Goal: Task Accomplishment & Management: Manage account settings

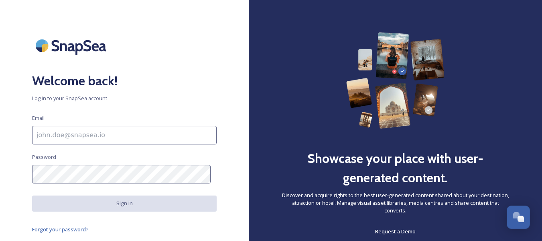
click at [116, 139] on input at bounding box center [124, 135] width 185 height 18
type input "[EMAIL_ADDRESS][DOMAIN_NAME]"
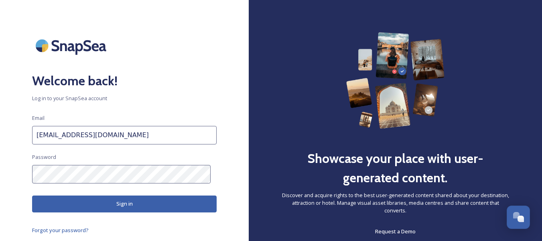
click at [167, 207] on button "Sign in" at bounding box center [124, 203] width 185 height 16
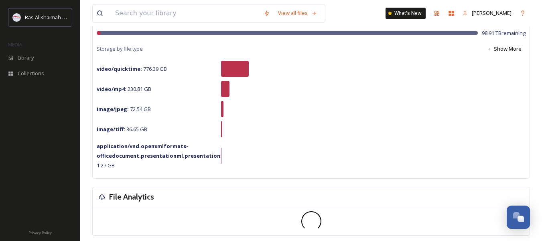
scroll to position [80, 0]
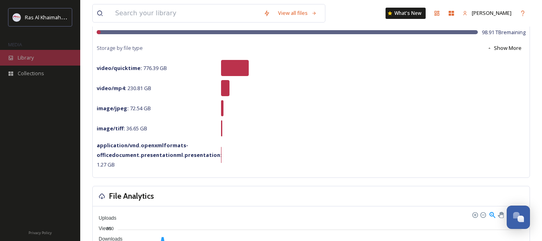
click at [30, 59] on span "Library" at bounding box center [26, 58] width 16 height 8
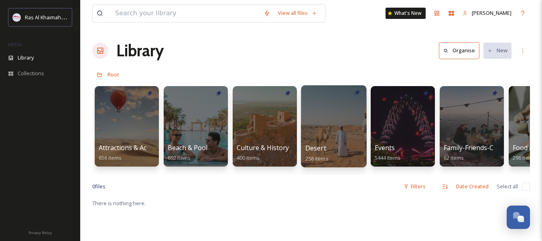
click at [338, 149] on div "Desert 258 items" at bounding box center [334, 153] width 57 height 20
click at [330, 132] on div at bounding box center [333, 126] width 65 height 82
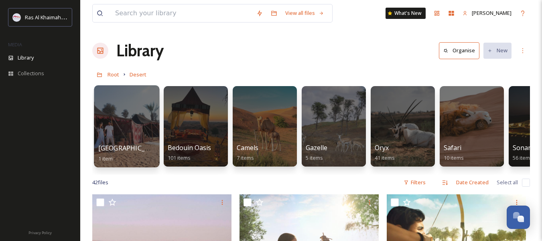
click at [135, 117] on div at bounding box center [126, 126] width 65 height 82
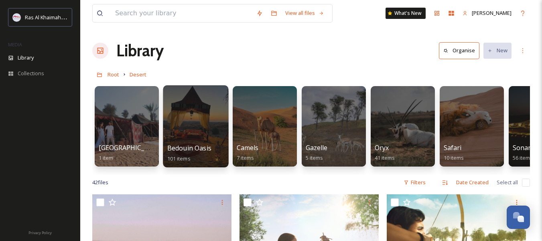
click at [196, 137] on div at bounding box center [195, 126] width 65 height 82
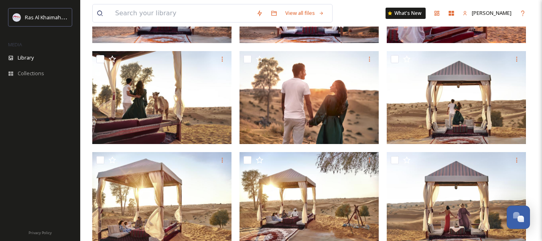
scroll to position [1, 0]
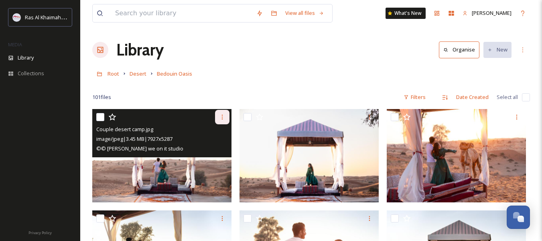
click at [226, 116] on div at bounding box center [222, 117] width 14 height 14
click at [100, 115] on input "checkbox" at bounding box center [100, 117] width 8 height 8
checkbox input "true"
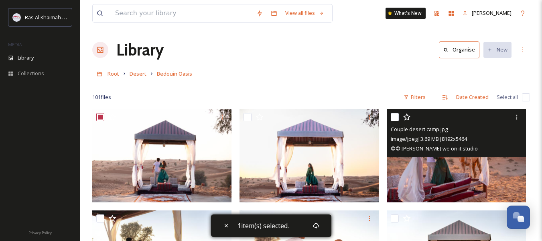
click at [394, 120] on input "checkbox" at bounding box center [395, 117] width 8 height 8
checkbox input "true"
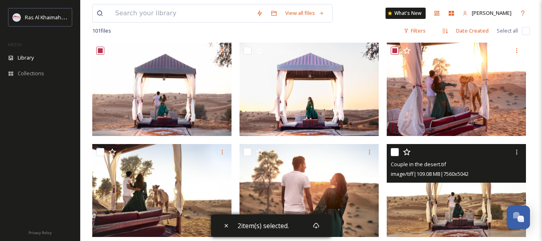
scroll to position [121, 0]
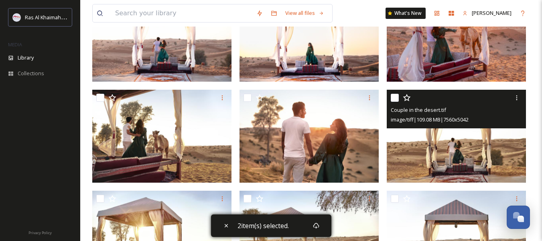
click at [393, 96] on input "checkbox" at bounding box center [395, 98] width 8 height 8
checkbox input "true"
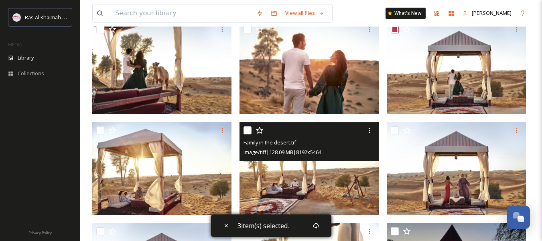
scroll to position [242, 0]
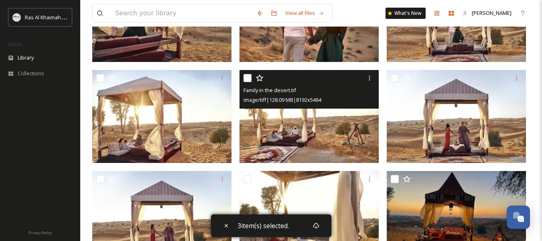
click at [249, 79] on input "checkbox" at bounding box center [248, 78] width 8 height 8
checkbox input "true"
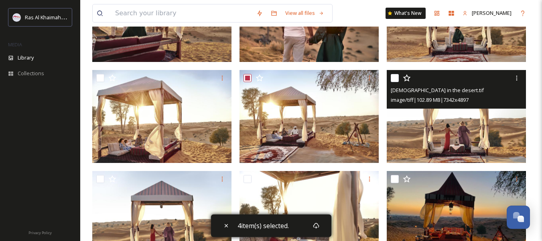
click at [396, 78] on input "checkbox" at bounding box center [395, 78] width 8 height 8
checkbox input "true"
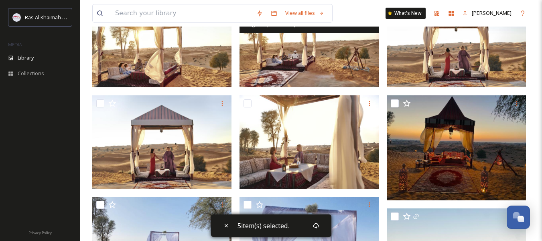
scroll to position [322, 0]
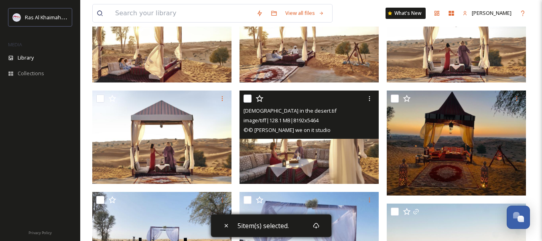
click at [245, 98] on input "checkbox" at bounding box center [248, 98] width 8 height 8
checkbox input "true"
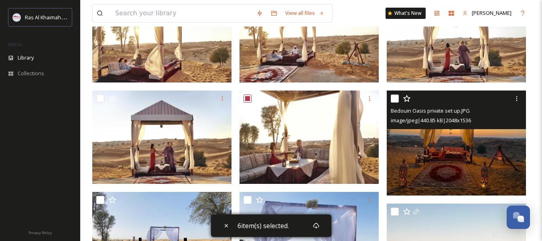
click at [394, 100] on input "checkbox" at bounding box center [395, 98] width 8 height 8
checkbox input "true"
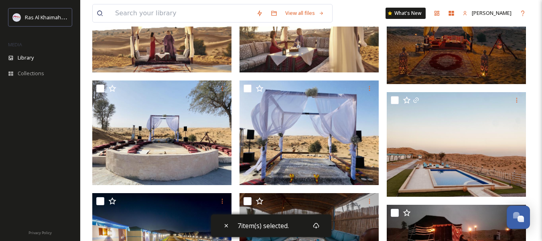
scroll to position [442, 0]
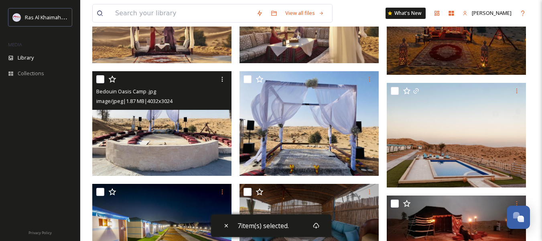
click at [101, 79] on input "checkbox" at bounding box center [100, 79] width 8 height 8
checkbox input "true"
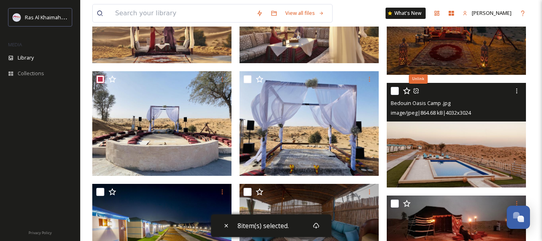
click at [396, 91] on input "checkbox" at bounding box center [395, 91] width 8 height 8
checkbox input "true"
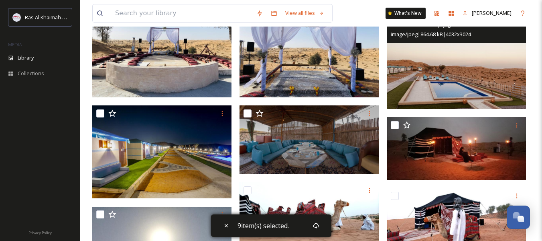
scroll to position [523, 0]
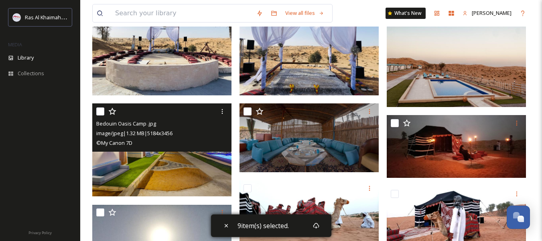
click at [101, 113] on input "checkbox" at bounding box center [100, 111] width 8 height 8
checkbox input "true"
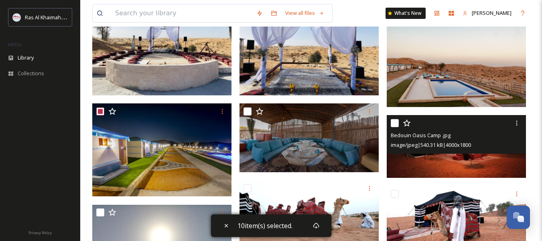
click at [394, 125] on input "checkbox" at bounding box center [395, 123] width 8 height 8
checkbox input "true"
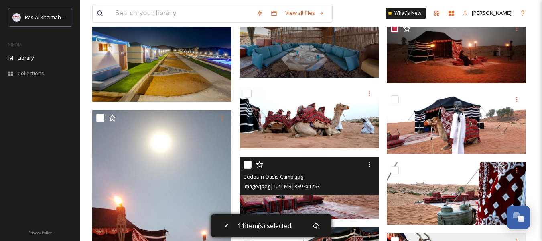
scroll to position [603, 0]
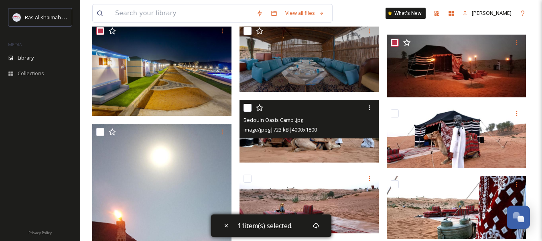
click at [245, 107] on input "checkbox" at bounding box center [248, 108] width 8 height 8
checkbox input "true"
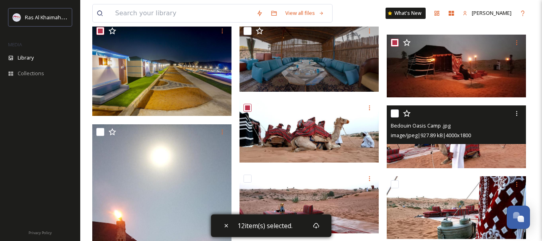
click at [391, 114] on div "Bedouin Oasis Camp .jpg image/jpeg | 927.89 kB | 4000 x 1800" at bounding box center [456, 124] width 139 height 39
click at [393, 112] on input "checkbox" at bounding box center [395, 113] width 8 height 8
checkbox input "true"
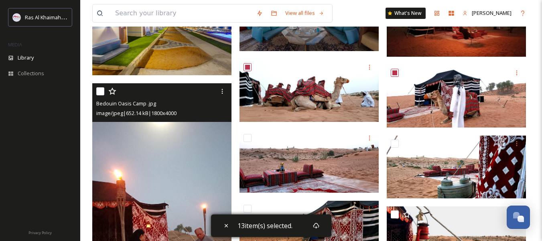
scroll to position [643, 0]
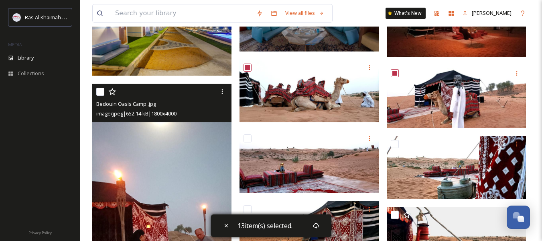
click at [101, 90] on input "checkbox" at bounding box center [100, 92] width 8 height 8
checkbox input "true"
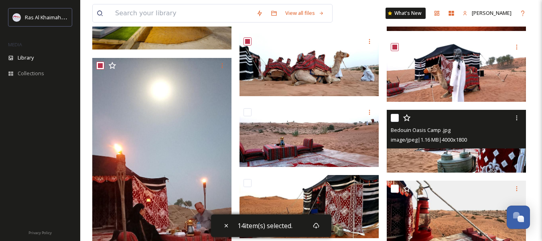
scroll to position [683, 0]
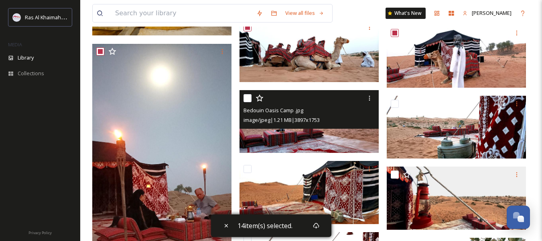
click at [246, 98] on input "checkbox" at bounding box center [248, 98] width 8 height 8
checkbox input "true"
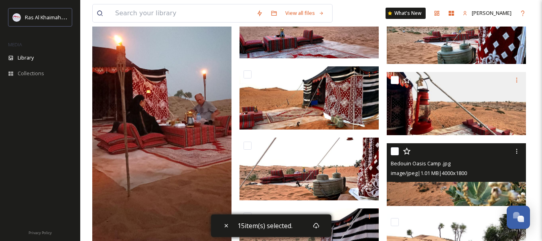
scroll to position [764, 0]
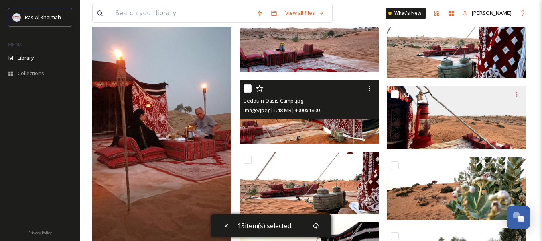
click at [248, 90] on input "checkbox" at bounding box center [248, 88] width 8 height 8
checkbox input "true"
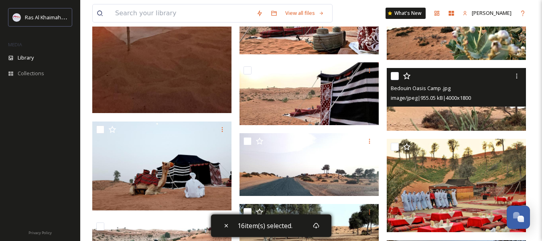
scroll to position [924, 0]
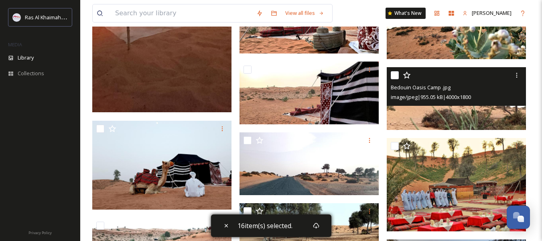
click at [394, 75] on input "checkbox" at bounding box center [395, 75] width 8 height 8
checkbox input "true"
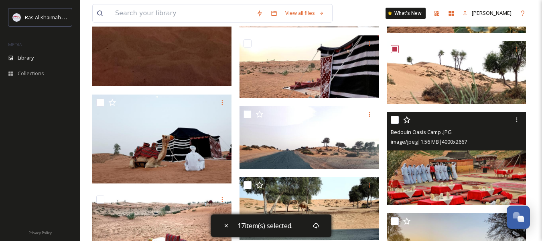
scroll to position [964, 0]
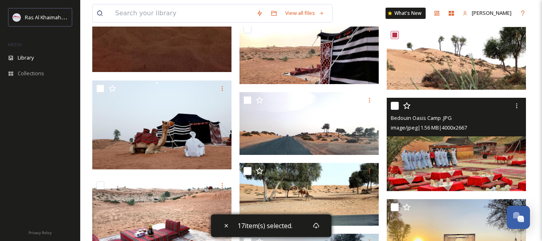
click at [394, 106] on input "checkbox" at bounding box center [395, 106] width 8 height 8
checkbox input "true"
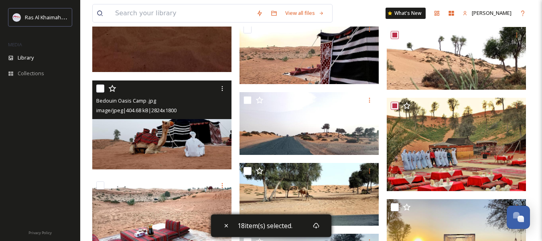
click at [98, 88] on input "checkbox" at bounding box center [100, 88] width 8 height 8
checkbox input "true"
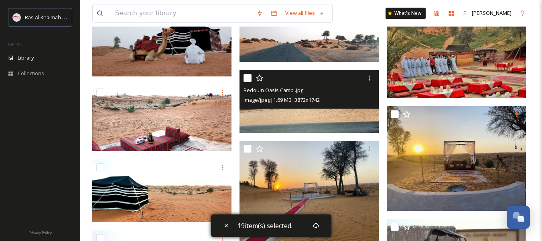
scroll to position [1085, 0]
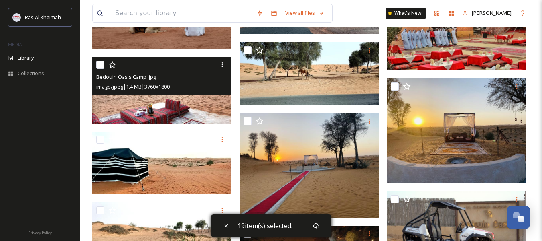
click at [100, 65] on input "checkbox" at bounding box center [100, 65] width 8 height 8
checkbox input "true"
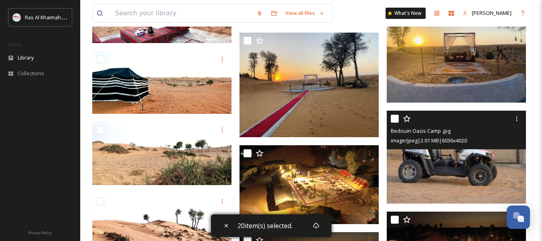
scroll to position [1125, 0]
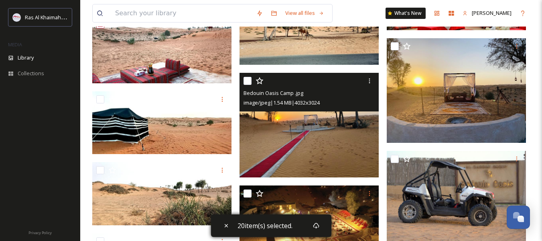
click at [246, 81] on input "checkbox" at bounding box center [248, 81] width 8 height 8
checkbox input "true"
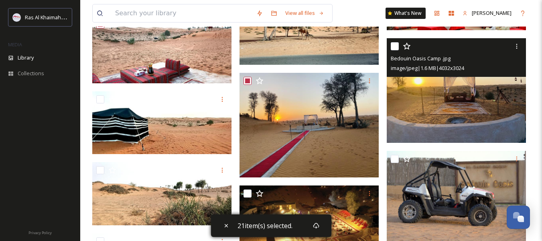
click at [392, 45] on input "checkbox" at bounding box center [395, 46] width 8 height 8
checkbox input "true"
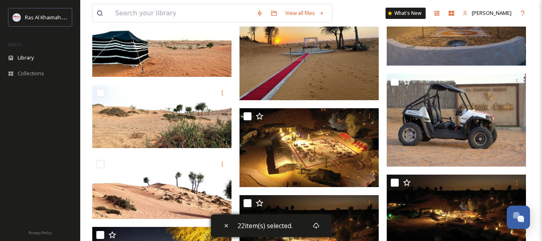
scroll to position [1205, 0]
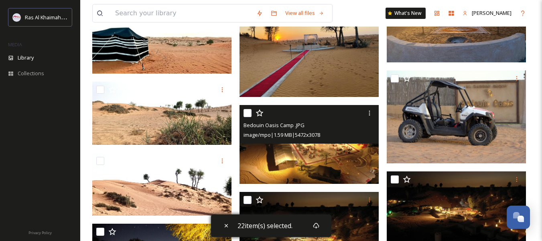
click at [249, 116] on input "checkbox" at bounding box center [248, 113] width 8 height 8
checkbox input "true"
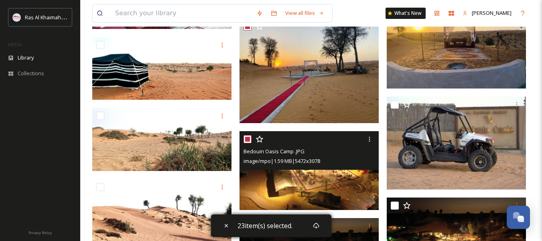
scroll to position [1165, 0]
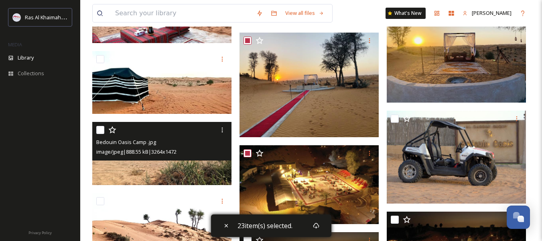
click at [100, 130] on input "checkbox" at bounding box center [100, 130] width 8 height 8
checkbox input "true"
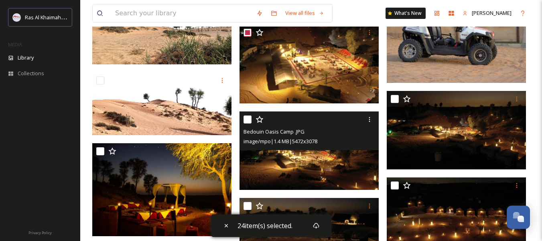
scroll to position [1245, 0]
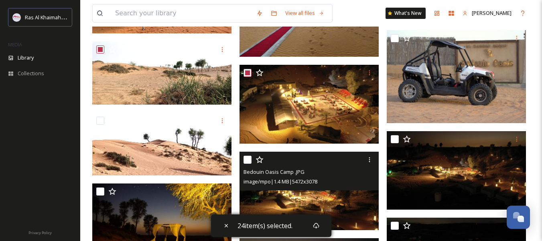
click at [249, 160] on input "checkbox" at bounding box center [248, 159] width 8 height 8
checkbox input "true"
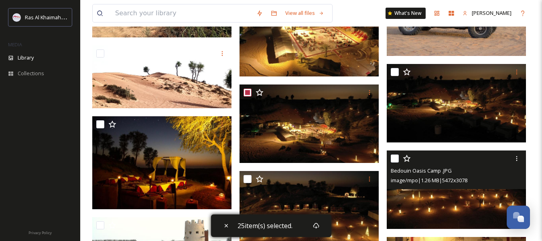
scroll to position [1366, 0]
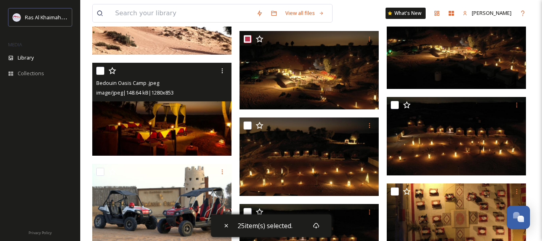
click at [100, 71] on input "checkbox" at bounding box center [100, 71] width 8 height 8
checkbox input "true"
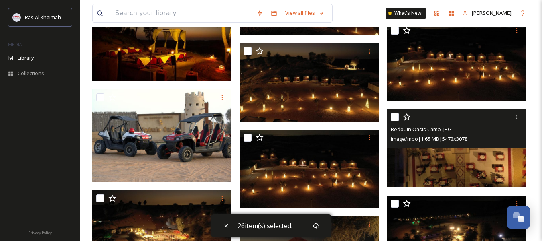
scroll to position [1446, 0]
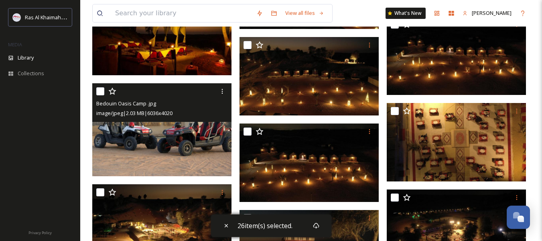
click at [100, 91] on input "checkbox" at bounding box center [100, 91] width 8 height 8
checkbox input "true"
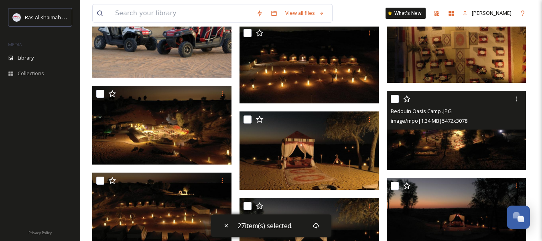
scroll to position [1567, 0]
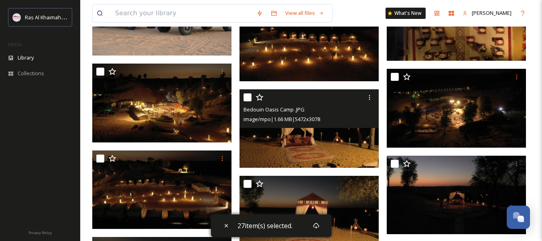
click at [248, 98] on input "checkbox" at bounding box center [248, 97] width 8 height 8
checkbox input "true"
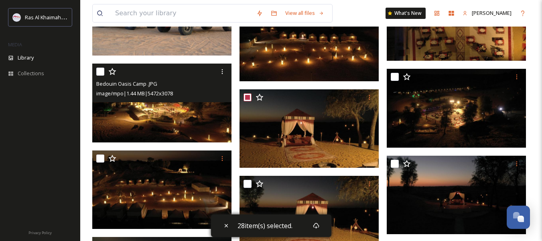
click at [99, 69] on input "checkbox" at bounding box center [100, 71] width 8 height 8
checkbox input "true"
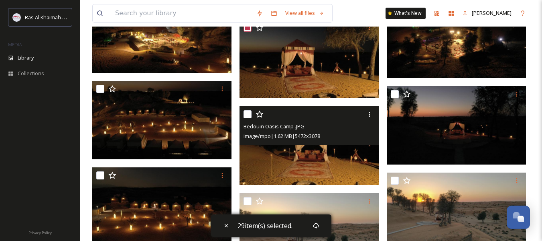
scroll to position [1687, 0]
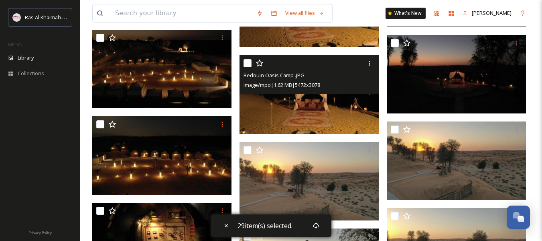
click at [247, 63] on input "checkbox" at bounding box center [248, 63] width 8 height 8
checkbox input "true"
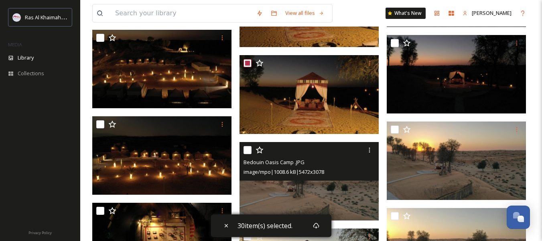
click at [247, 150] on input "checkbox" at bounding box center [248, 150] width 8 height 8
checkbox input "true"
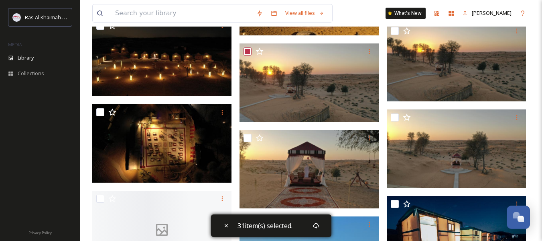
scroll to position [1808, 0]
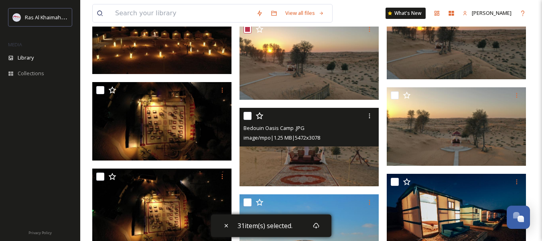
click at [246, 117] on input "checkbox" at bounding box center [248, 116] width 8 height 8
checkbox input "true"
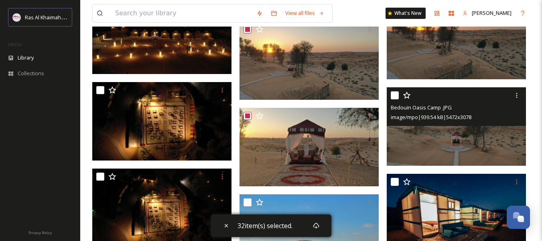
click at [396, 96] on input "checkbox" at bounding box center [395, 95] width 8 height 8
checkbox input "true"
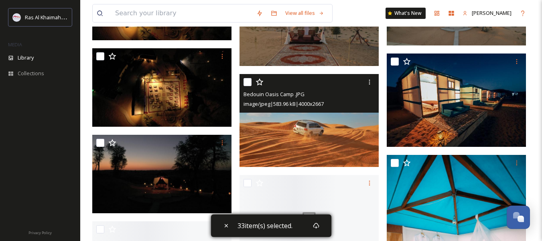
scroll to position [1928, 0]
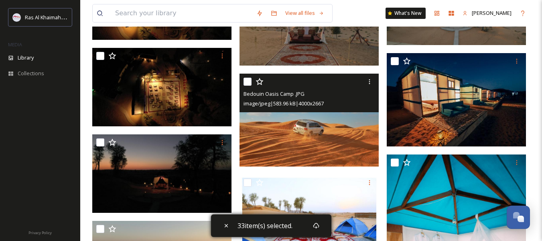
click at [248, 82] on input "checkbox" at bounding box center [248, 81] width 8 height 8
checkbox input "true"
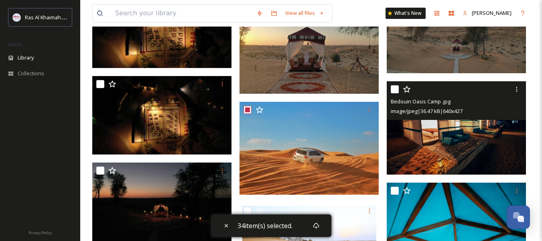
scroll to position [1848, 0]
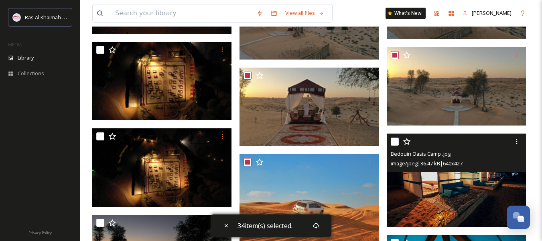
click at [391, 140] on input "checkbox" at bounding box center [395, 141] width 8 height 8
checkbox input "true"
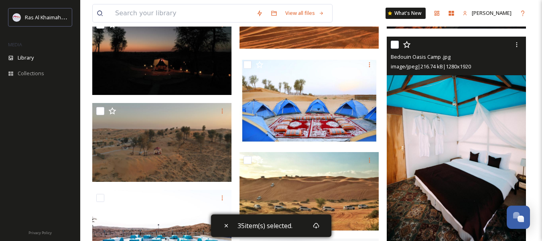
scroll to position [2048, 0]
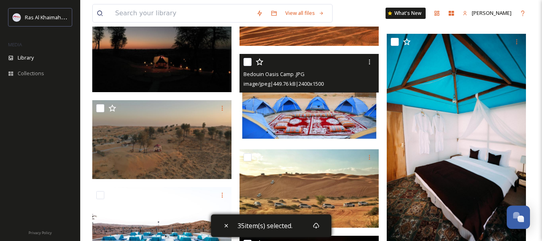
click at [246, 59] on input "checkbox" at bounding box center [248, 62] width 8 height 8
checkbox input "true"
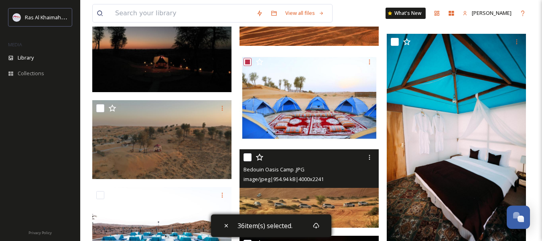
click at [247, 155] on input "checkbox" at bounding box center [248, 157] width 8 height 8
checkbox input "true"
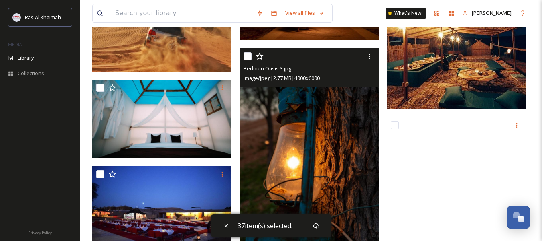
scroll to position [2370, 0]
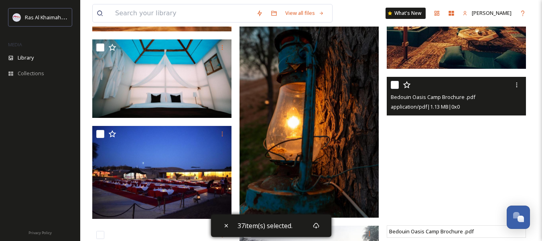
click at [394, 85] on input "checkbox" at bounding box center [395, 85] width 8 height 8
checkbox input "true"
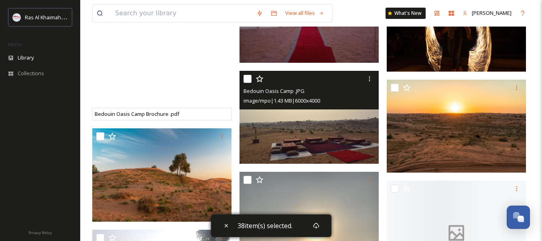
scroll to position [2651, 0]
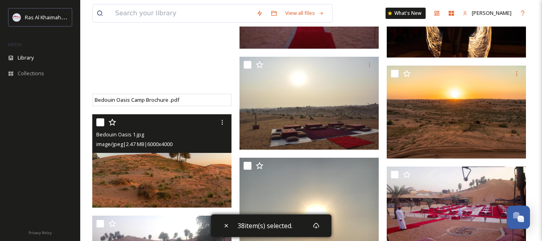
click at [98, 122] on input "checkbox" at bounding box center [100, 122] width 8 height 8
checkbox input "true"
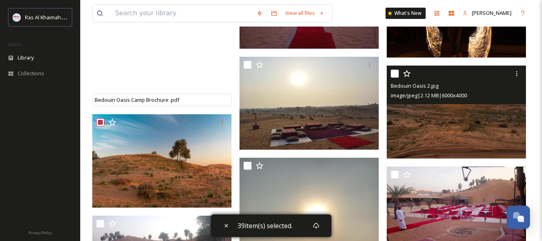
click at [397, 74] on input "checkbox" at bounding box center [395, 73] width 8 height 8
checkbox input "true"
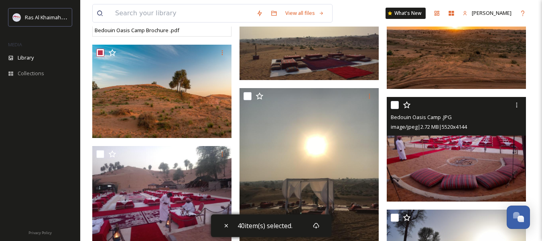
scroll to position [2731, 0]
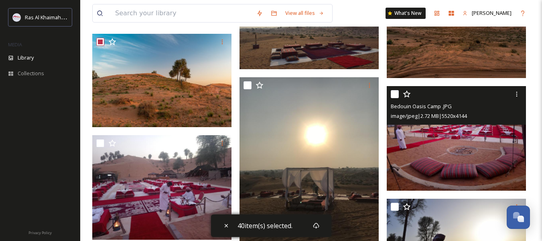
click at [393, 93] on input "checkbox" at bounding box center [395, 94] width 8 height 8
checkbox input "true"
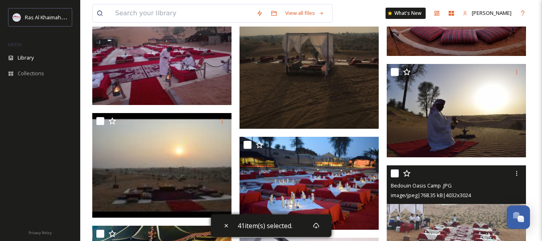
scroll to position [2851, 0]
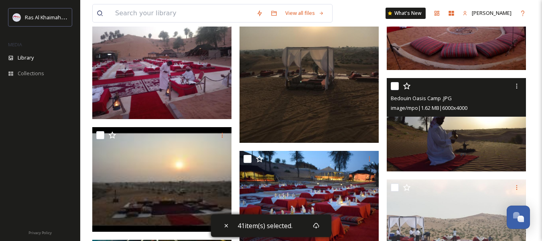
click at [393, 86] on input "checkbox" at bounding box center [395, 86] width 8 height 8
checkbox input "true"
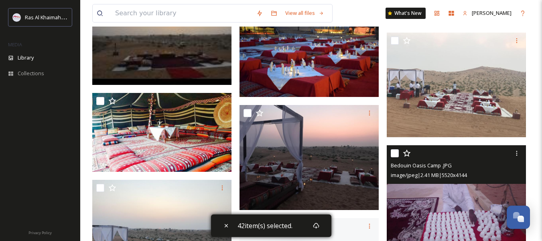
scroll to position [3052, 0]
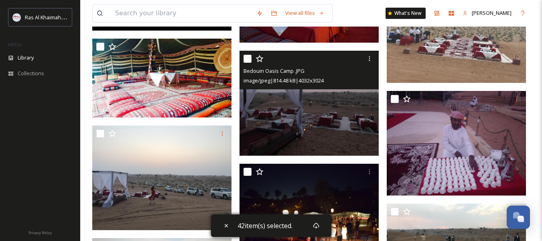
click at [248, 60] on input "checkbox" at bounding box center [248, 59] width 8 height 8
checkbox input "true"
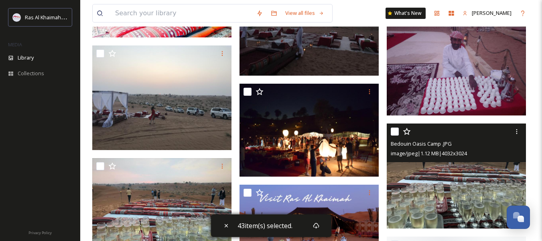
scroll to position [3133, 0]
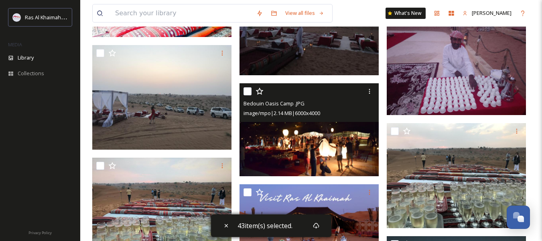
click at [249, 89] on input "checkbox" at bounding box center [248, 91] width 8 height 8
checkbox input "true"
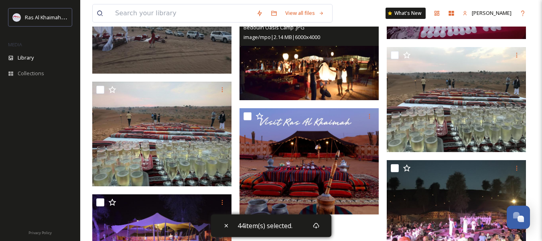
scroll to position [3213, 0]
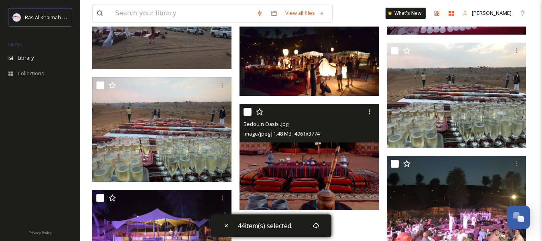
click at [249, 111] on input "checkbox" at bounding box center [248, 112] width 8 height 8
checkbox input "true"
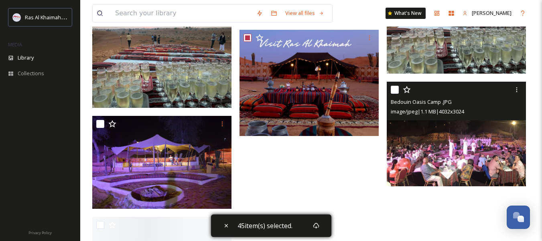
scroll to position [3293, 0]
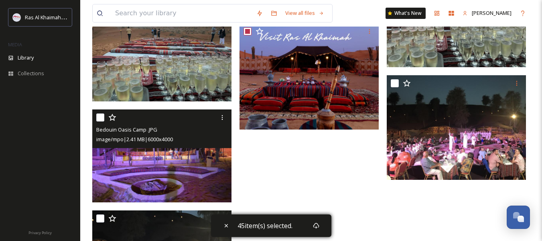
click at [101, 118] on input "checkbox" at bounding box center [100, 117] width 8 height 8
checkbox input "true"
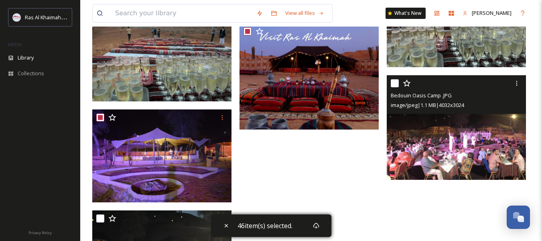
click at [393, 82] on input "checkbox" at bounding box center [395, 83] width 8 height 8
checkbox input "true"
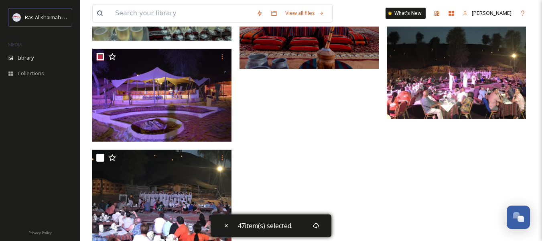
scroll to position [3381, 0]
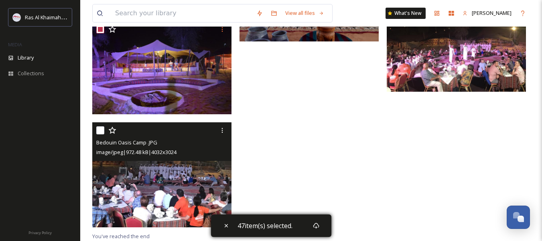
click at [100, 131] on input "checkbox" at bounding box center [100, 130] width 8 height 8
checkbox input "true"
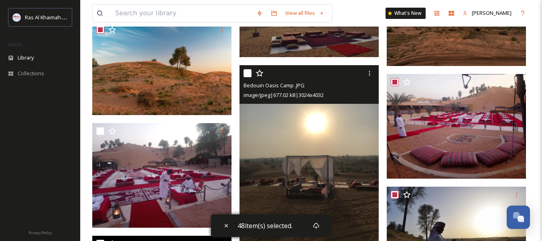
scroll to position [2739, 0]
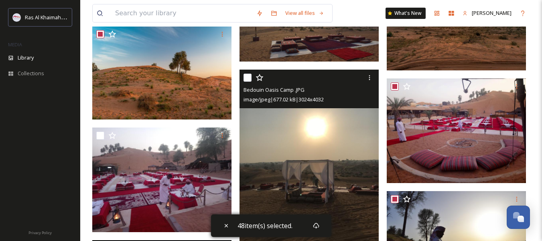
click at [245, 76] on input "checkbox" at bounding box center [248, 77] width 8 height 8
checkbox input "true"
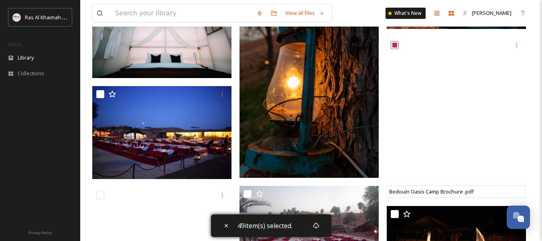
scroll to position [2417, 0]
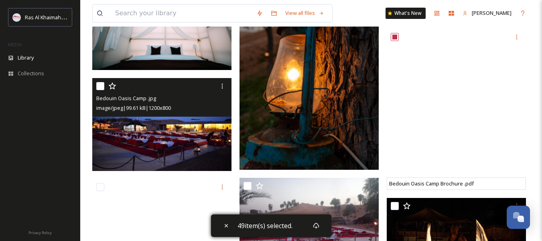
click at [100, 87] on input "checkbox" at bounding box center [100, 86] width 8 height 8
checkbox input "true"
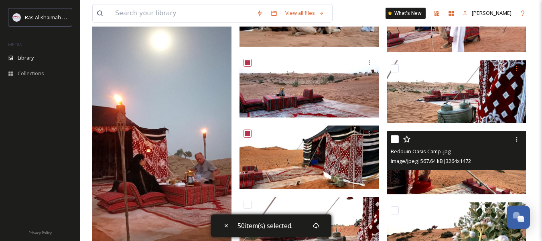
scroll to position [771, 0]
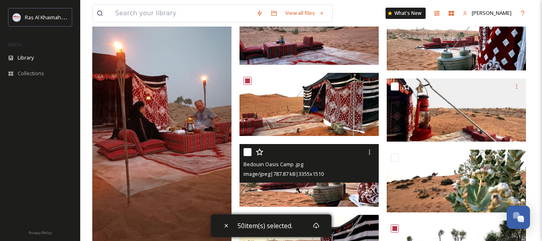
click at [249, 154] on input "checkbox" at bounding box center [248, 152] width 8 height 8
checkbox input "true"
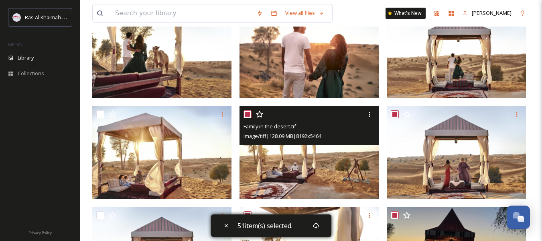
scroll to position [249, 0]
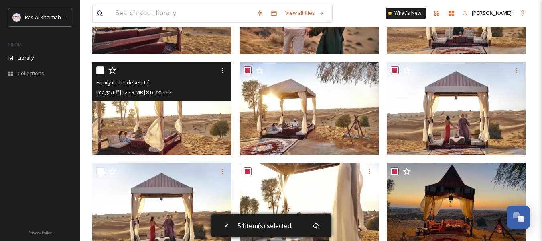
click at [101, 72] on input "checkbox" at bounding box center [100, 70] width 8 height 8
checkbox input "true"
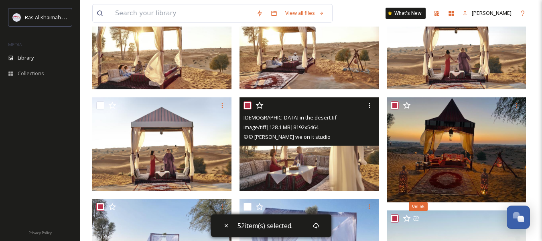
scroll to position [330, 0]
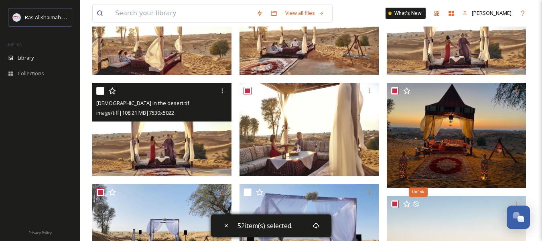
click at [100, 91] on input "checkbox" at bounding box center [100, 91] width 8 height 8
checkbox input "true"
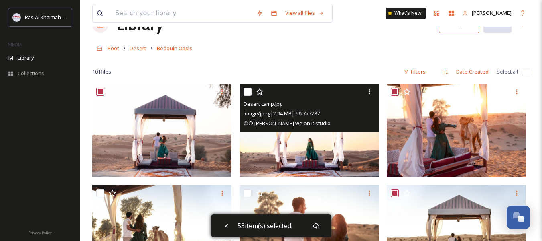
scroll to position [40, 0]
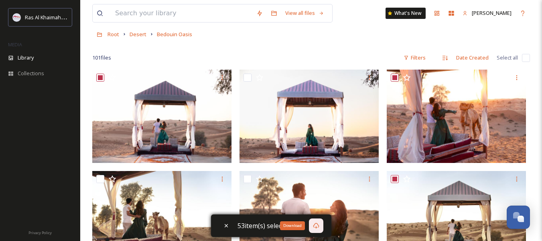
click at [316, 225] on icon at bounding box center [316, 225] width 6 height 6
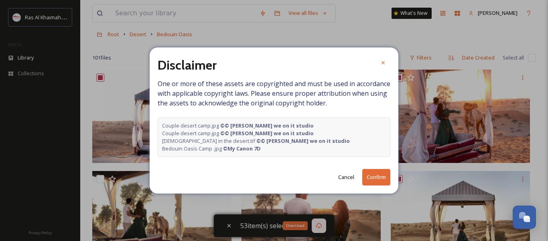
click at [379, 179] on button "Confirm" at bounding box center [377, 177] width 28 height 16
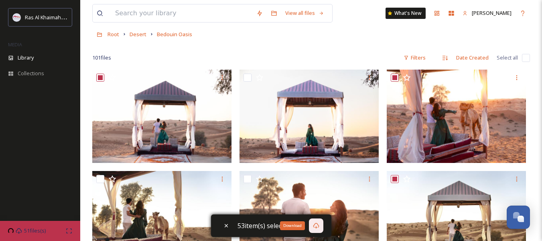
click at [357, 39] on div "Root Desert Bedouin Oasis" at bounding box center [311, 33] width 438 height 15
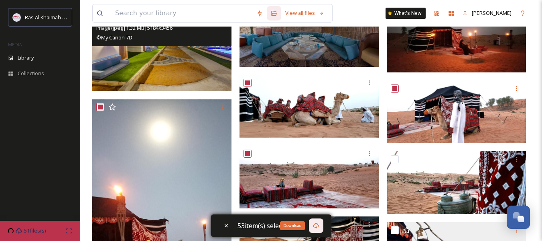
scroll to position [642, 0]
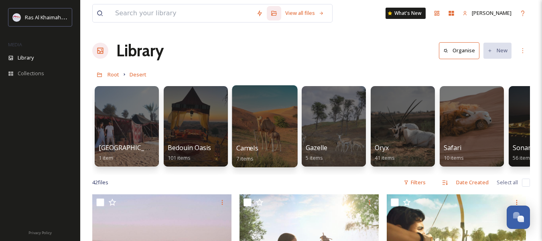
click at [274, 142] on div at bounding box center [264, 126] width 65 height 82
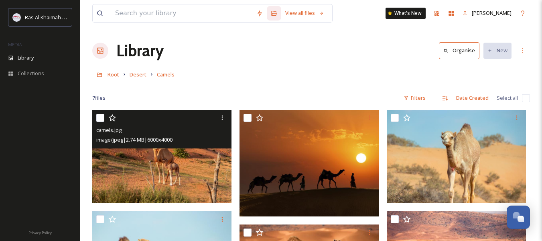
click at [99, 116] on input "checkbox" at bounding box center [100, 118] width 8 height 8
checkbox input "true"
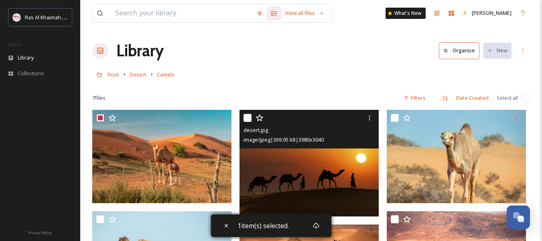
click at [248, 119] on input "checkbox" at bounding box center [248, 118] width 8 height 8
checkbox input "true"
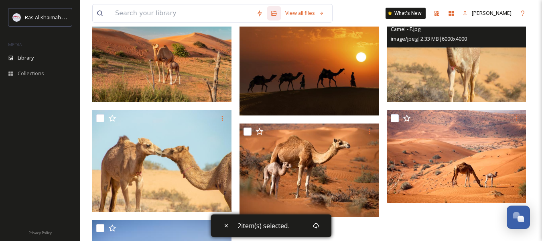
scroll to position [120, 0]
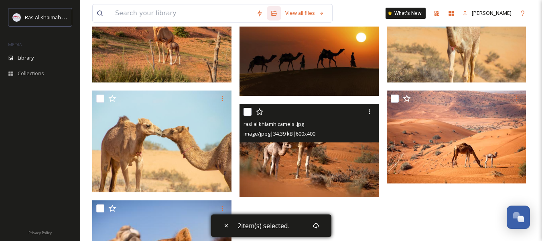
click at [246, 112] on input "checkbox" at bounding box center [248, 112] width 8 height 8
checkbox input "true"
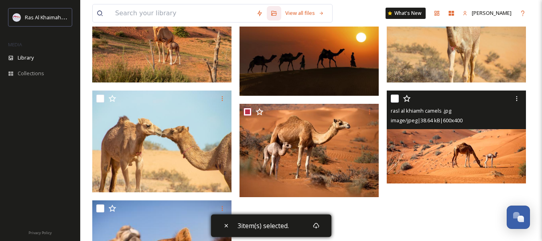
click at [397, 100] on input "checkbox" at bounding box center [395, 98] width 8 height 8
checkbox input "true"
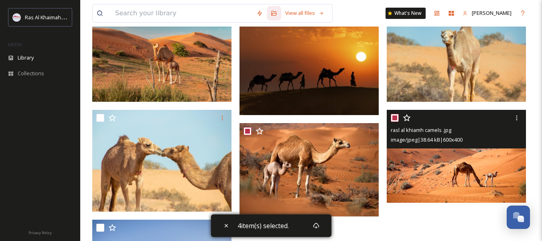
scroll to position [102, 0]
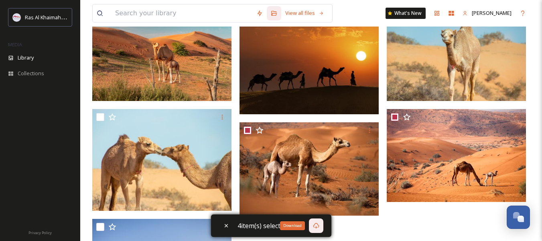
click at [318, 225] on icon at bounding box center [316, 225] width 6 height 6
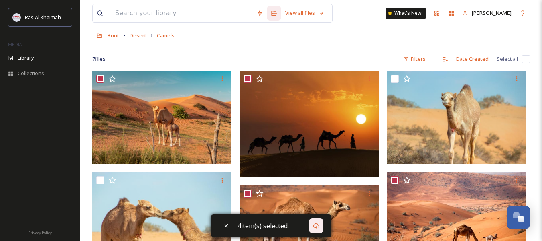
scroll to position [22, 0]
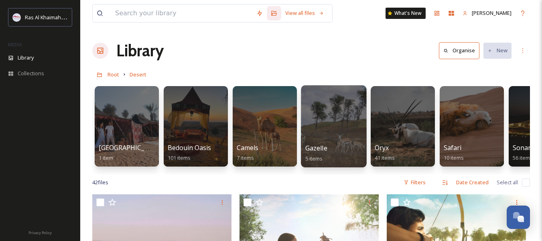
click at [346, 152] on div "Gazelle 5 items" at bounding box center [334, 153] width 57 height 20
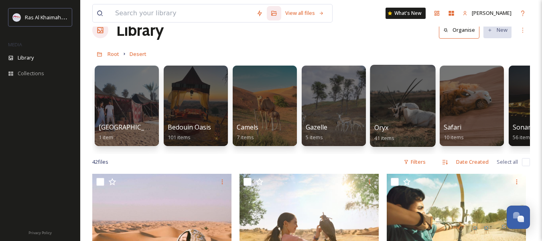
scroll to position [40, 0]
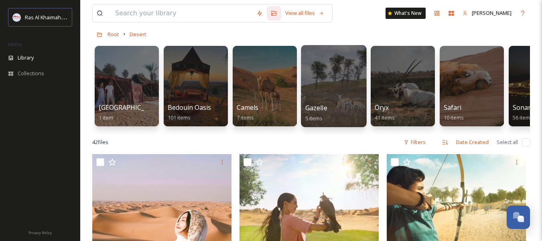
click at [335, 106] on div "Gazelle 5 items" at bounding box center [334, 113] width 57 height 20
click at [334, 92] on div at bounding box center [333, 86] width 65 height 82
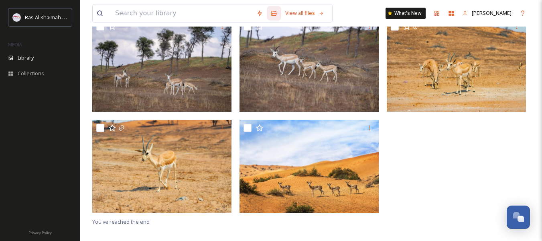
scroll to position [110, 0]
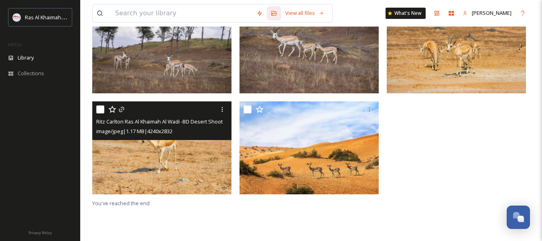
click at [102, 110] on input "checkbox" at bounding box center [100, 109] width 8 height 8
checkbox input "true"
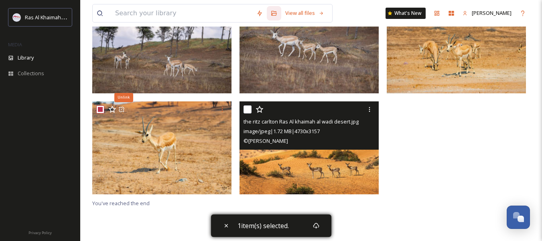
click at [249, 112] on input "checkbox" at bounding box center [248, 109] width 8 height 8
checkbox input "true"
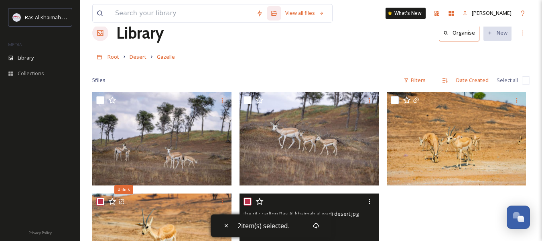
scroll to position [0, 0]
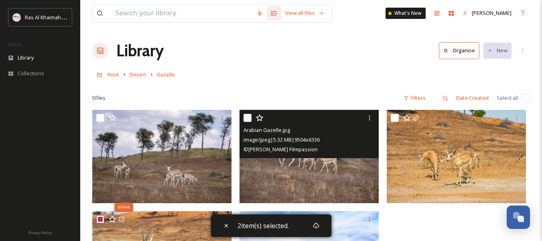
click at [247, 116] on input "checkbox" at bounding box center [248, 118] width 8 height 8
checkbox input "true"
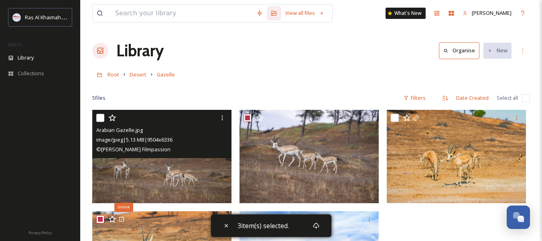
click at [100, 119] on input "checkbox" at bounding box center [100, 118] width 8 height 8
checkbox input "true"
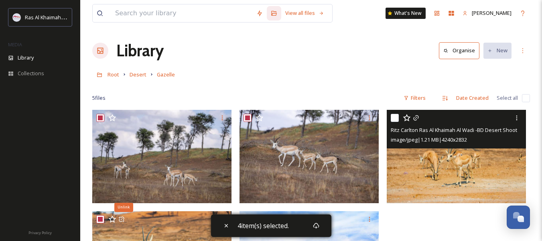
click at [392, 119] on input "checkbox" at bounding box center [395, 118] width 8 height 8
checkbox input "true"
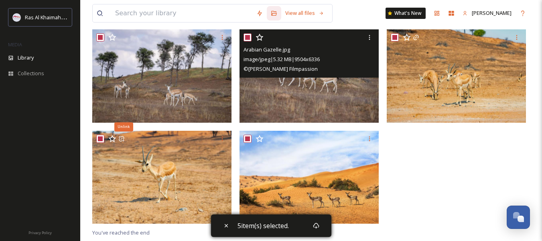
scroll to position [110, 0]
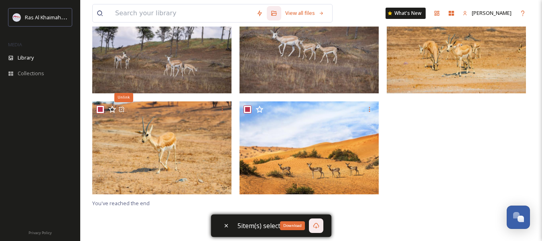
click at [314, 228] on icon at bounding box center [316, 225] width 6 height 6
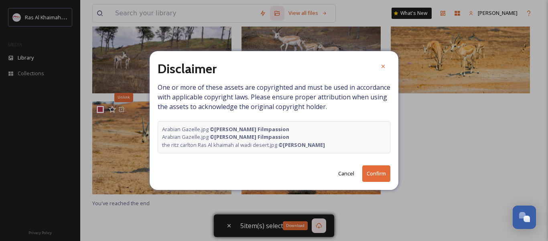
click at [373, 174] on button "Confirm" at bounding box center [377, 173] width 28 height 16
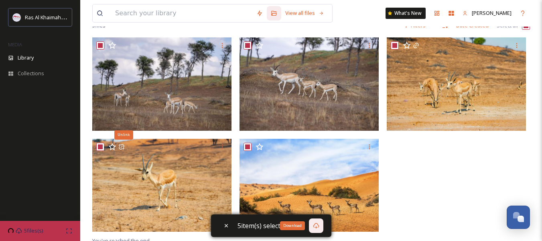
scroll to position [0, 0]
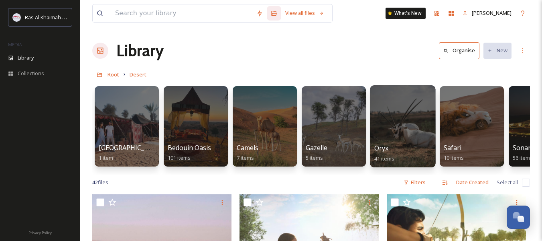
click at [402, 145] on div "Oryx 41 items" at bounding box center [403, 153] width 57 height 20
click at [407, 135] on div at bounding box center [402, 126] width 65 height 82
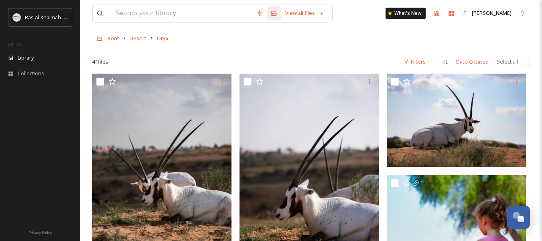
scroll to position [40, 0]
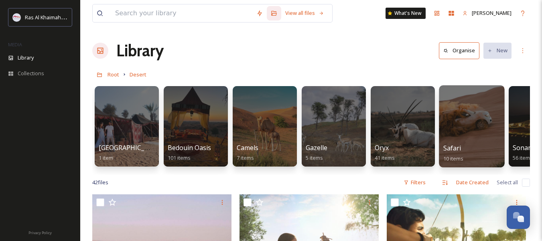
click at [468, 141] on div at bounding box center [471, 126] width 65 height 82
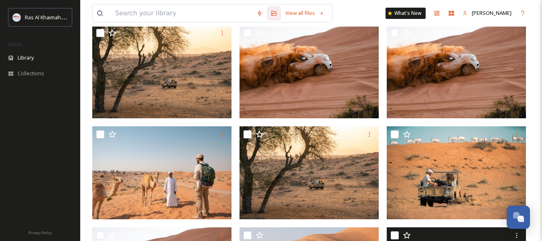
scroll to position [38, 0]
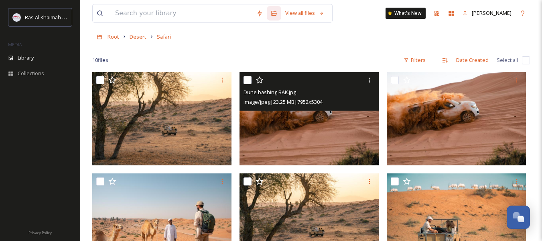
click at [247, 82] on input "checkbox" at bounding box center [248, 80] width 8 height 8
checkbox input "true"
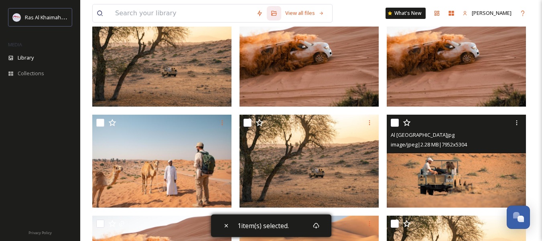
scroll to position [118, 0]
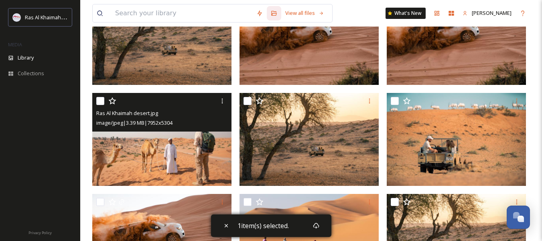
click at [98, 98] on input "checkbox" at bounding box center [100, 101] width 8 height 8
checkbox input "true"
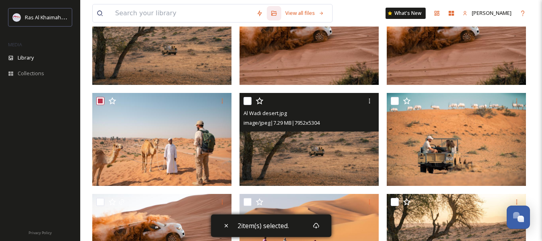
click at [246, 101] on input "checkbox" at bounding box center [248, 101] width 8 height 8
checkbox input "true"
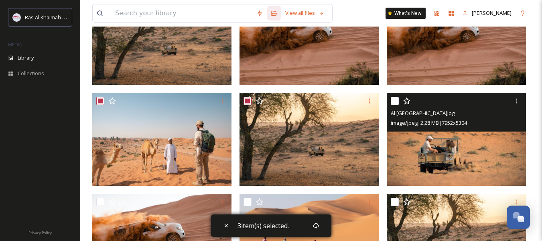
click at [393, 100] on input "checkbox" at bounding box center [395, 101] width 8 height 8
checkbox input "true"
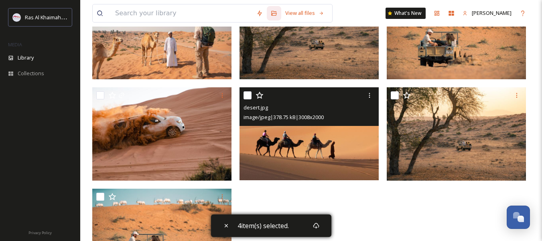
scroll to position [238, 0]
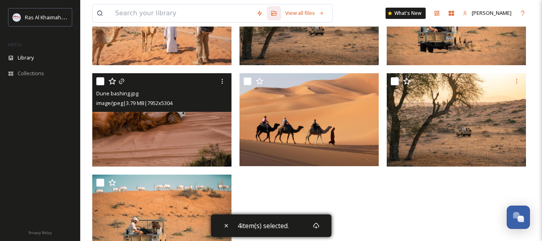
click at [104, 82] on input "checkbox" at bounding box center [100, 81] width 8 height 8
checkbox input "true"
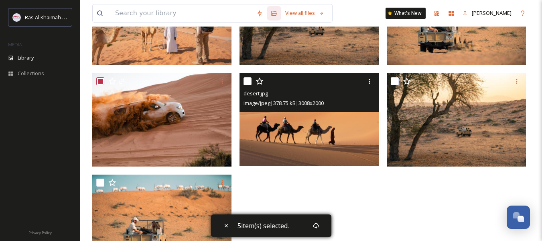
click at [251, 81] on input "checkbox" at bounding box center [248, 81] width 8 height 8
checkbox input "true"
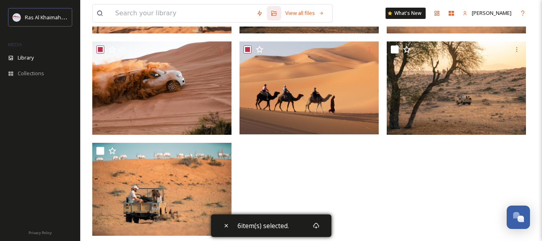
scroll to position [279, 0]
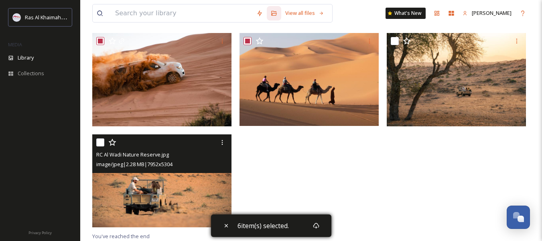
click at [101, 144] on input "checkbox" at bounding box center [100, 142] width 8 height 8
checkbox input "true"
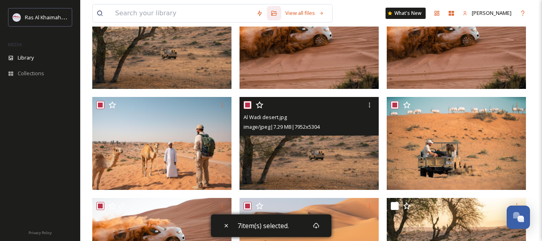
scroll to position [161, 0]
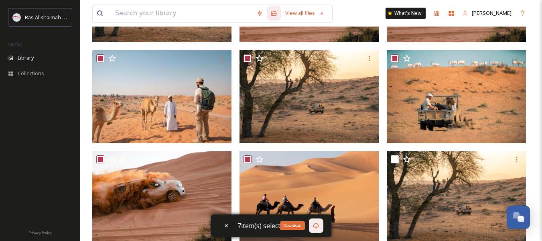
click at [316, 226] on icon at bounding box center [316, 225] width 6 height 6
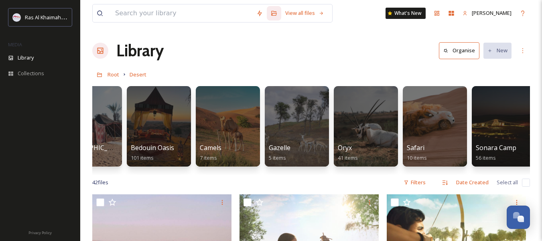
scroll to position [0, 45]
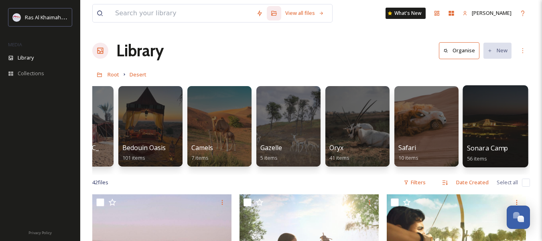
click at [483, 145] on span "Sonara Camp" at bounding box center [487, 147] width 41 height 9
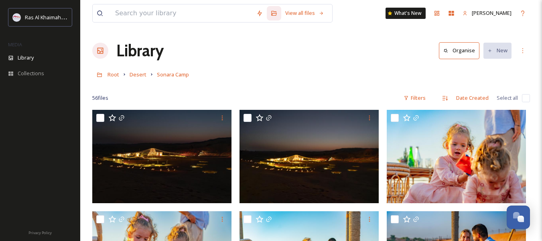
click at [383, 53] on div "Library Organise New" at bounding box center [311, 51] width 438 height 24
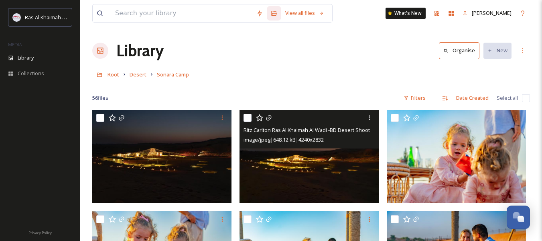
click at [247, 119] on input "checkbox" at bounding box center [248, 118] width 8 height 8
checkbox input "true"
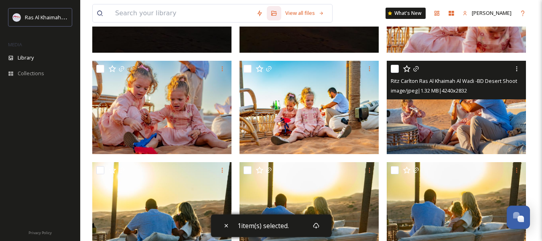
scroll to position [161, 0]
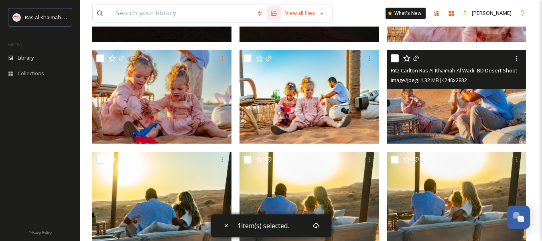
click at [397, 59] on input "checkbox" at bounding box center [395, 58] width 8 height 8
checkbox input "true"
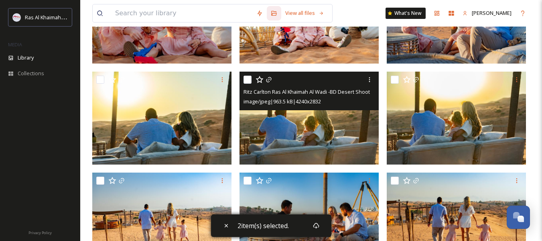
scroll to position [241, 0]
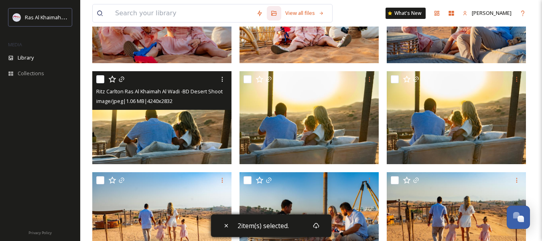
click at [100, 80] on input "checkbox" at bounding box center [100, 79] width 8 height 8
click at [103, 81] on input "checkbox" at bounding box center [100, 79] width 8 height 8
checkbox input "false"
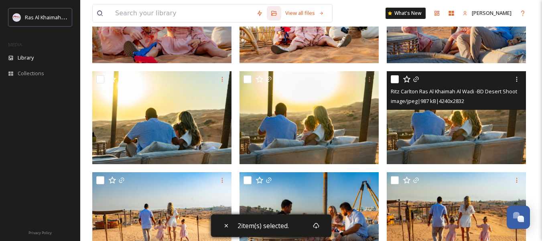
click at [396, 79] on input "checkbox" at bounding box center [395, 79] width 8 height 8
checkbox input "true"
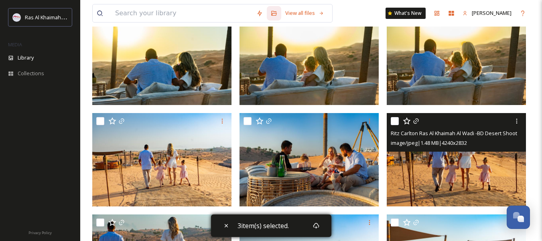
scroll to position [321, 0]
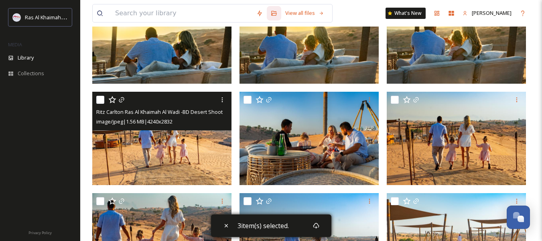
click at [96, 101] on div "Ritz Carlton Ras Al Khaimah Al Wadi -BD Desert Shoot.jpg image/jpeg | 1.56 MB |…" at bounding box center [161, 111] width 139 height 39
click at [100, 97] on input "checkbox" at bounding box center [100, 100] width 8 height 8
checkbox input "true"
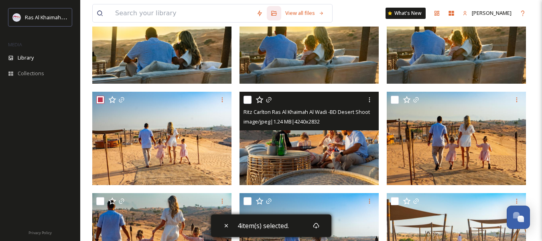
click at [248, 99] on input "checkbox" at bounding box center [248, 100] width 8 height 8
checkbox input "true"
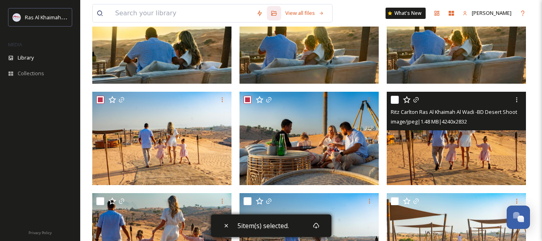
click at [396, 99] on input "checkbox" at bounding box center [395, 100] width 8 height 8
checkbox input "true"
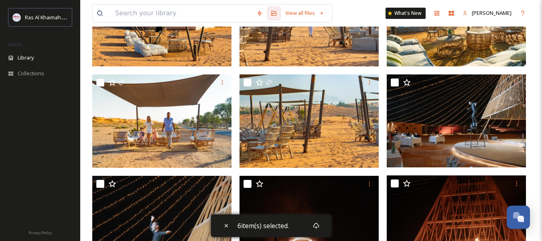
scroll to position [642, 0]
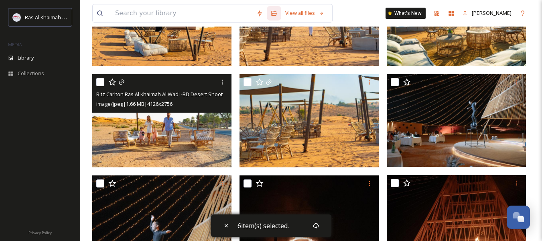
click at [100, 80] on input "checkbox" at bounding box center [100, 82] width 8 height 8
checkbox input "true"
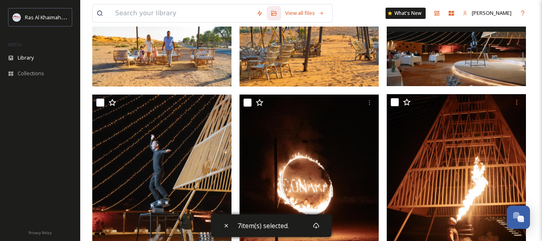
scroll to position [723, 0]
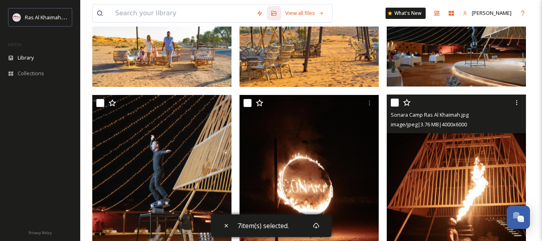
click at [395, 100] on input "checkbox" at bounding box center [395, 102] width 8 height 8
checkbox input "true"
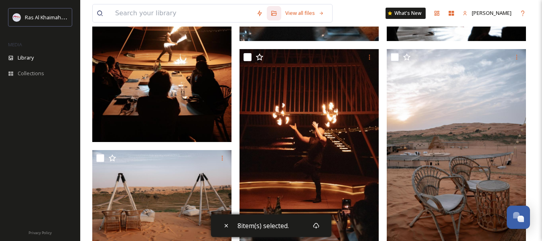
scroll to position [1405, 0]
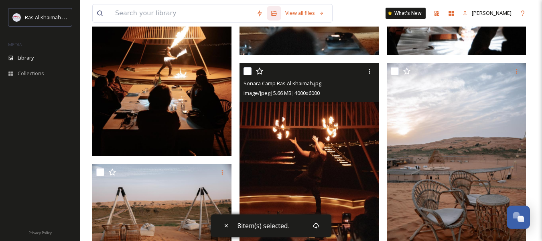
click at [247, 67] on input "checkbox" at bounding box center [248, 71] width 8 height 8
checkbox input "true"
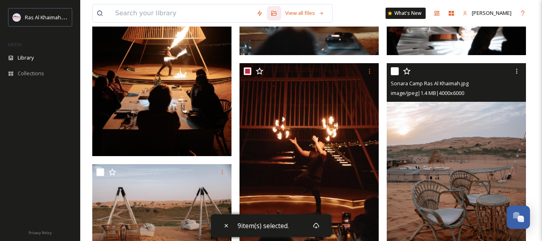
click at [392, 69] on input "checkbox" at bounding box center [395, 71] width 8 height 8
checkbox input "true"
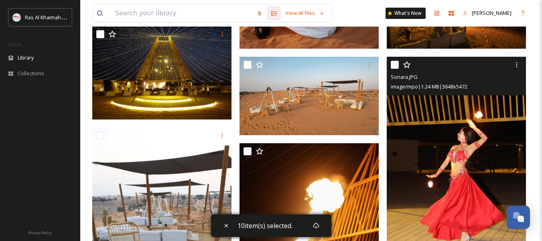
scroll to position [2168, 0]
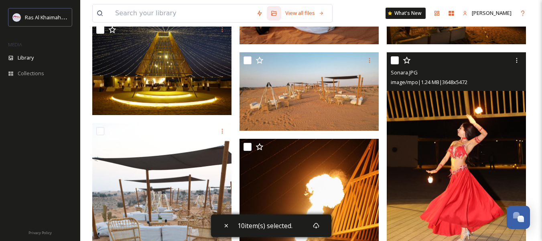
click at [394, 57] on input "checkbox" at bounding box center [395, 60] width 8 height 8
checkbox input "true"
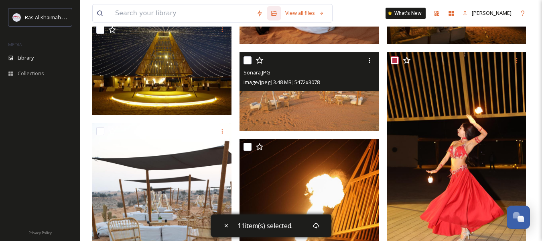
click at [246, 59] on input "checkbox" at bounding box center [248, 60] width 8 height 8
checkbox input "true"
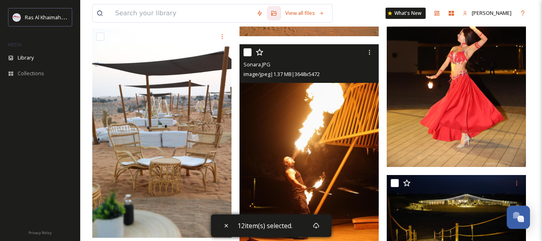
scroll to position [2248, 0]
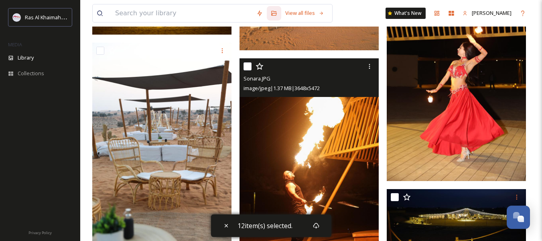
click at [247, 67] on input "checkbox" at bounding box center [248, 66] width 8 height 8
checkbox input "true"
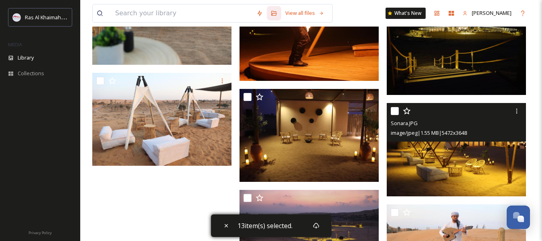
scroll to position [2449, 0]
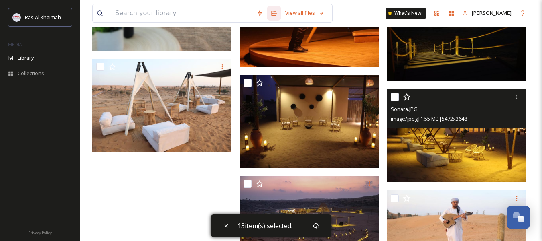
click at [395, 96] on input "checkbox" at bounding box center [395, 97] width 8 height 8
checkbox input "true"
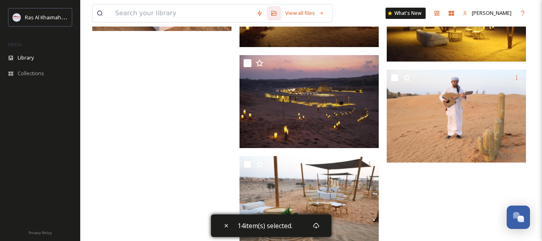
scroll to position [2552, 0]
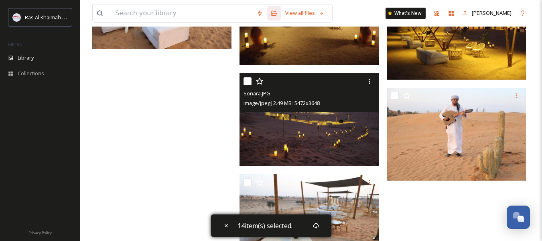
click at [248, 81] on input "checkbox" at bounding box center [248, 81] width 8 height 8
checkbox input "true"
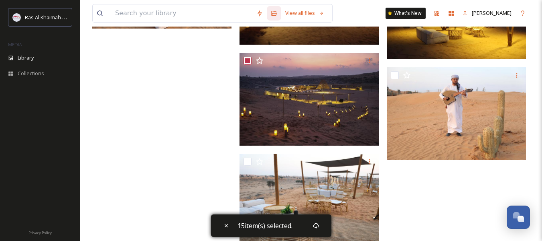
scroll to position [2592, 0]
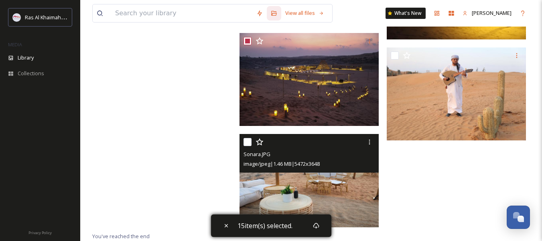
click at [245, 141] on input "checkbox" at bounding box center [248, 142] width 8 height 8
click at [249, 141] on input "checkbox" at bounding box center [248, 142] width 8 height 8
checkbox input "false"
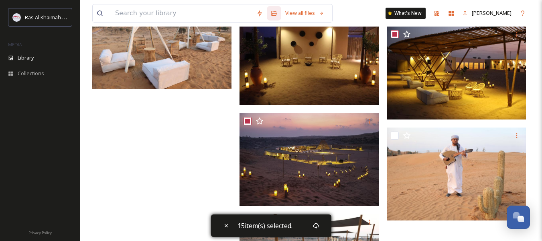
scroll to position [2511, 0]
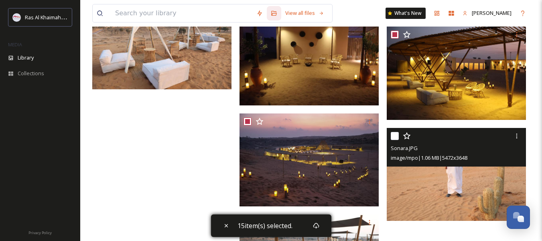
click at [398, 134] on input "checkbox" at bounding box center [395, 136] width 8 height 8
checkbox input "true"
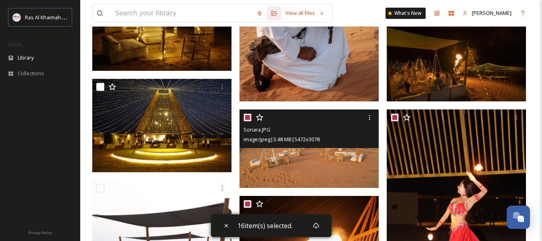
scroll to position [2110, 0]
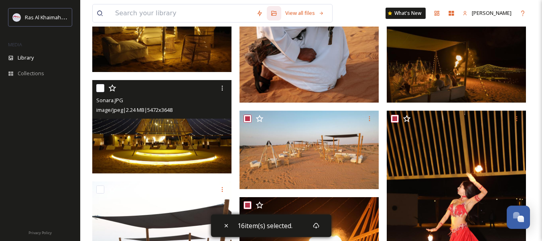
click at [100, 89] on input "checkbox" at bounding box center [100, 88] width 8 height 8
checkbox input "true"
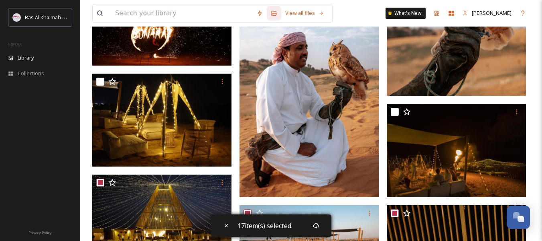
scroll to position [2030, 0]
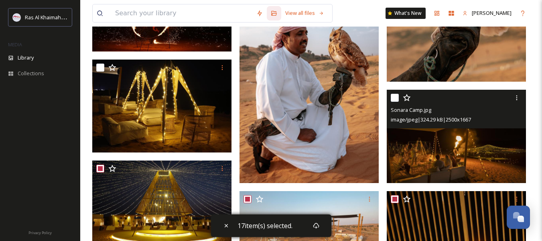
click at [395, 98] on input "checkbox" at bounding box center [395, 98] width 8 height 8
checkbox input "true"
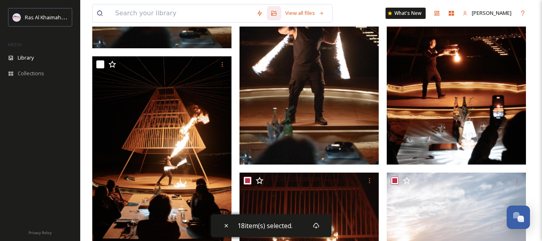
scroll to position [1307, 0]
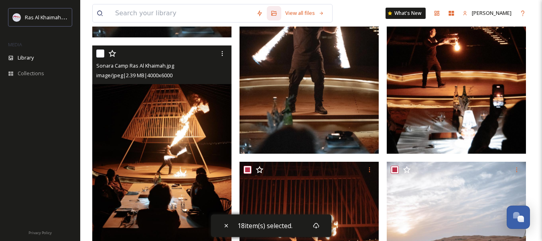
click at [102, 52] on input "checkbox" at bounding box center [100, 53] width 8 height 8
checkbox input "true"
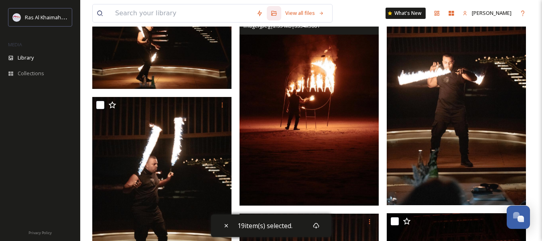
scroll to position [986, 0]
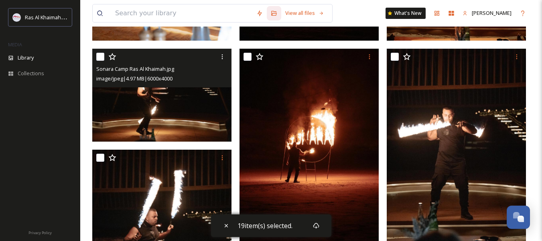
click at [102, 58] on input "checkbox" at bounding box center [100, 57] width 8 height 8
checkbox input "true"
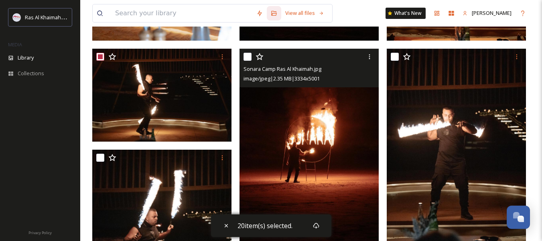
click at [246, 58] on input "checkbox" at bounding box center [248, 57] width 8 height 8
checkbox input "true"
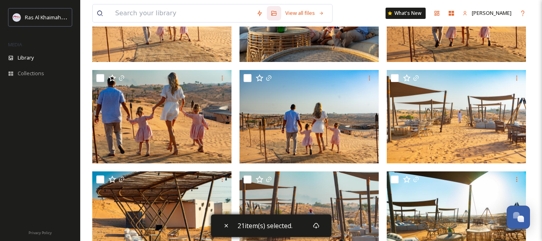
scroll to position [464, 0]
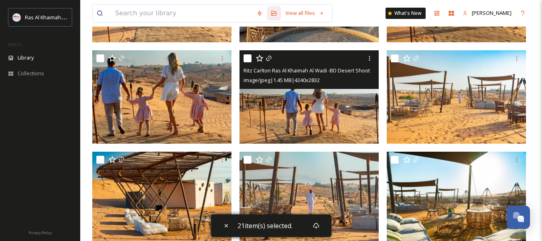
click at [248, 60] on input "checkbox" at bounding box center [248, 58] width 8 height 8
checkbox input "true"
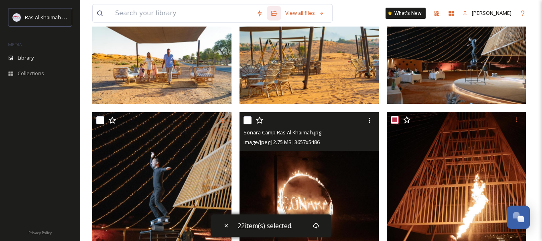
scroll to position [705, 0]
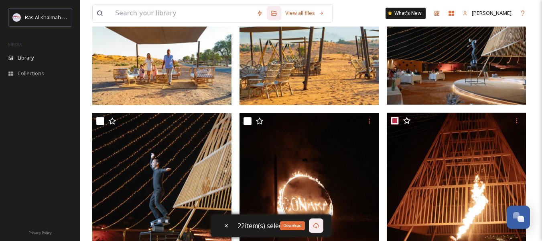
click at [317, 227] on icon at bounding box center [316, 225] width 6 height 6
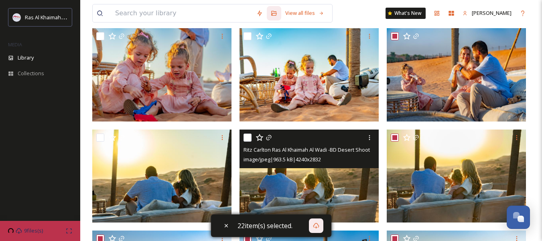
scroll to position [0, 0]
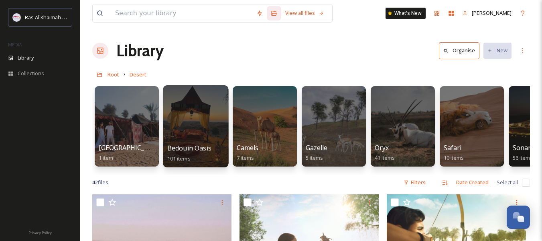
click at [195, 140] on div at bounding box center [195, 126] width 65 height 82
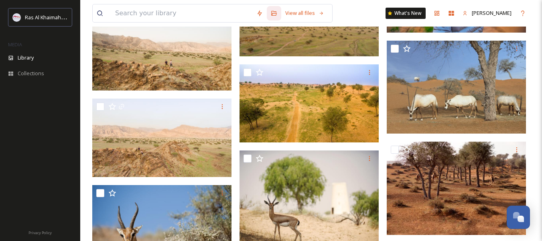
scroll to position [1380, 0]
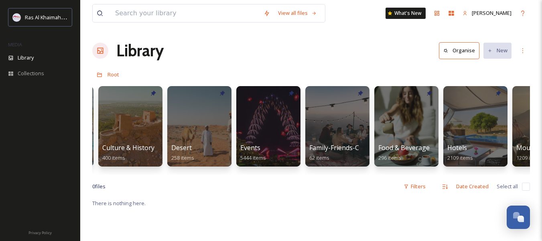
scroll to position [0, 139]
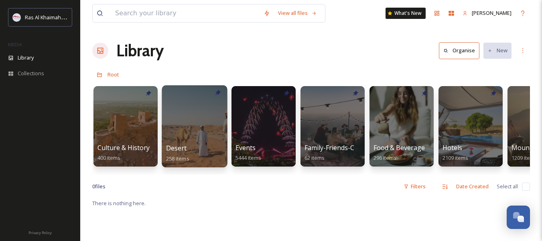
click at [198, 157] on div "Desert 258 items" at bounding box center [194, 153] width 57 height 20
click at [206, 136] on div at bounding box center [194, 126] width 65 height 82
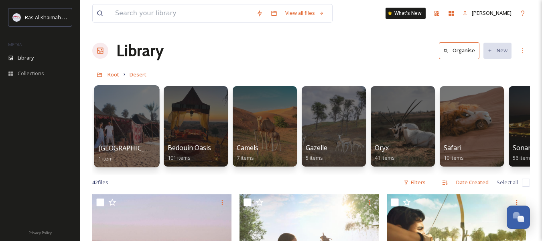
click at [143, 119] on div at bounding box center [126, 126] width 65 height 82
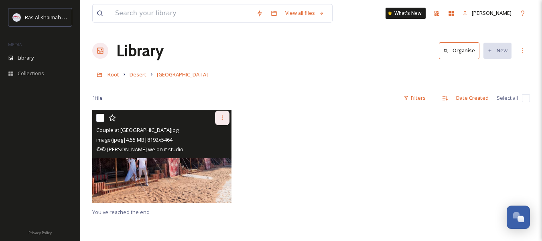
click at [222, 116] on icon at bounding box center [222, 117] width 1 height 5
click at [219, 153] on span "Download" at bounding box center [213, 151] width 24 height 8
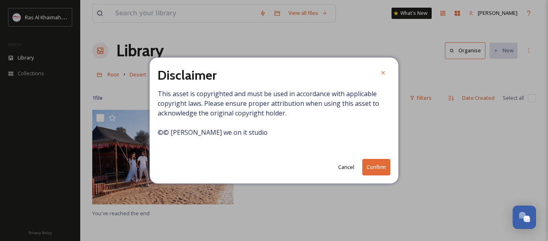
click at [375, 167] on button "Confirm" at bounding box center [377, 167] width 28 height 16
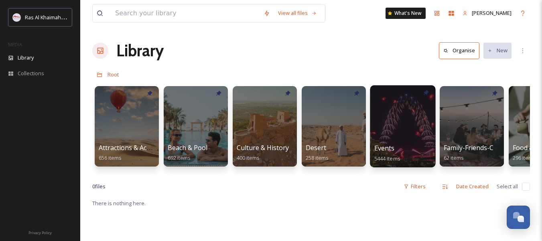
click at [405, 148] on div "Events 5444 items" at bounding box center [403, 153] width 57 height 20
click at [406, 132] on div at bounding box center [402, 126] width 65 height 82
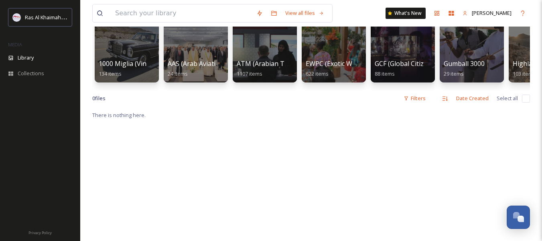
scroll to position [40, 0]
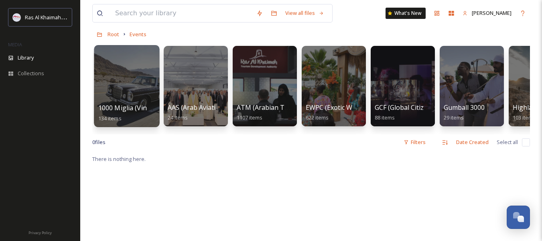
click at [131, 94] on div at bounding box center [126, 86] width 65 height 82
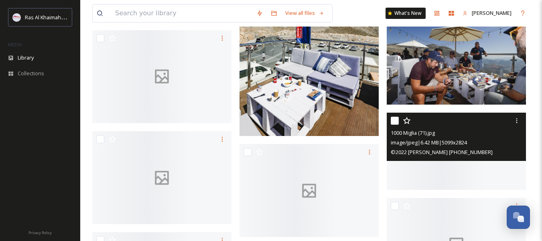
scroll to position [2208, 0]
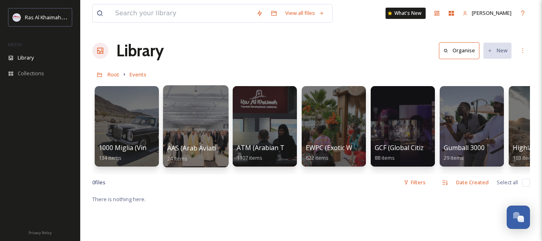
click at [210, 112] on div at bounding box center [195, 126] width 65 height 82
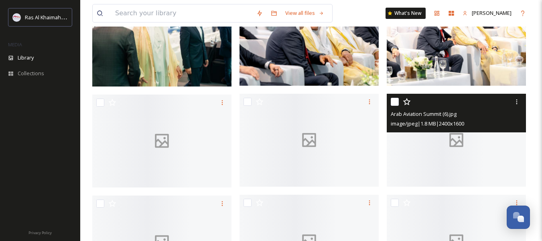
scroll to position [522, 0]
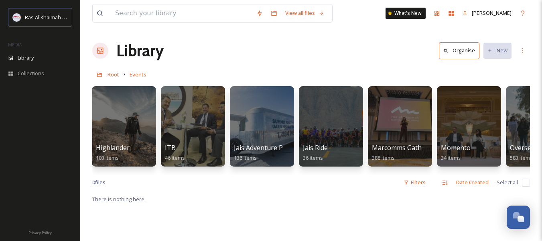
scroll to position [0, 426]
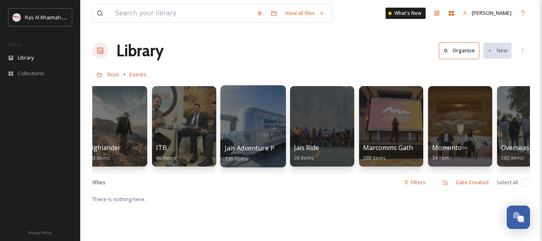
click at [252, 130] on div at bounding box center [252, 126] width 65 height 82
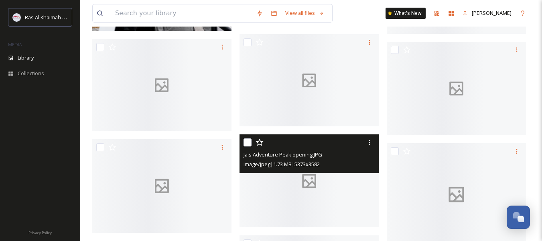
scroll to position [1686, 0]
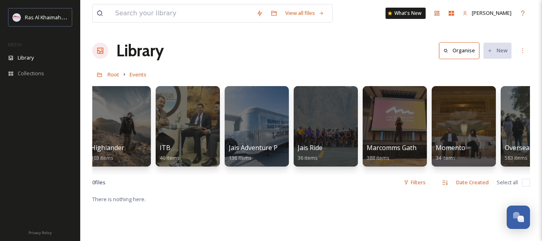
scroll to position [0, 444]
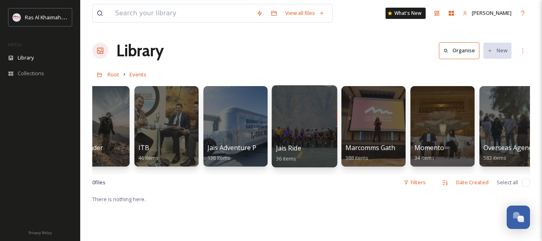
click at [311, 152] on div "Jais Ride 36 items" at bounding box center [304, 153] width 57 height 20
click at [310, 146] on div "Jais Ride 36 items" at bounding box center [304, 153] width 57 height 20
click at [298, 133] on div at bounding box center [304, 126] width 65 height 82
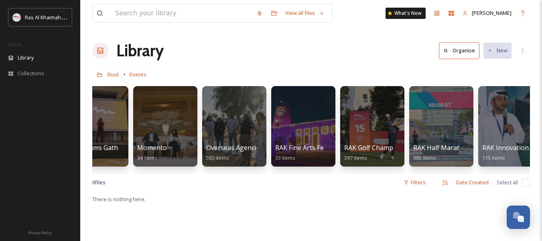
scroll to position [0, 742]
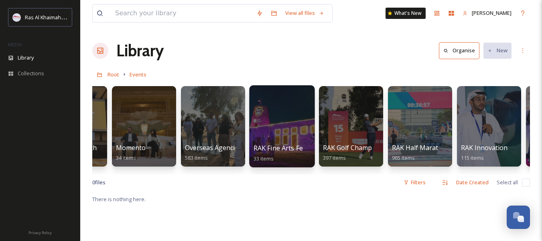
click at [272, 141] on div at bounding box center [281, 126] width 65 height 82
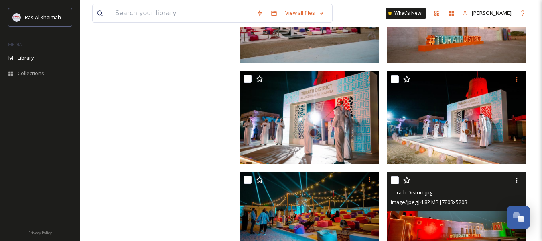
scroll to position [1152, 0]
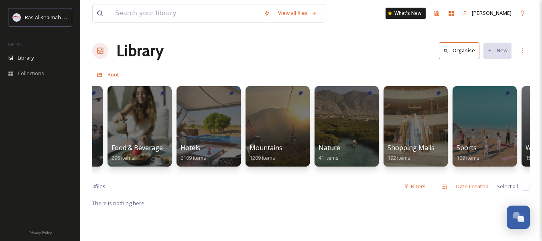
scroll to position [0, 420]
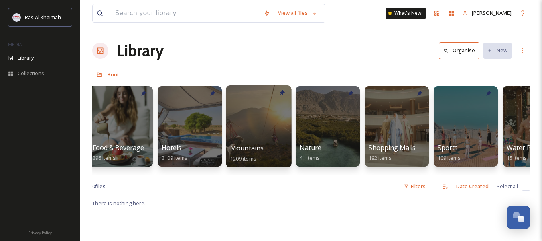
click at [271, 155] on div "Mountains 1209 items" at bounding box center [258, 153] width 57 height 20
click at [263, 130] on div at bounding box center [258, 126] width 65 height 82
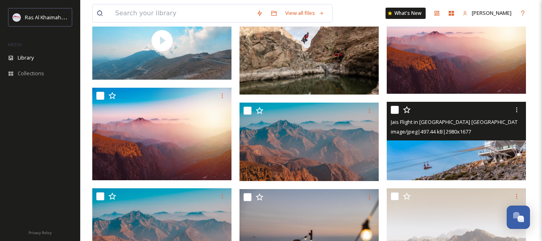
scroll to position [241, 0]
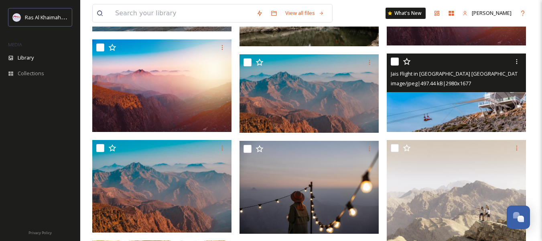
click at [396, 65] on input "checkbox" at bounding box center [395, 61] width 8 height 8
checkbox input "true"
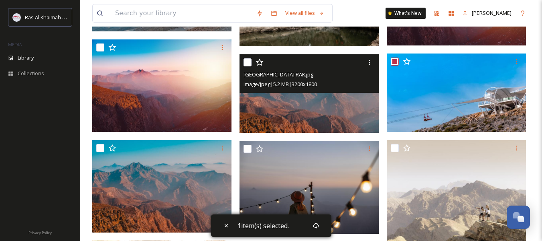
click at [249, 66] on input "checkbox" at bounding box center [248, 62] width 8 height 8
checkbox input "true"
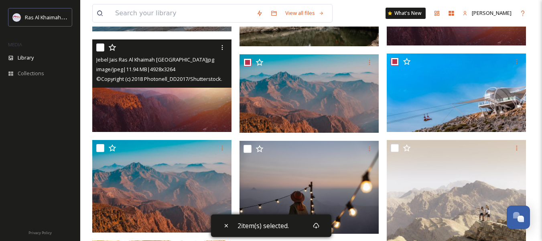
click at [100, 51] on input "checkbox" at bounding box center [100, 47] width 8 height 8
checkbox input "true"
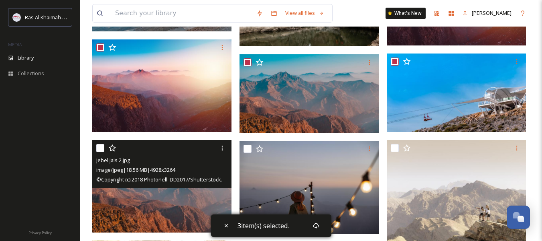
click at [99, 152] on input "checkbox" at bounding box center [100, 148] width 8 height 8
checkbox input "true"
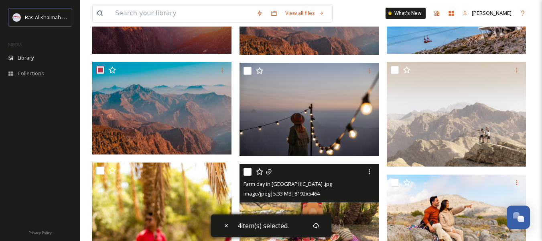
scroll to position [321, 0]
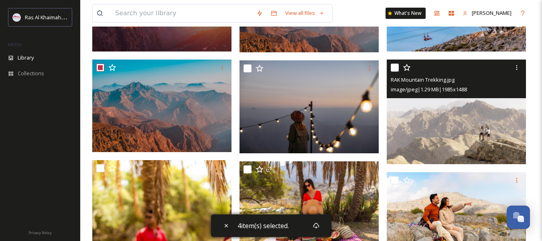
click at [395, 71] on input "checkbox" at bounding box center [395, 67] width 8 height 8
checkbox input "true"
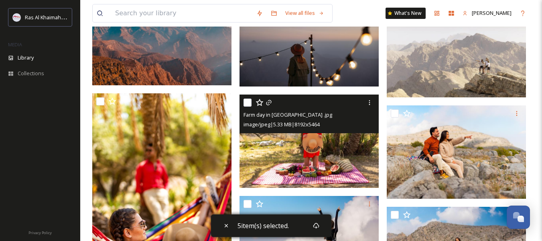
scroll to position [442, 0]
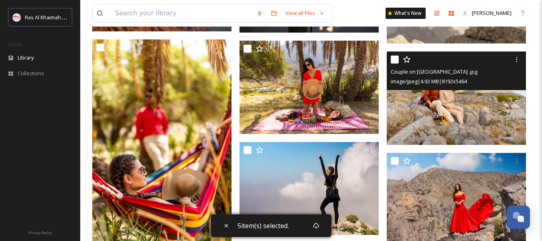
click at [394, 63] on input "checkbox" at bounding box center [395, 59] width 8 height 8
checkbox input "true"
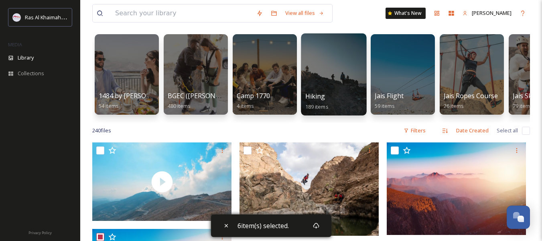
scroll to position [161, 0]
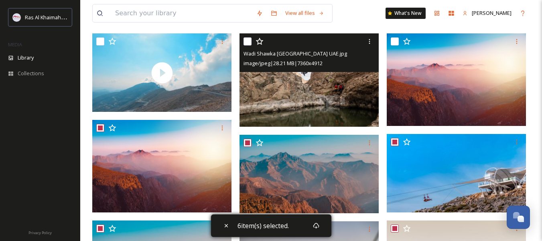
click at [247, 45] on input "checkbox" at bounding box center [248, 41] width 8 height 8
checkbox input "true"
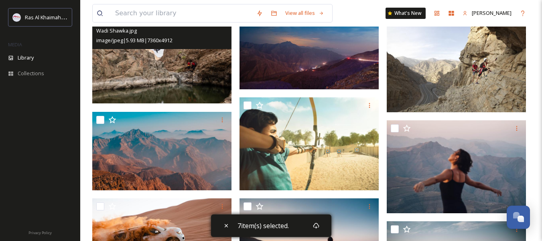
scroll to position [1044, 0]
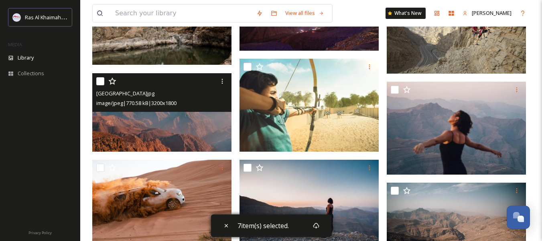
click at [102, 85] on input "checkbox" at bounding box center [100, 81] width 8 height 8
checkbox input "true"
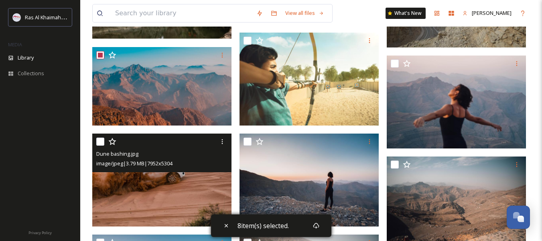
scroll to position [1084, 0]
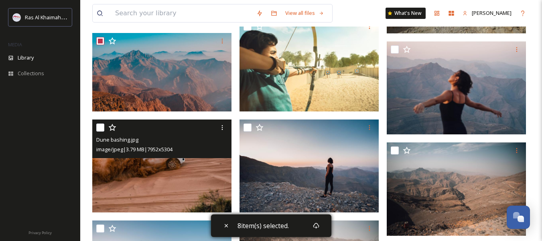
click at [100, 131] on input "checkbox" at bounding box center [100, 127] width 8 height 8
checkbox input "true"
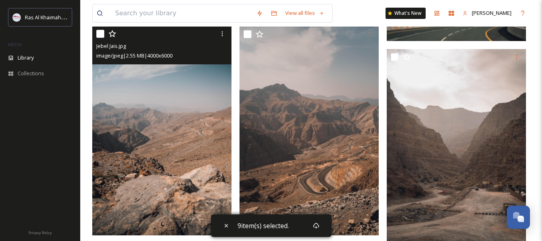
scroll to position [1365, 0]
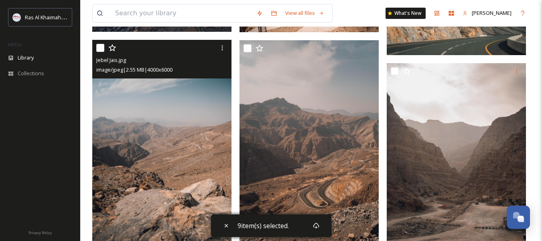
click at [97, 51] on input "checkbox" at bounding box center [100, 48] width 8 height 8
checkbox input "true"
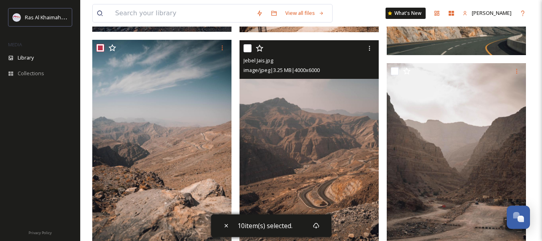
click at [244, 52] on input "checkbox" at bounding box center [248, 48] width 8 height 8
checkbox input "true"
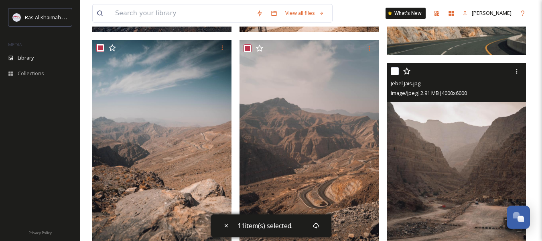
click at [395, 75] on input "checkbox" at bounding box center [395, 71] width 8 height 8
checkbox input "true"
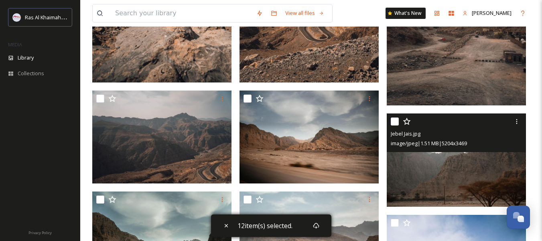
scroll to position [1566, 0]
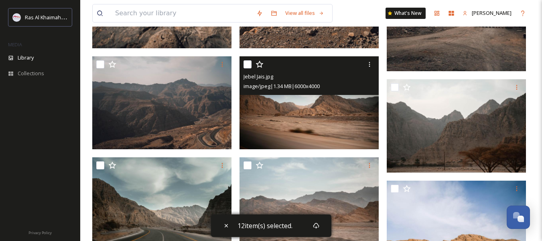
click at [245, 68] on input "checkbox" at bounding box center [248, 64] width 8 height 8
checkbox input "true"
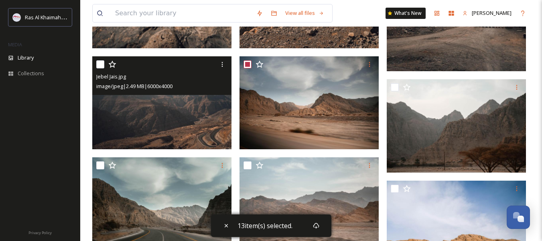
click at [100, 68] on input "checkbox" at bounding box center [100, 64] width 8 height 8
checkbox input "true"
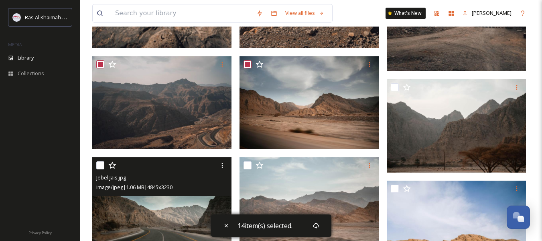
click at [98, 169] on input "checkbox" at bounding box center [100, 165] width 8 height 8
checkbox input "true"
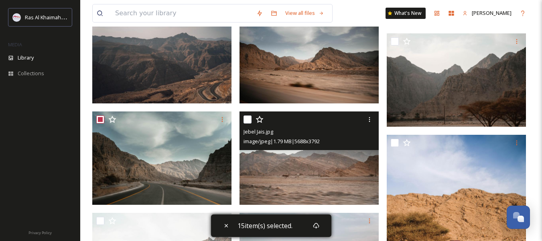
scroll to position [1646, 0]
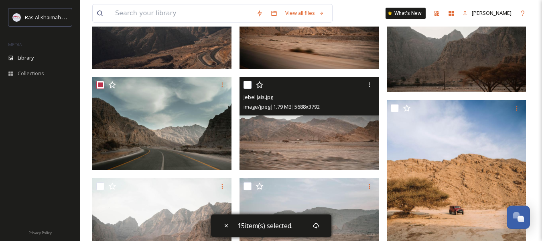
click at [249, 89] on input "checkbox" at bounding box center [248, 85] width 8 height 8
checkbox input "true"
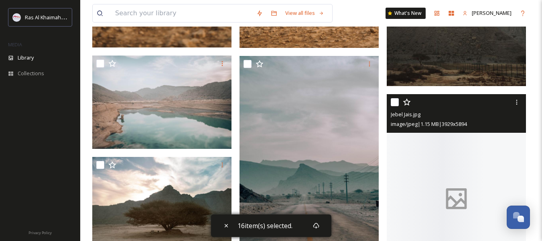
scroll to position [2088, 0]
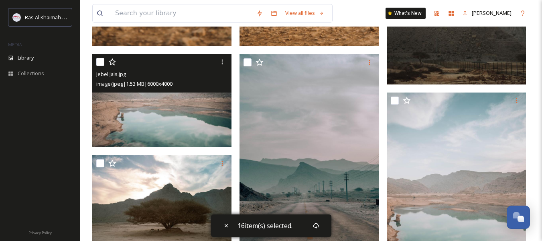
click at [99, 66] on input "checkbox" at bounding box center [100, 62] width 8 height 8
checkbox input "true"
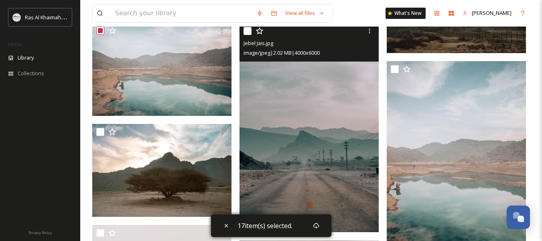
scroll to position [2128, 0]
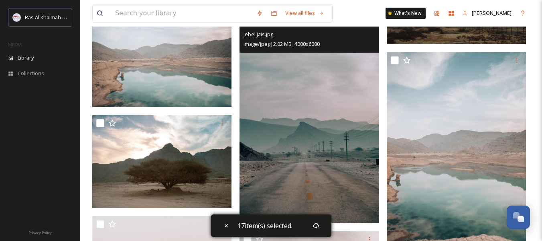
click at [245, 26] on input "checkbox" at bounding box center [248, 22] width 8 height 8
checkbox input "true"
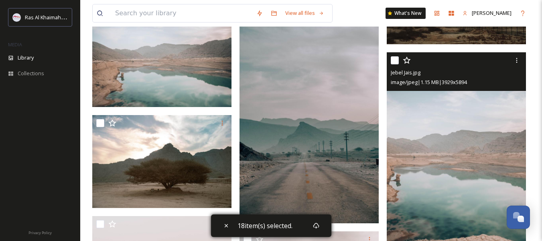
click at [394, 63] on input "checkbox" at bounding box center [395, 60] width 8 height 8
checkbox input "true"
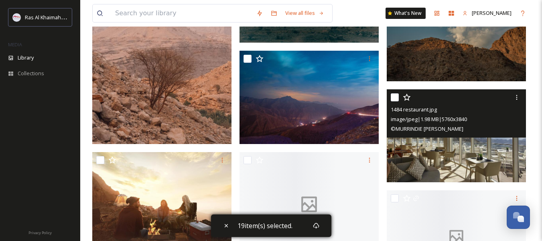
scroll to position [2329, 0]
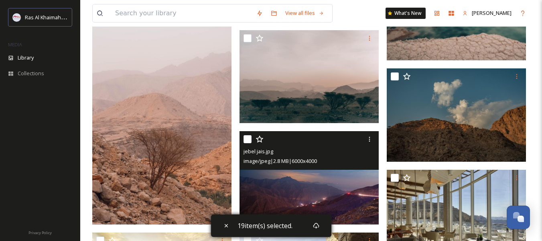
click at [247, 143] on input "checkbox" at bounding box center [248, 139] width 8 height 8
checkbox input "true"
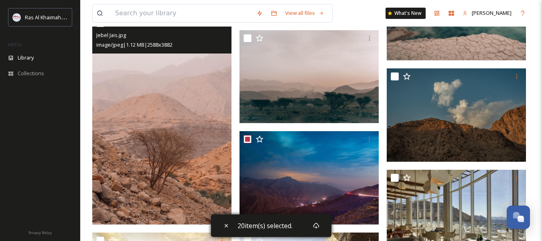
click at [98, 27] on input "checkbox" at bounding box center [100, 23] width 8 height 8
checkbox input "true"
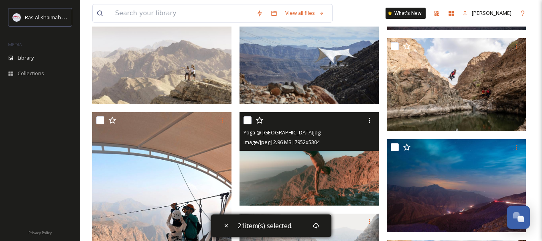
scroll to position [2690, 0]
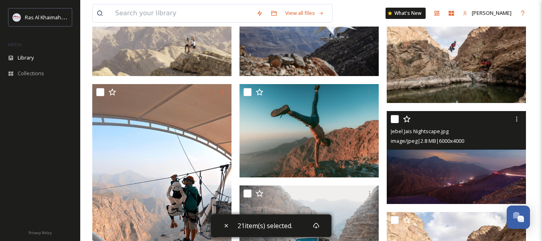
click at [395, 123] on input "checkbox" at bounding box center [395, 119] width 8 height 8
checkbox input "true"
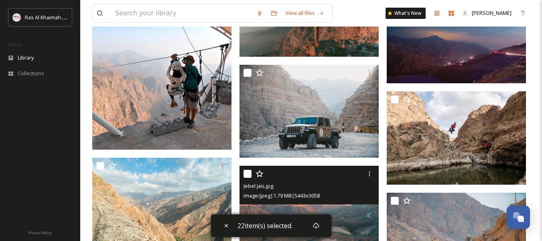
scroll to position [2931, 0]
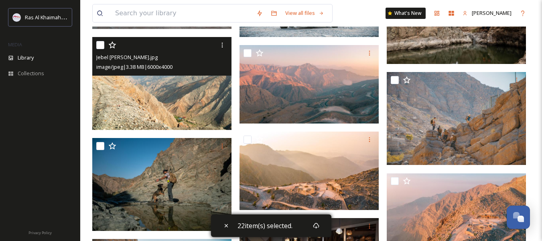
click at [102, 49] on input "checkbox" at bounding box center [100, 45] width 8 height 8
checkbox input "true"
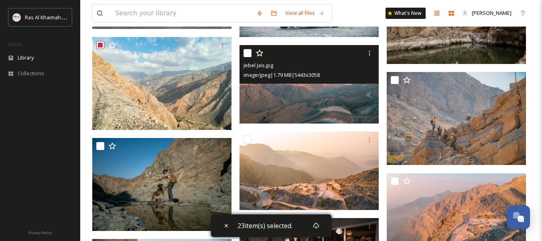
click at [248, 57] on input "checkbox" at bounding box center [248, 53] width 8 height 8
checkbox input "true"
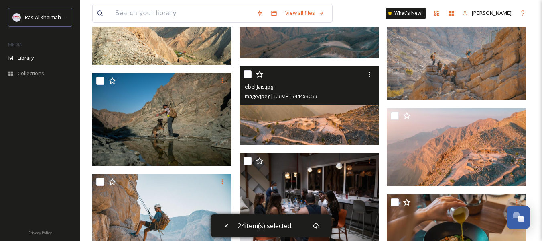
scroll to position [3011, 0]
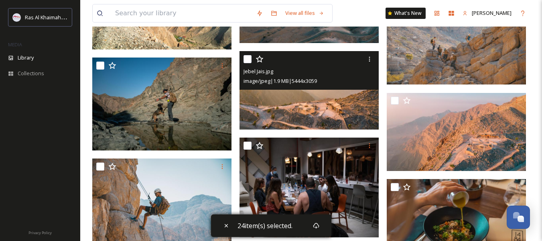
click at [249, 63] on input "checkbox" at bounding box center [248, 59] width 8 height 8
checkbox input "true"
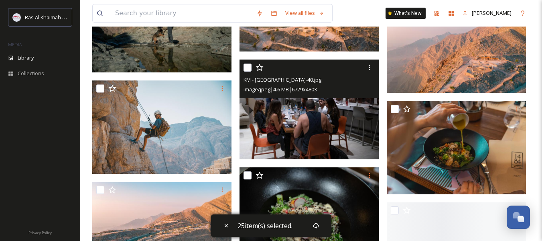
scroll to position [3092, 0]
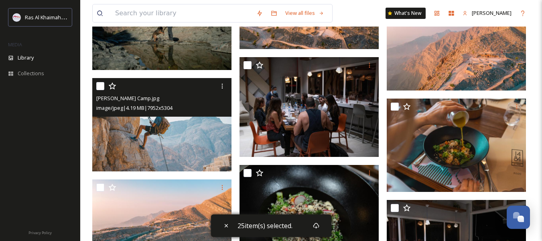
click at [100, 89] on input "checkbox" at bounding box center [100, 86] width 8 height 8
checkbox input "true"
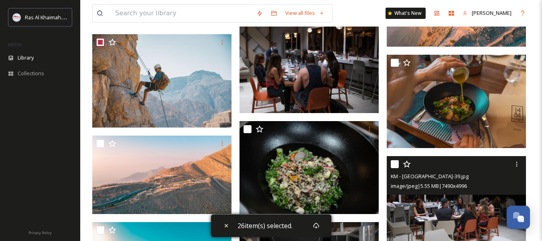
scroll to position [3212, 0]
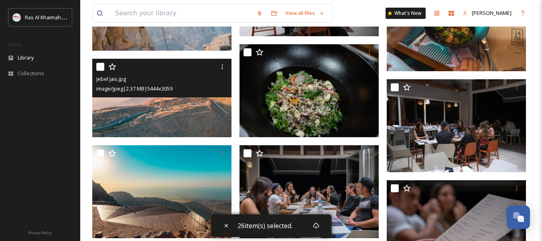
click at [98, 71] on input "checkbox" at bounding box center [100, 67] width 8 height 8
checkbox input "true"
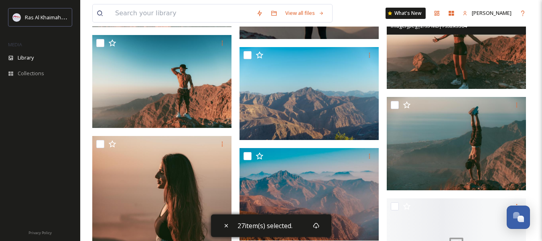
scroll to position [4136, 0]
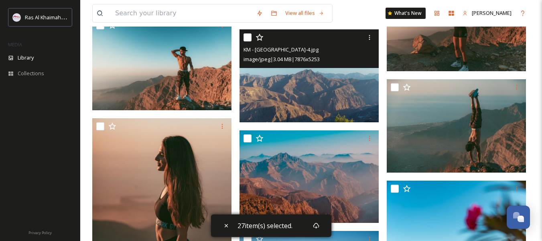
click at [248, 41] on input "checkbox" at bounding box center [248, 37] width 8 height 8
checkbox input "true"
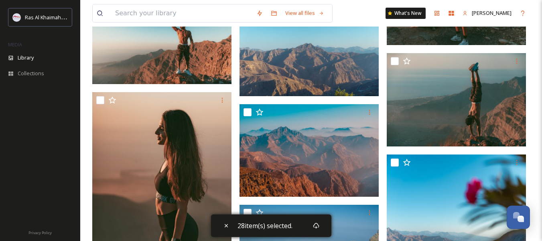
scroll to position [4176, 0]
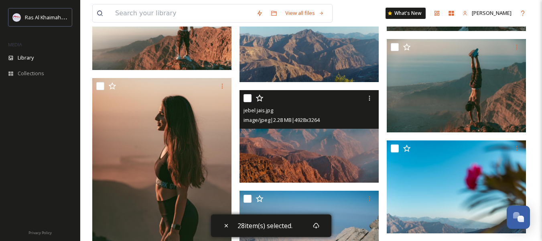
click at [247, 102] on input "checkbox" at bounding box center [248, 98] width 8 height 8
checkbox input "true"
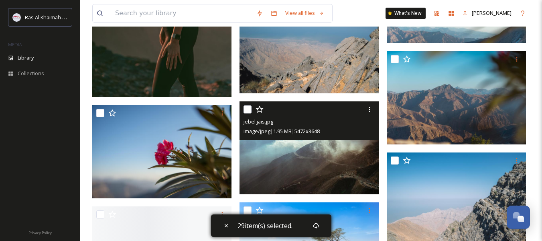
scroll to position [4376, 0]
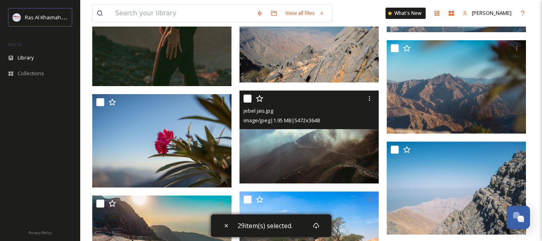
click at [250, 102] on input "checkbox" at bounding box center [248, 98] width 8 height 8
checkbox input "true"
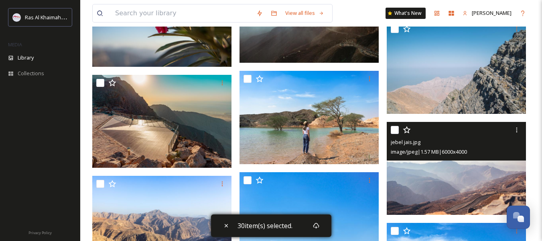
scroll to position [4537, 0]
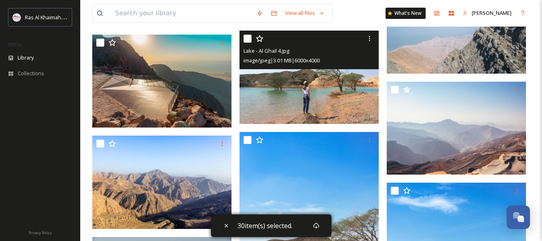
click at [247, 43] on input "checkbox" at bounding box center [248, 39] width 8 height 8
checkbox input "true"
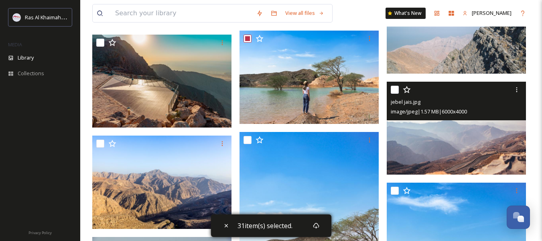
click at [394, 94] on input "checkbox" at bounding box center [395, 90] width 8 height 8
checkbox input "true"
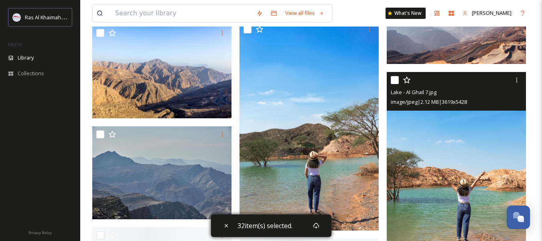
scroll to position [4657, 0]
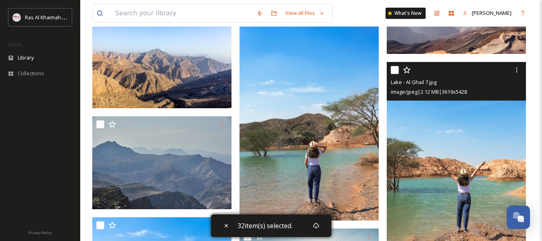
click at [395, 74] on input "checkbox" at bounding box center [395, 70] width 8 height 8
checkbox input "true"
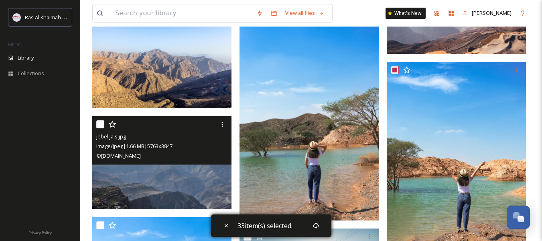
click at [97, 128] on input "checkbox" at bounding box center [100, 124] width 8 height 8
checkbox input "true"
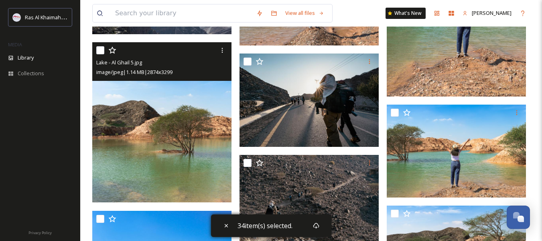
scroll to position [4818, 0]
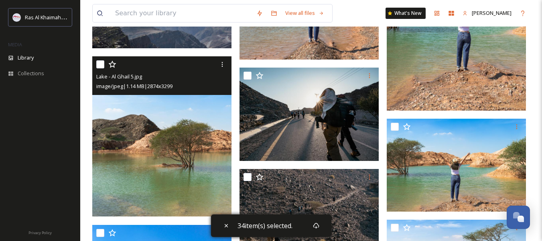
drag, startPoint x: 99, startPoint y: 67, endPoint x: 101, endPoint y: 74, distance: 7.6
click at [98, 67] on input "checkbox" at bounding box center [100, 64] width 8 height 8
checkbox input "true"
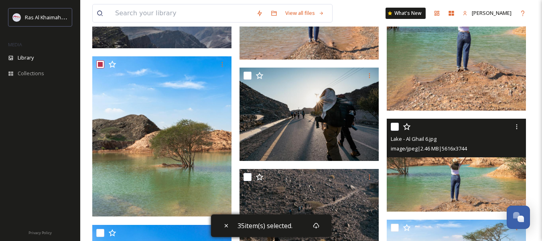
click at [396, 130] on input "checkbox" at bounding box center [395, 126] width 8 height 8
checkbox input "true"
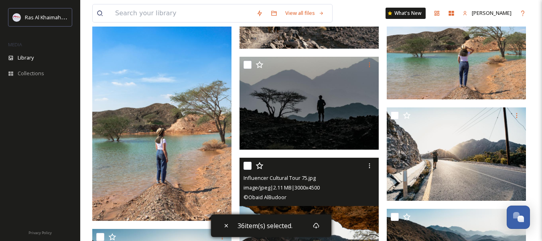
scroll to position [4979, 0]
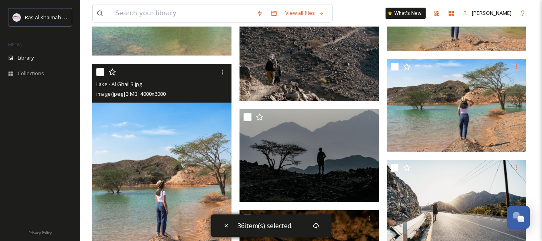
click at [100, 76] on input "checkbox" at bounding box center [100, 72] width 8 height 8
checkbox input "true"
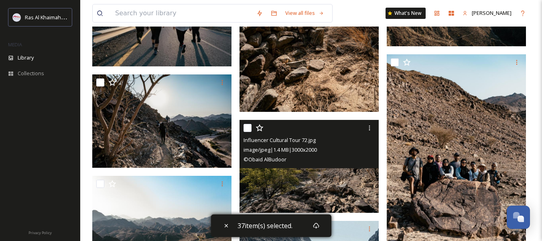
scroll to position [5300, 0]
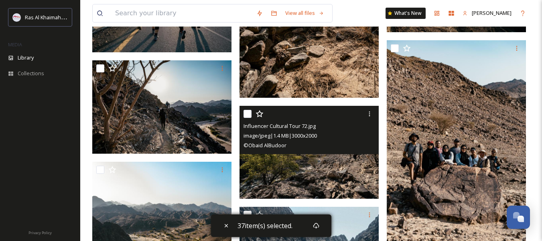
click at [250, 118] on input "checkbox" at bounding box center [248, 114] width 8 height 8
checkbox input "true"
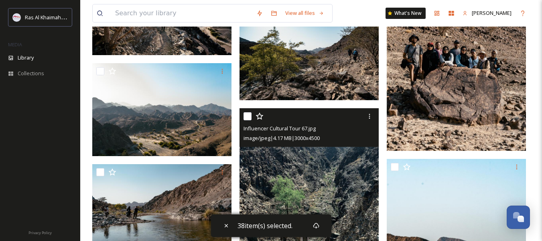
scroll to position [5420, 0]
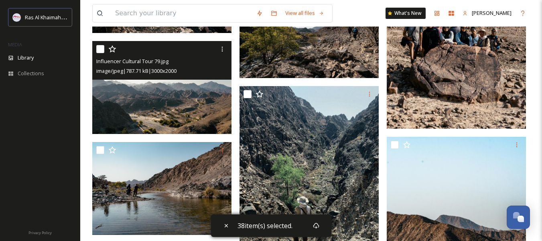
click at [102, 53] on input "checkbox" at bounding box center [100, 49] width 8 height 8
checkbox input "true"
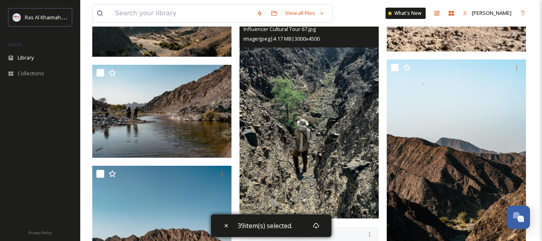
scroll to position [5501, 0]
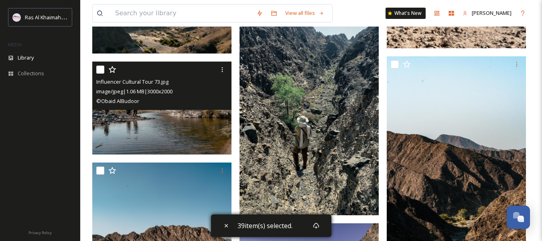
click at [100, 73] on input "checkbox" at bounding box center [100, 69] width 8 height 8
checkbox input "true"
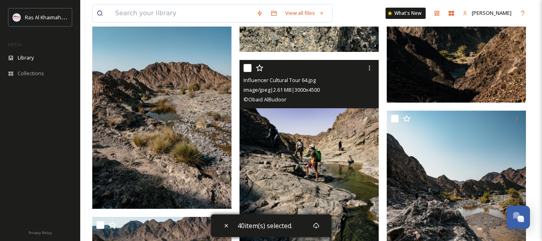
scroll to position [5661, 0]
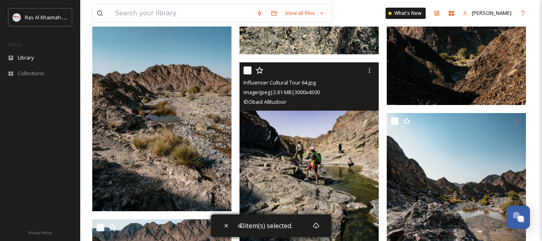
click at [245, 74] on input "checkbox" at bounding box center [248, 70] width 8 height 8
checkbox input "true"
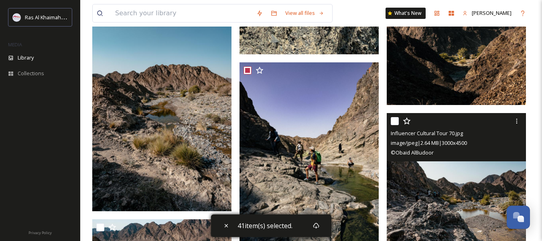
click at [393, 124] on input "checkbox" at bounding box center [395, 121] width 8 height 8
checkbox input "true"
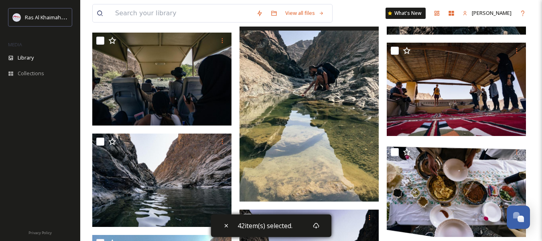
scroll to position [5902, 0]
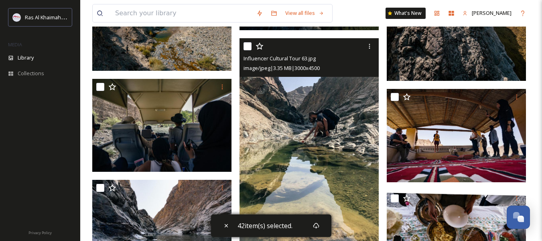
click at [248, 50] on input "checkbox" at bounding box center [248, 46] width 8 height 8
checkbox input "true"
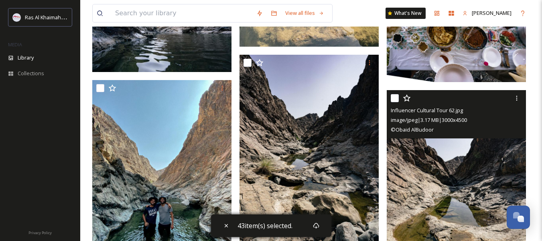
scroll to position [6063, 0]
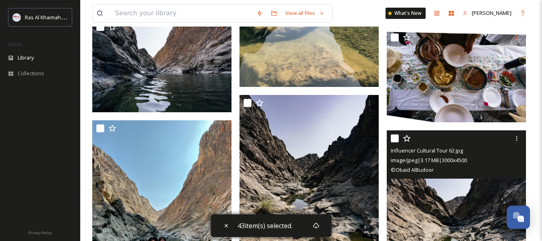
click at [398, 142] on input "checkbox" at bounding box center [395, 138] width 8 height 8
checkbox input "true"
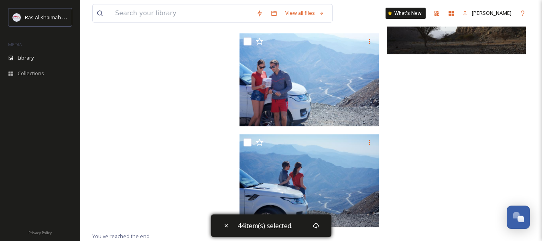
scroll to position [9374, 0]
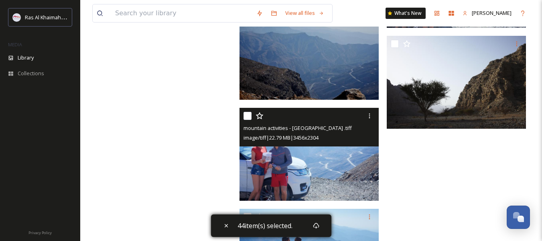
click at [246, 120] on input "checkbox" at bounding box center [248, 116] width 8 height 8
checkbox input "true"
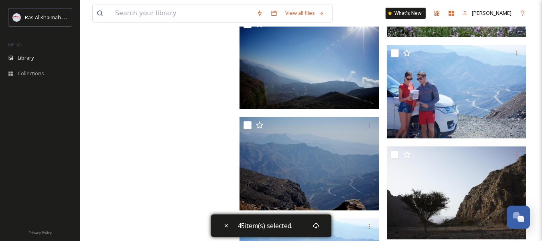
scroll to position [9254, 0]
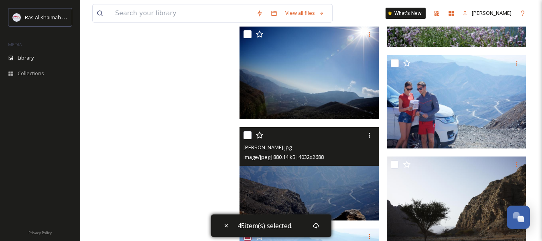
click at [247, 139] on input "checkbox" at bounding box center [248, 135] width 8 height 8
checkbox input "true"
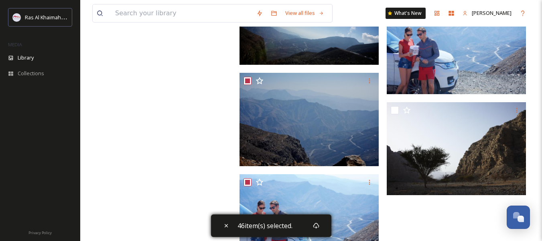
scroll to position [9294, 0]
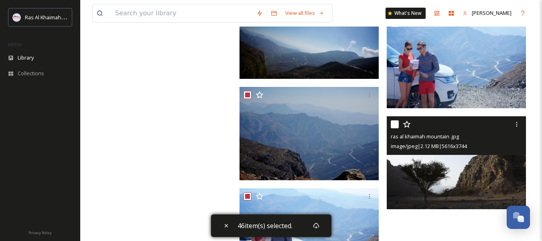
click at [395, 128] on input "checkbox" at bounding box center [395, 124] width 8 height 8
checkbox input "true"
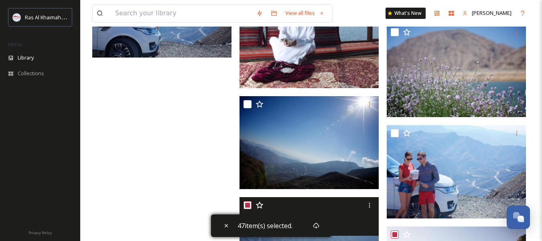
scroll to position [9174, 0]
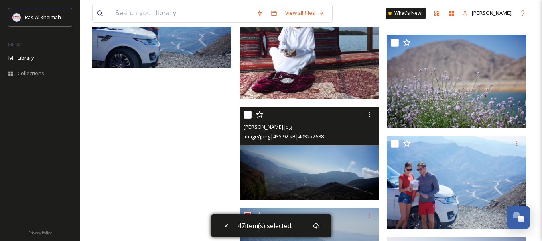
click at [245, 118] on input "checkbox" at bounding box center [248, 114] width 8 height 8
checkbox input "true"
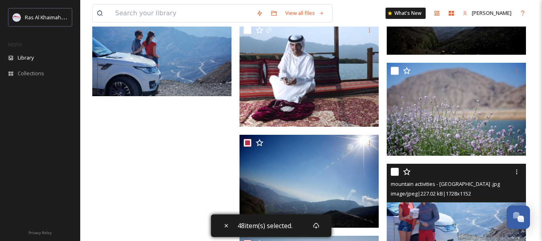
scroll to position [9093, 0]
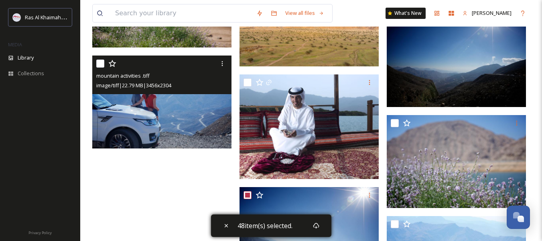
click at [96, 67] on input "checkbox" at bounding box center [100, 63] width 8 height 8
checkbox input "true"
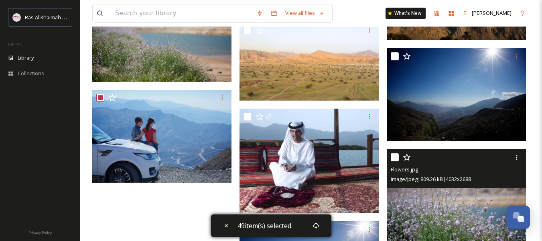
scroll to position [9013, 0]
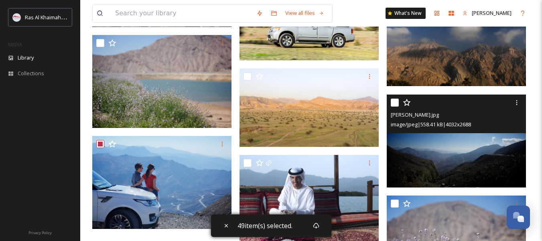
click at [394, 106] on input "checkbox" at bounding box center [395, 102] width 8 height 8
checkbox input "true"
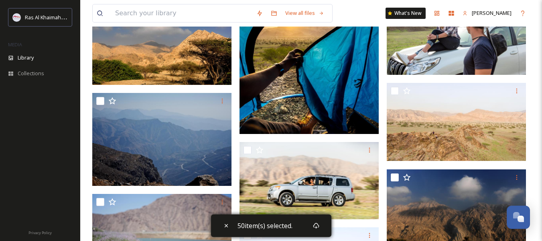
scroll to position [8852, 0]
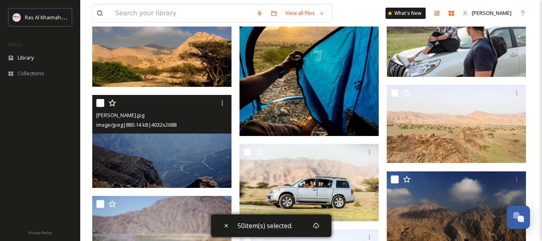
click at [99, 107] on input "checkbox" at bounding box center [100, 103] width 8 height 8
checkbox input "true"
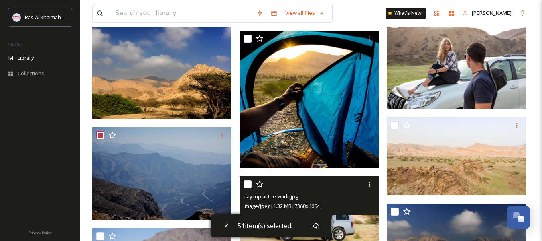
scroll to position [8772, 0]
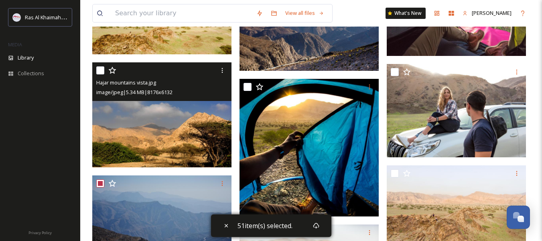
click at [100, 74] on input "checkbox" at bounding box center [100, 70] width 8 height 8
checkbox input "true"
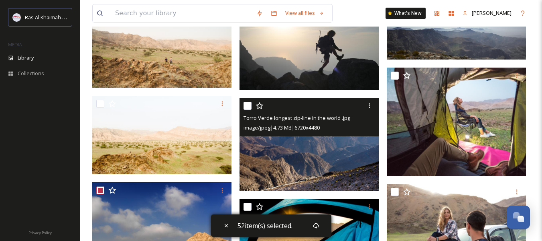
scroll to position [8652, 0]
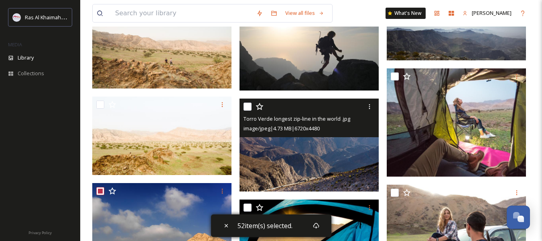
click at [247, 110] on input "checkbox" at bounding box center [248, 106] width 8 height 8
checkbox input "true"
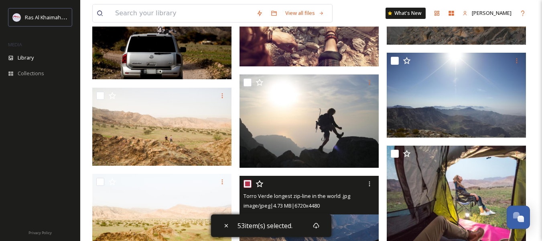
scroll to position [8571, 0]
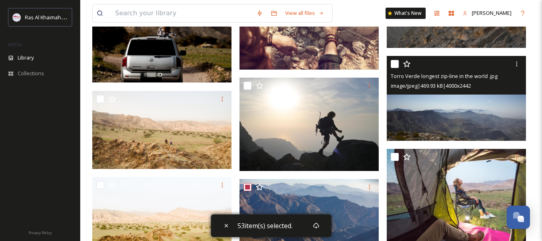
click at [396, 68] on input "checkbox" at bounding box center [395, 64] width 8 height 8
checkbox input "true"
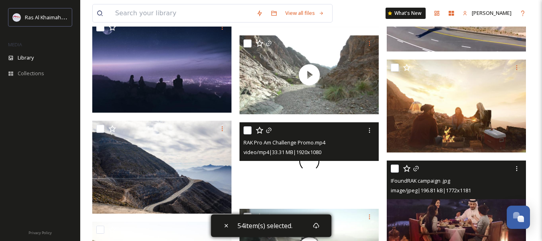
scroll to position [8250, 0]
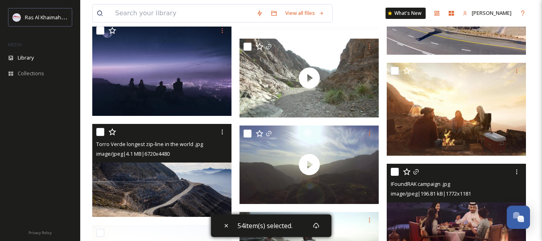
click at [98, 136] on input "checkbox" at bounding box center [100, 132] width 8 height 8
checkbox input "true"
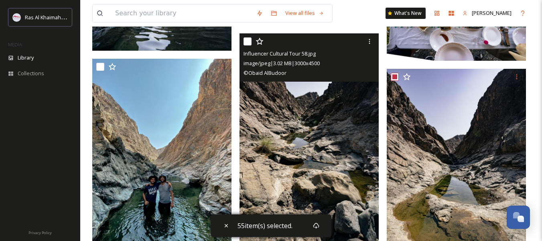
scroll to position [6122, 0]
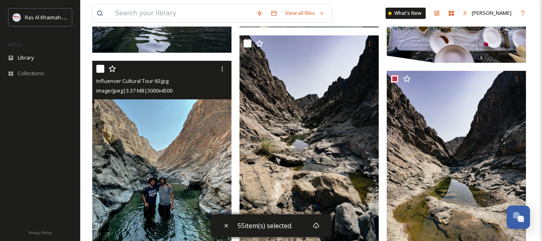
click at [100, 73] on input "checkbox" at bounding box center [100, 69] width 8 height 8
checkbox input "true"
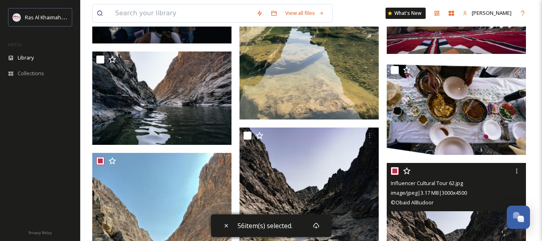
scroll to position [5962, 0]
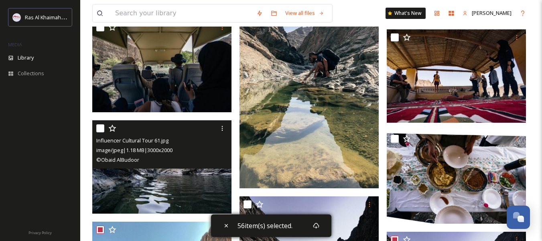
click at [102, 132] on input "checkbox" at bounding box center [100, 128] width 8 height 8
checkbox input "true"
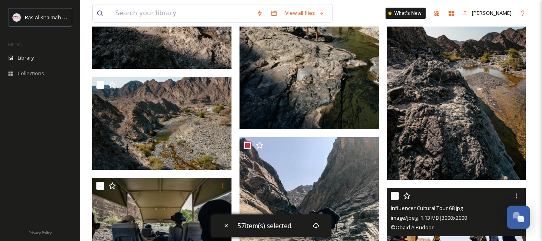
scroll to position [5761, 0]
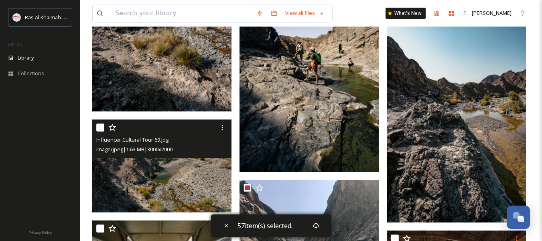
click at [98, 131] on input "checkbox" at bounding box center [100, 127] width 8 height 8
checkbox input "true"
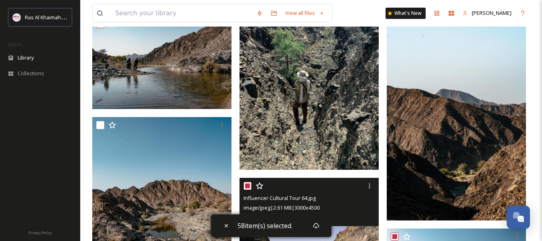
scroll to position [5520, 0]
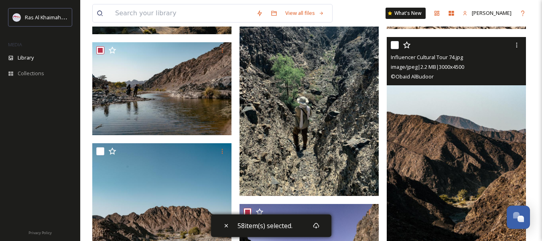
click at [393, 49] on input "checkbox" at bounding box center [395, 45] width 8 height 8
checkbox input "true"
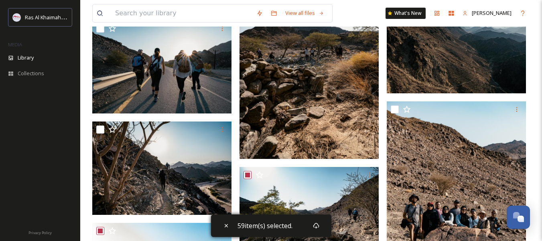
scroll to position [5279, 0]
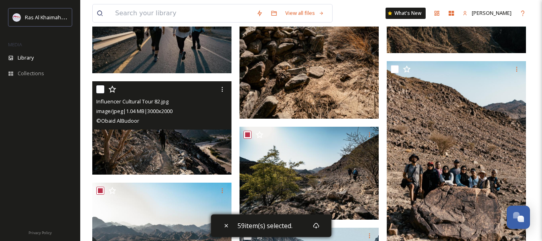
click at [99, 93] on input "checkbox" at bounding box center [100, 89] width 8 height 8
checkbox input "true"
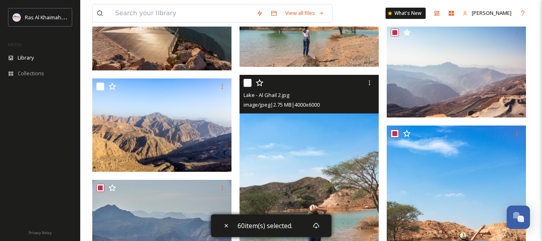
scroll to position [4596, 0]
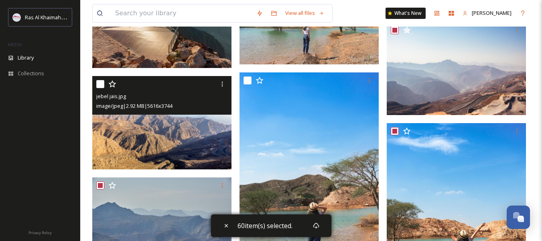
drag, startPoint x: 99, startPoint y: 90, endPoint x: 117, endPoint y: 98, distance: 19.2
click at [100, 88] on input "checkbox" at bounding box center [100, 84] width 8 height 8
checkbox input "true"
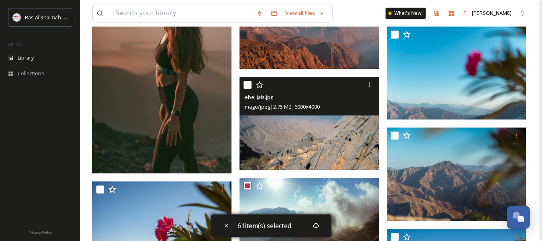
scroll to position [4275, 0]
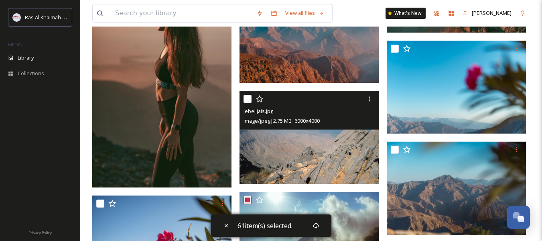
click at [247, 103] on input "checkbox" at bounding box center [248, 99] width 8 height 8
checkbox input "true"
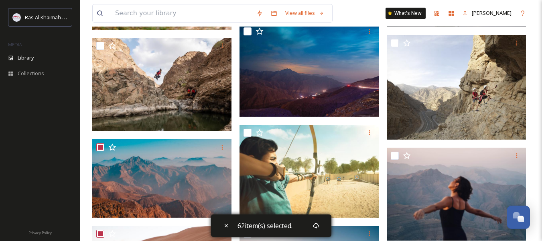
scroll to position [0, 0]
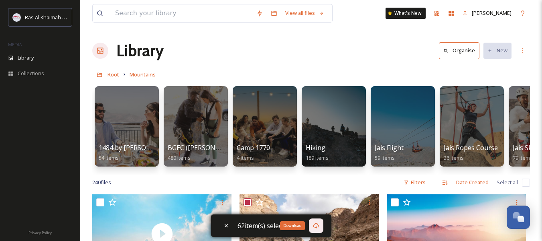
click at [314, 225] on icon at bounding box center [316, 225] width 6 height 6
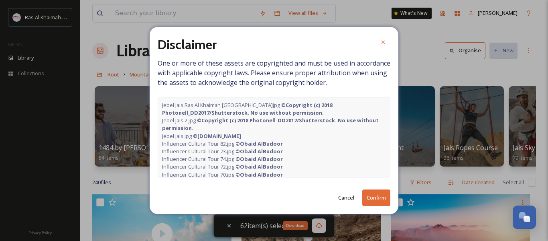
click at [383, 201] on button "Confirm" at bounding box center [377, 197] width 28 height 16
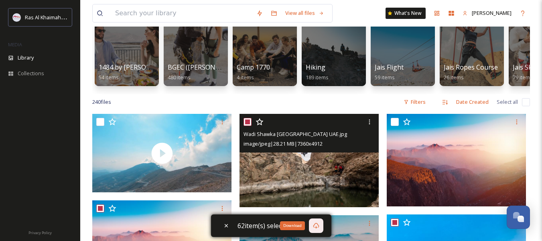
scroll to position [40, 0]
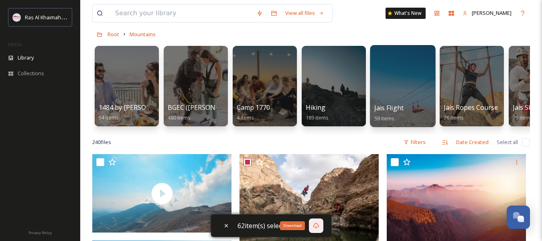
click at [402, 106] on span "Jais Flight" at bounding box center [389, 107] width 29 height 9
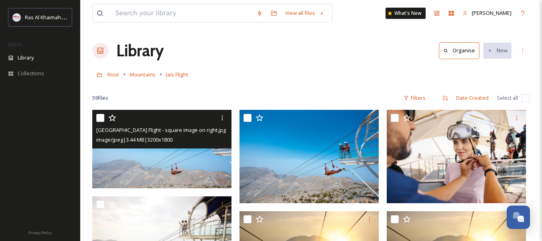
click at [98, 118] on input "checkbox" at bounding box center [100, 118] width 8 height 8
checkbox input "true"
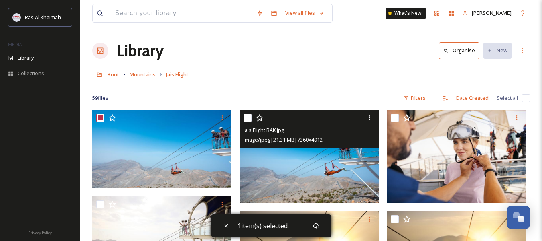
click at [249, 120] on input "checkbox" at bounding box center [248, 118] width 8 height 8
checkbox input "true"
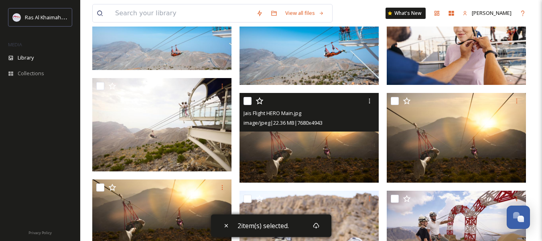
scroll to position [120, 0]
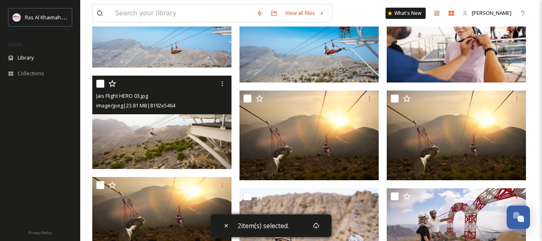
click at [101, 85] on input "checkbox" at bounding box center [100, 83] width 8 height 8
checkbox input "true"
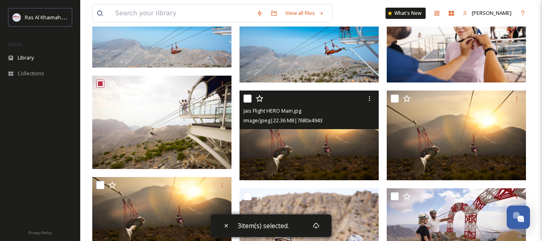
drag, startPoint x: 248, startPoint y: 100, endPoint x: 255, endPoint y: 106, distance: 8.8
click at [248, 100] on input "checkbox" at bounding box center [248, 98] width 8 height 8
checkbox input "true"
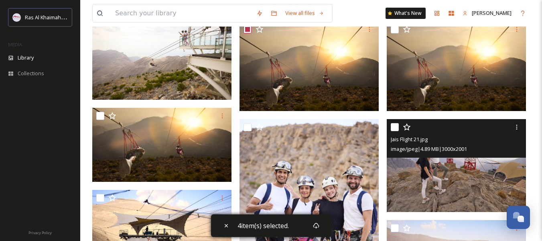
scroll to position [201, 0]
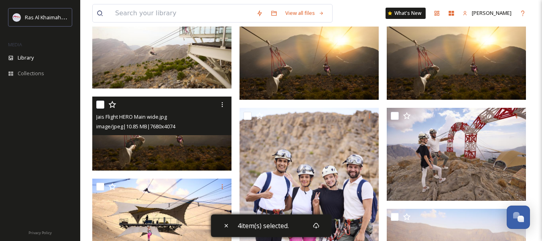
click at [99, 104] on input "checkbox" at bounding box center [100, 104] width 8 height 8
checkbox input "true"
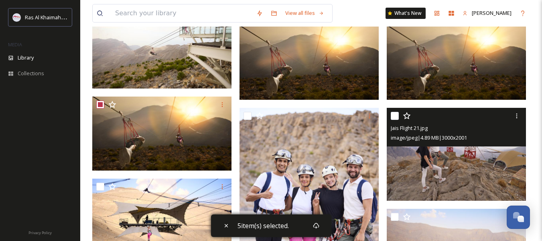
click at [395, 116] on input "checkbox" at bounding box center [395, 116] width 8 height 8
checkbox input "true"
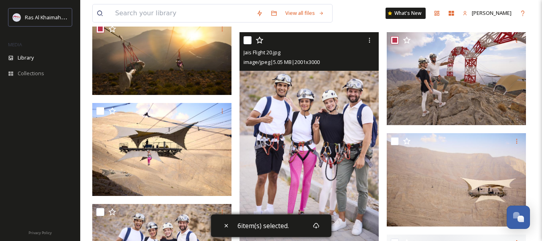
scroll to position [281, 0]
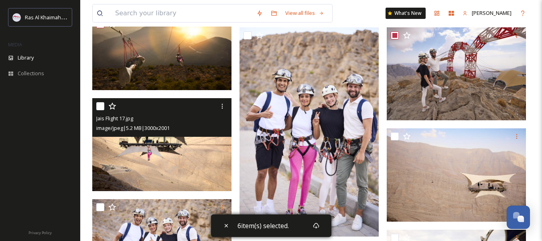
click at [99, 104] on input "checkbox" at bounding box center [100, 106] width 8 height 8
click at [102, 105] on input "checkbox" at bounding box center [100, 106] width 8 height 8
checkbox input "false"
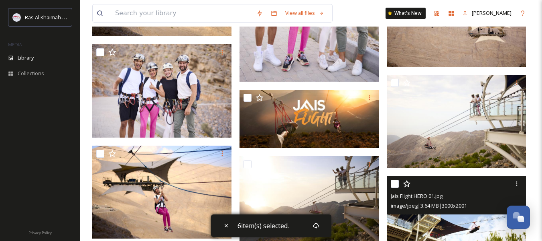
scroll to position [442, 0]
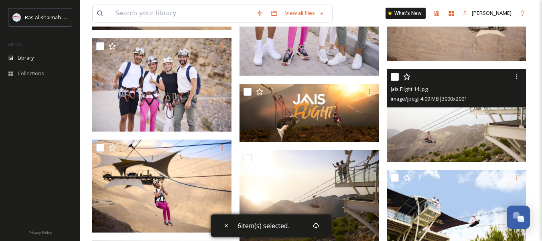
click at [394, 78] on input "checkbox" at bounding box center [395, 77] width 8 height 8
checkbox input "true"
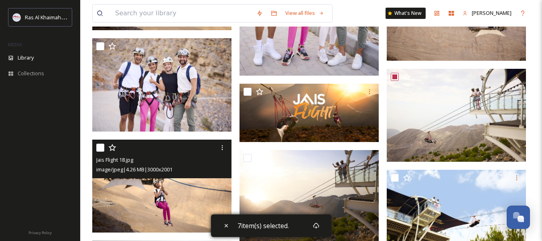
click at [98, 147] on input "checkbox" at bounding box center [100, 147] width 8 height 8
checkbox input "true"
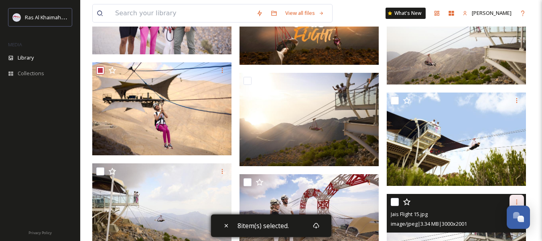
scroll to position [522, 0]
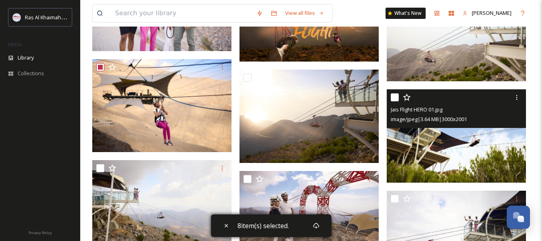
click at [394, 94] on input "checkbox" at bounding box center [395, 97] width 8 height 8
checkbox input "true"
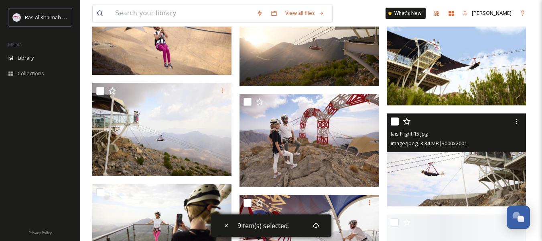
scroll to position [602, 0]
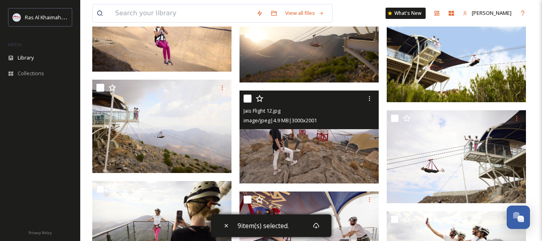
click at [249, 99] on input "checkbox" at bounding box center [248, 98] width 8 height 8
checkbox input "true"
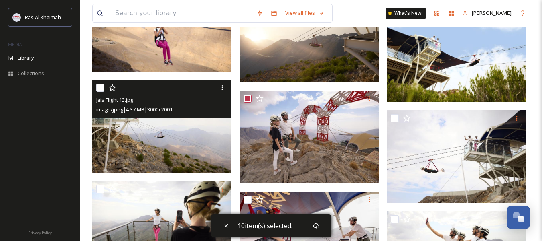
click at [98, 86] on input "checkbox" at bounding box center [100, 88] width 8 height 8
checkbox input "true"
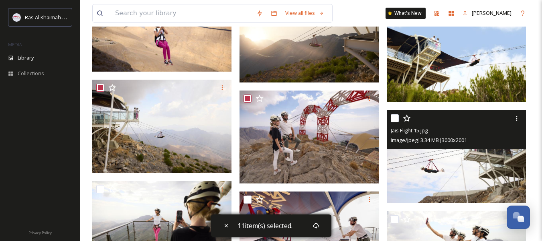
click at [391, 116] on input "checkbox" at bounding box center [395, 118] width 8 height 8
checkbox input "true"
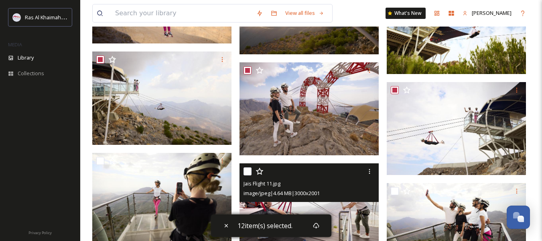
scroll to position [683, 0]
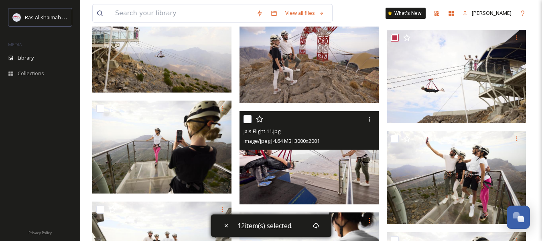
click at [247, 119] on input "checkbox" at bounding box center [248, 119] width 8 height 8
checkbox input "true"
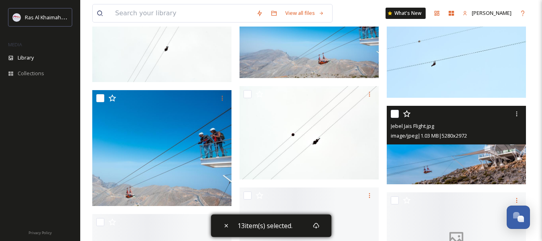
scroll to position [1686, 0]
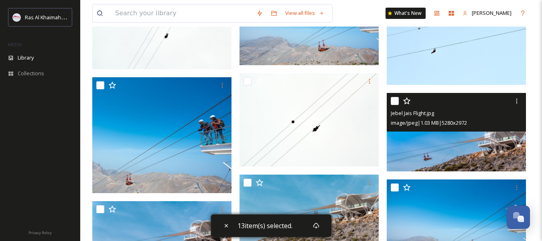
click at [392, 101] on input "checkbox" at bounding box center [395, 101] width 8 height 8
checkbox input "true"
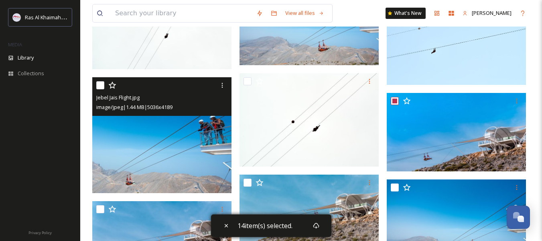
click at [104, 88] on input "checkbox" at bounding box center [100, 85] width 8 height 8
checkbox input "true"
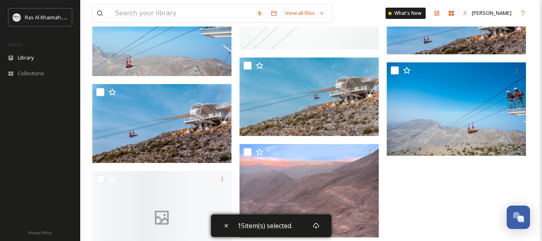
scroll to position [1807, 0]
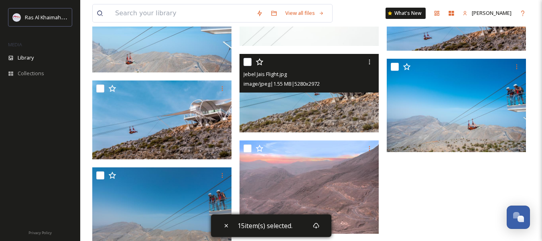
click at [247, 63] on input "checkbox" at bounding box center [248, 62] width 8 height 8
checkbox input "true"
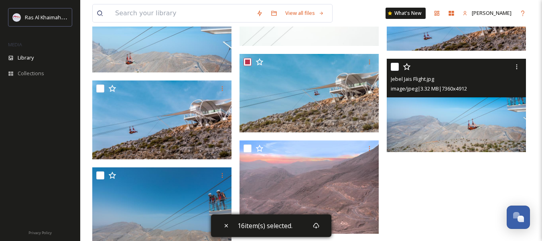
click at [394, 65] on input "checkbox" at bounding box center [395, 67] width 8 height 8
checkbox input "true"
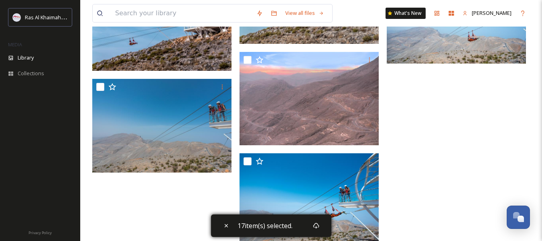
scroll to position [1914, 0]
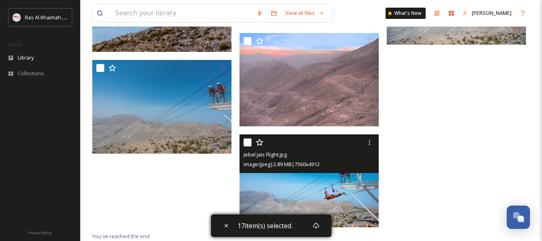
click at [247, 141] on input "checkbox" at bounding box center [248, 142] width 8 height 8
checkbox input "true"
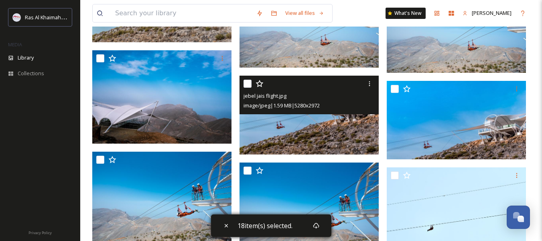
scroll to position [1432, 0]
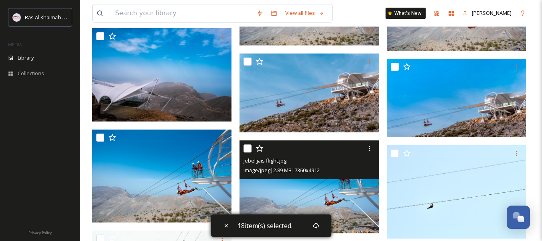
click at [246, 147] on input "checkbox" at bounding box center [248, 148] width 8 height 8
checkbox input "true"
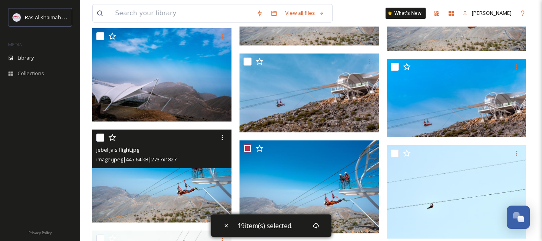
click at [102, 135] on input "checkbox" at bounding box center [100, 137] width 8 height 8
checkbox input "true"
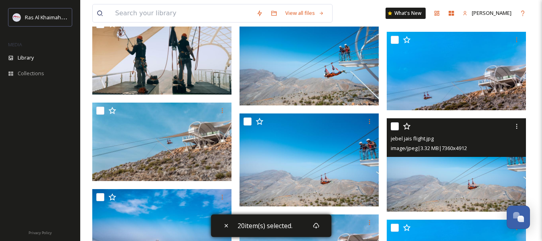
scroll to position [1191, 0]
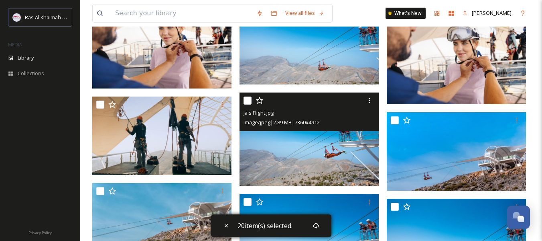
click at [247, 98] on input "checkbox" at bounding box center [248, 100] width 8 height 8
checkbox input "true"
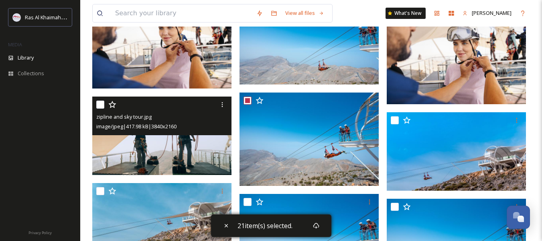
click at [98, 104] on input "checkbox" at bounding box center [100, 104] width 8 height 8
checkbox input "true"
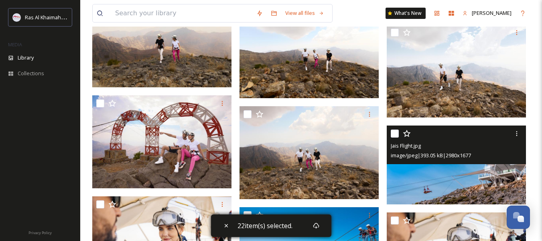
scroll to position [950, 0]
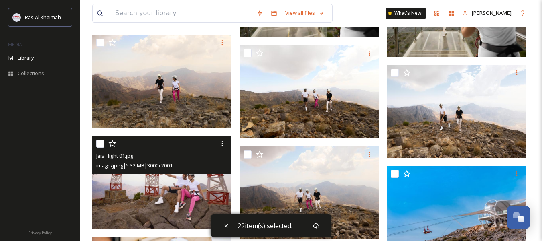
click at [99, 143] on input "checkbox" at bounding box center [100, 143] width 8 height 8
checkbox input "true"
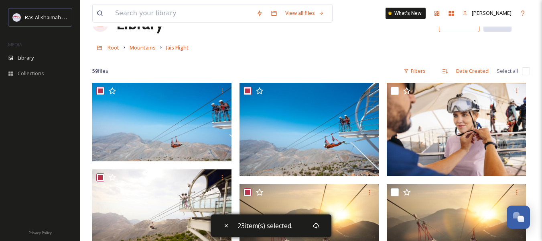
scroll to position [0, 0]
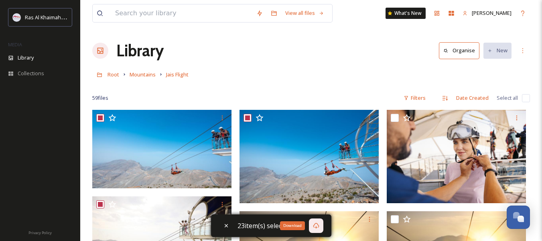
click at [316, 225] on icon at bounding box center [316, 225] width 6 height 6
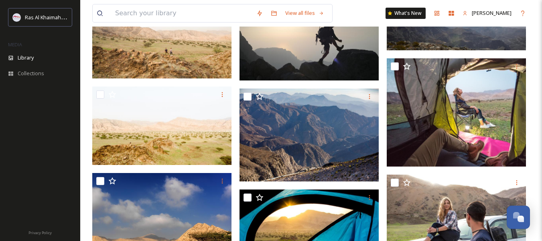
scroll to position [8491, 0]
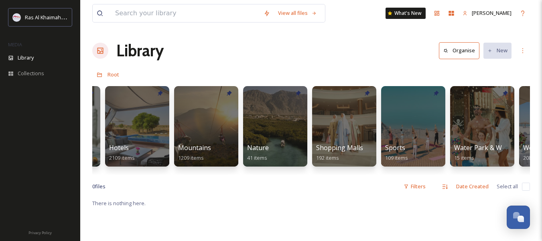
scroll to position [0, 469]
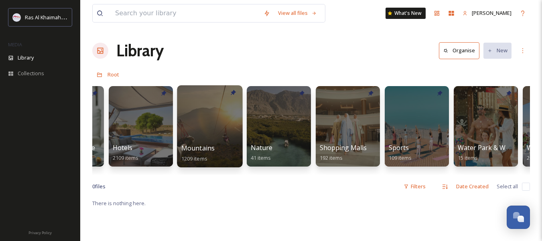
click at [220, 147] on div "Mountains 1209 items" at bounding box center [209, 153] width 57 height 20
click at [229, 133] on div at bounding box center [209, 126] width 65 height 82
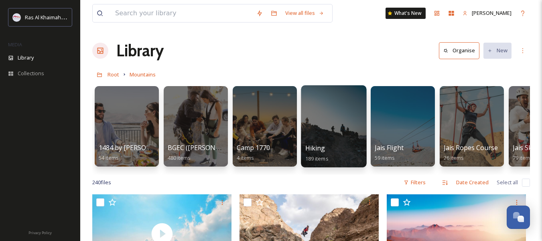
click at [341, 149] on div "Hiking 189 items" at bounding box center [334, 153] width 57 height 20
click at [332, 138] on div at bounding box center [333, 126] width 65 height 82
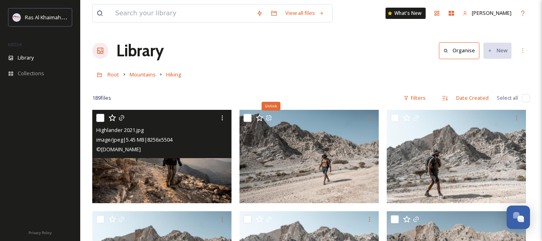
click at [102, 118] on input "checkbox" at bounding box center [100, 118] width 8 height 8
checkbox input "true"
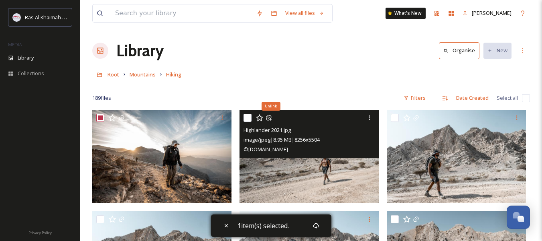
click at [245, 119] on input "checkbox" at bounding box center [248, 118] width 8 height 8
checkbox input "true"
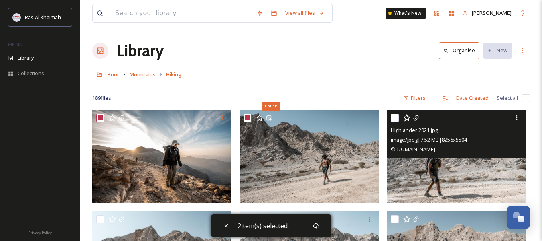
click at [392, 120] on input "checkbox" at bounding box center [395, 118] width 8 height 8
checkbox input "true"
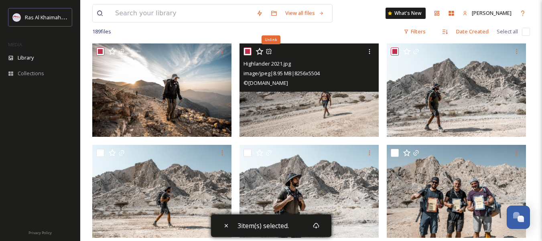
scroll to position [80, 0]
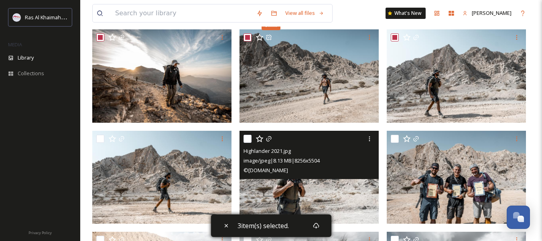
click at [249, 138] on input "checkbox" at bounding box center [248, 139] width 8 height 8
checkbox input "true"
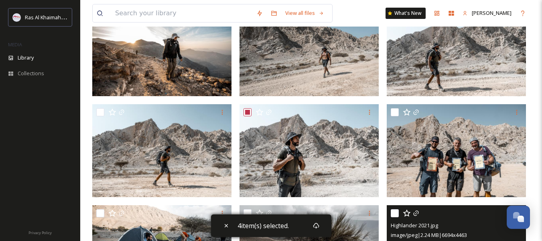
scroll to position [120, 0]
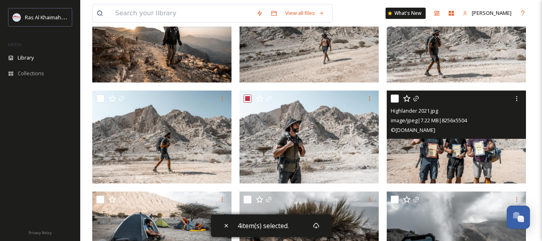
click at [393, 100] on input "checkbox" at bounding box center [395, 98] width 8 height 8
checkbox input "true"
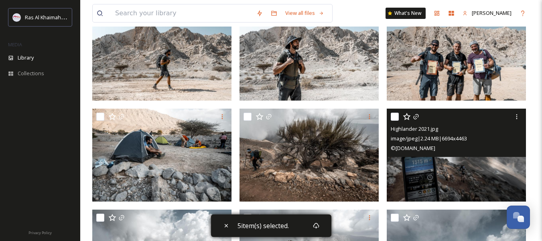
scroll to position [161, 0]
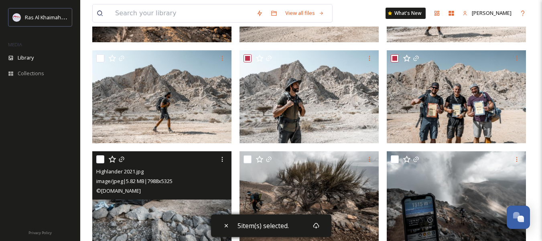
click at [98, 157] on input "checkbox" at bounding box center [100, 159] width 8 height 8
checkbox input "true"
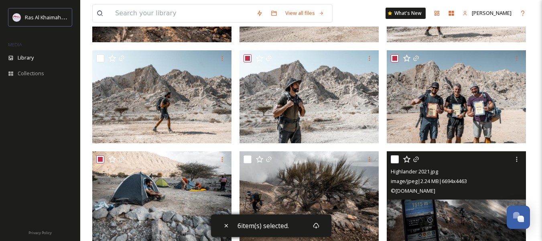
scroll to position [201, 0]
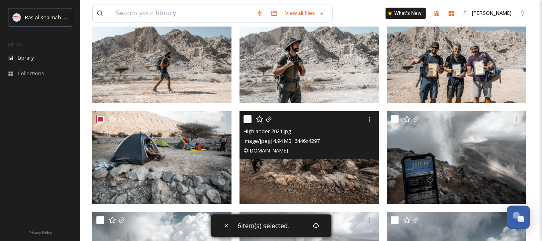
click at [246, 119] on input "checkbox" at bounding box center [248, 119] width 8 height 8
checkbox input "true"
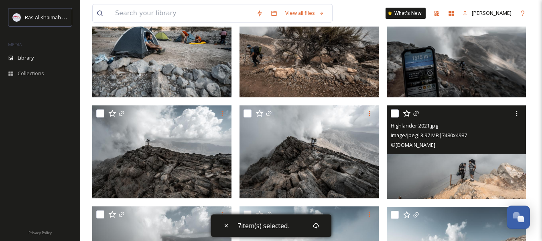
scroll to position [321, 0]
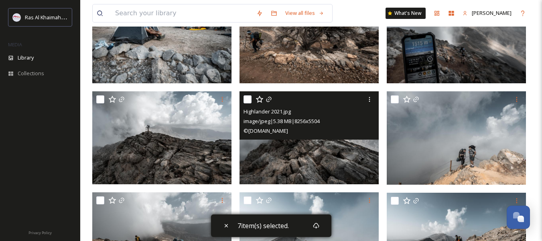
click at [247, 99] on input "checkbox" at bounding box center [248, 99] width 8 height 8
checkbox input "true"
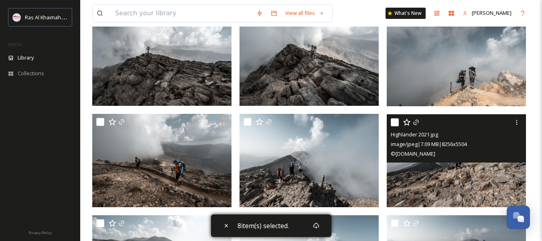
scroll to position [402, 0]
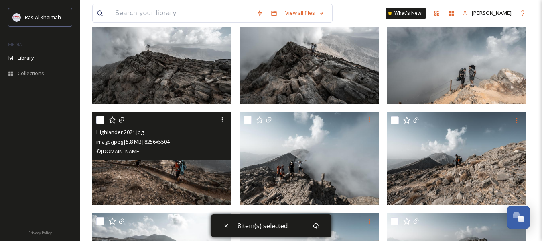
click at [100, 118] on input "checkbox" at bounding box center [100, 120] width 8 height 8
checkbox input "true"
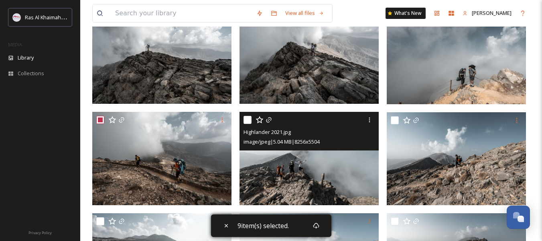
click at [249, 118] on input "checkbox" at bounding box center [248, 120] width 8 height 8
checkbox input "true"
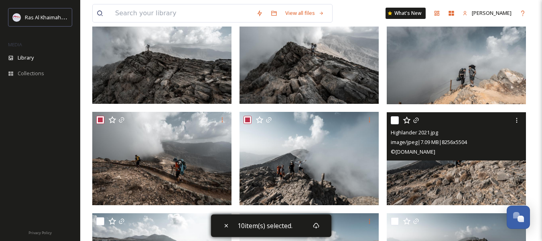
click at [397, 121] on input "checkbox" at bounding box center [395, 120] width 8 height 8
checkbox input "true"
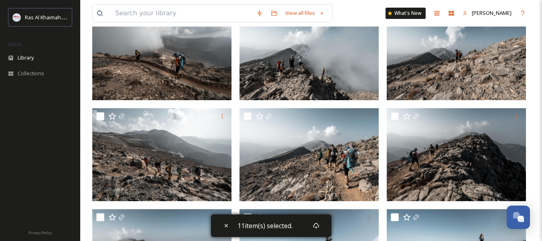
scroll to position [522, 0]
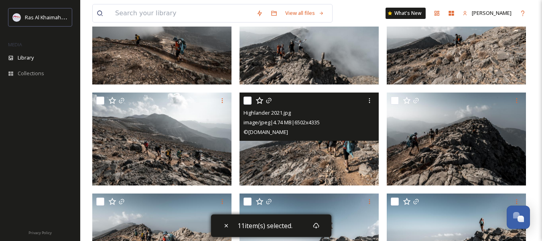
click at [249, 102] on input "checkbox" at bounding box center [248, 100] width 8 height 8
checkbox input "true"
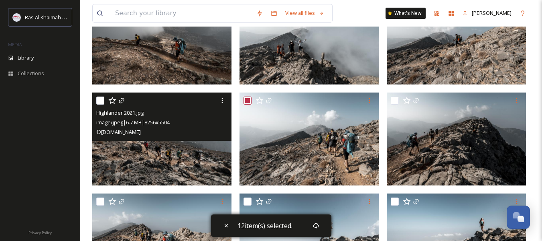
click at [98, 101] on input "checkbox" at bounding box center [100, 100] width 8 height 8
checkbox input "true"
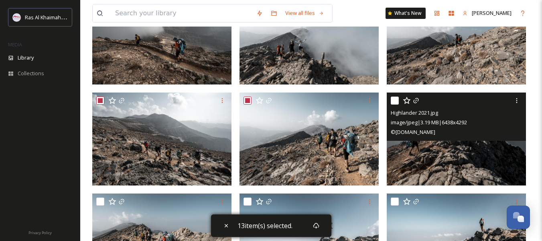
click at [395, 101] on input "checkbox" at bounding box center [395, 100] width 8 height 8
checkbox input "true"
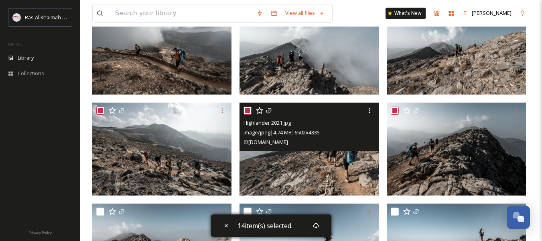
scroll to position [602, 0]
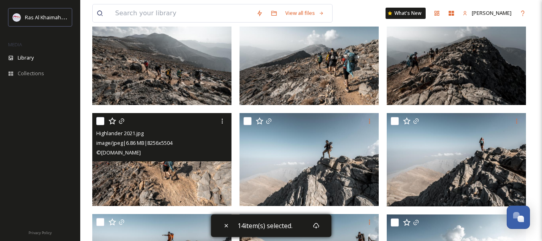
click at [100, 120] on input "checkbox" at bounding box center [100, 121] width 8 height 8
checkbox input "true"
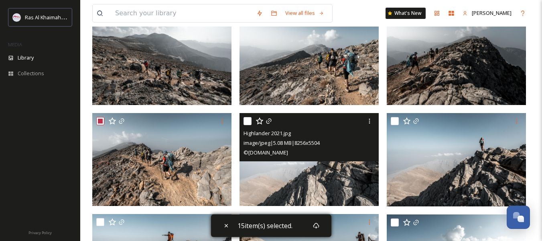
click at [249, 121] on input "checkbox" at bounding box center [248, 121] width 8 height 8
checkbox input "true"
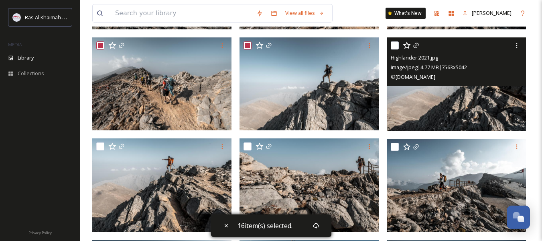
scroll to position [683, 0]
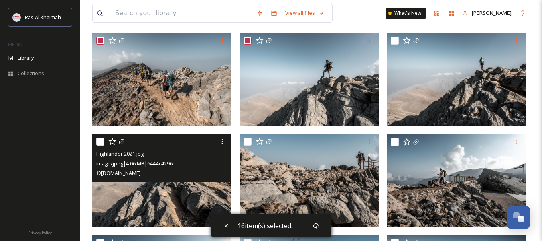
click at [99, 141] on input "checkbox" at bounding box center [100, 141] width 8 height 8
checkbox input "true"
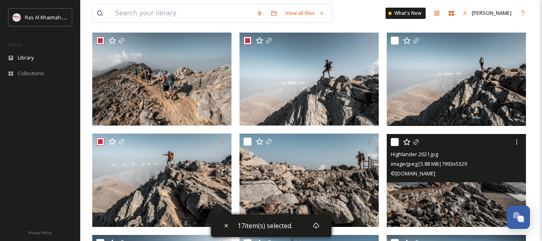
click at [395, 142] on input "checkbox" at bounding box center [395, 142] width 8 height 8
checkbox input "true"
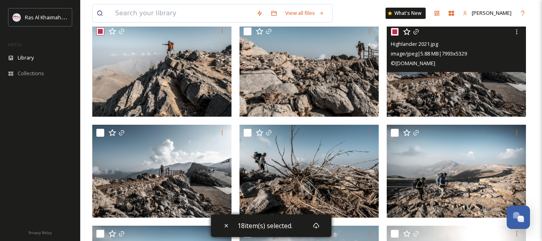
scroll to position [803, 0]
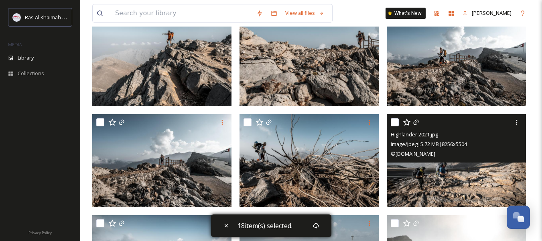
click at [396, 122] on input "checkbox" at bounding box center [395, 122] width 8 height 8
checkbox input "true"
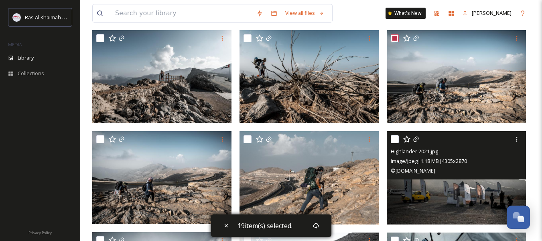
scroll to position [923, 0]
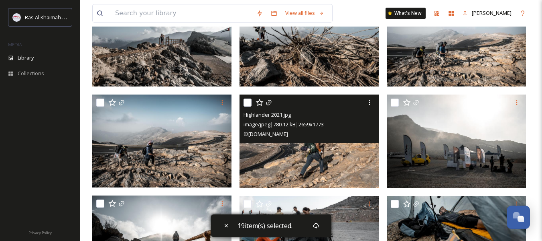
click at [246, 103] on input "checkbox" at bounding box center [248, 102] width 8 height 8
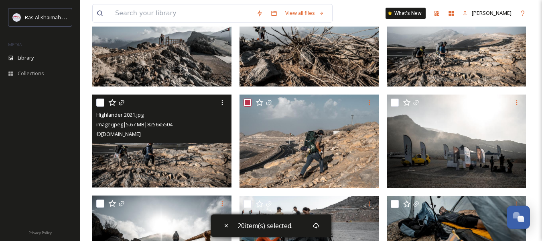
click at [101, 102] on input "checkbox" at bounding box center [100, 102] width 8 height 8
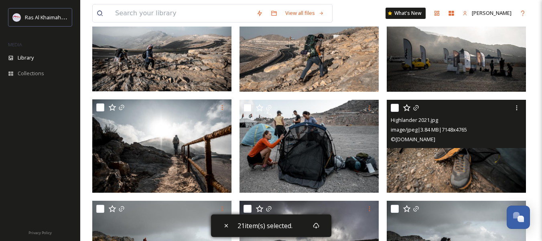
scroll to position [1044, 0]
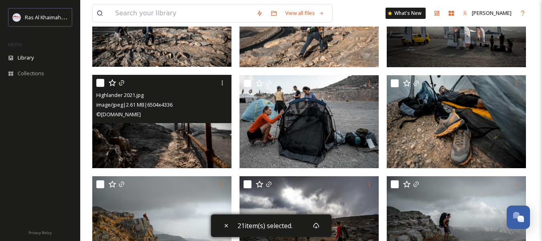
click at [102, 83] on input "checkbox" at bounding box center [100, 83] width 8 height 8
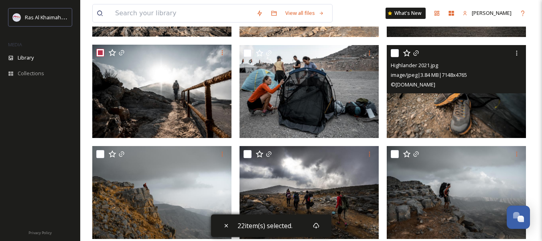
scroll to position [1124, 0]
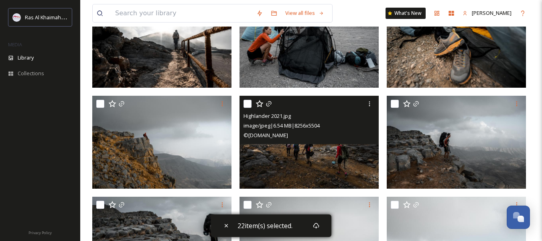
click at [247, 105] on input "checkbox" at bounding box center [248, 104] width 8 height 8
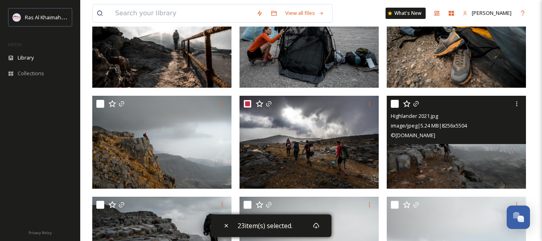
click at [394, 105] on input "checkbox" at bounding box center [395, 104] width 8 height 8
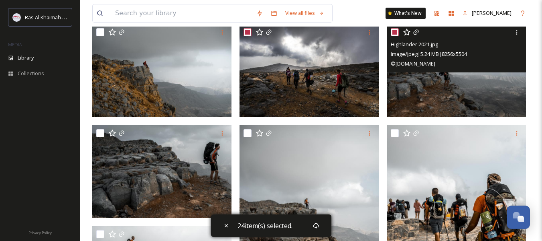
scroll to position [1205, 0]
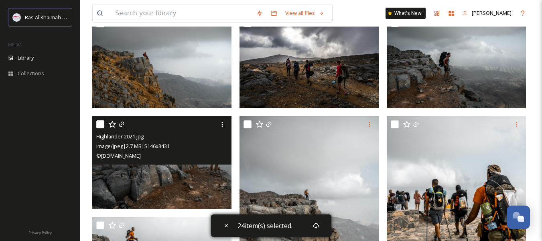
click at [101, 123] on input "checkbox" at bounding box center [100, 124] width 8 height 8
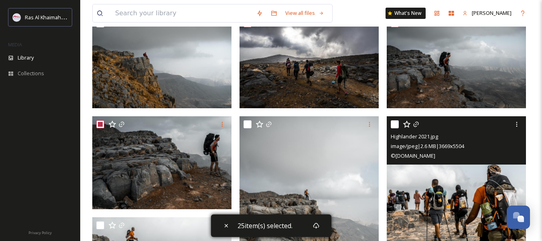
click at [395, 124] on input "checkbox" at bounding box center [395, 124] width 8 height 8
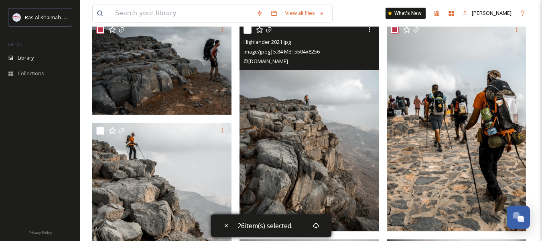
scroll to position [1285, 0]
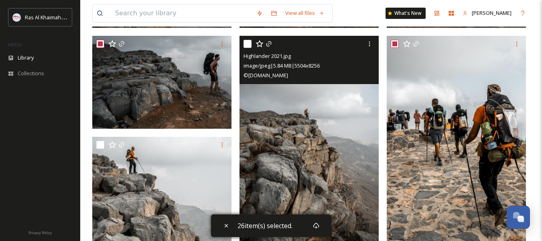
click at [249, 46] on input "checkbox" at bounding box center [248, 44] width 8 height 8
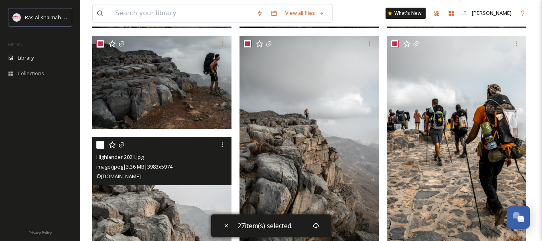
click at [101, 142] on input "checkbox" at bounding box center [100, 145] width 8 height 8
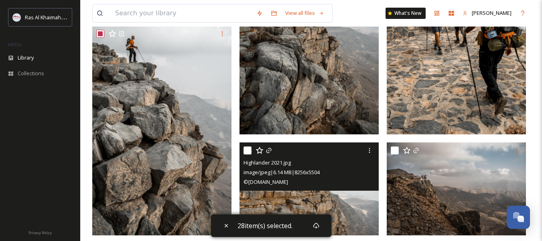
scroll to position [1445, 0]
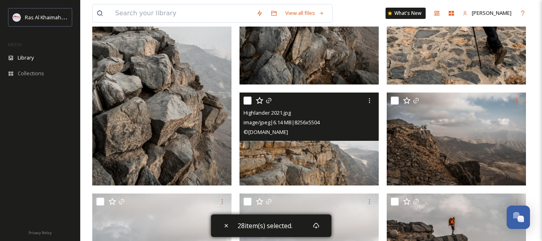
click at [247, 102] on input "checkbox" at bounding box center [248, 100] width 8 height 8
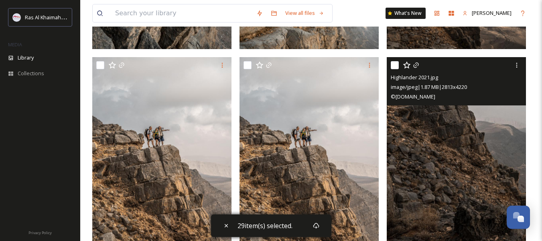
scroll to position [1566, 0]
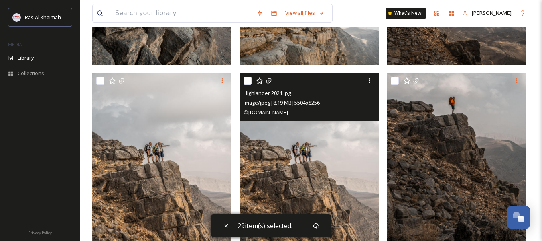
click at [248, 82] on input "checkbox" at bounding box center [248, 81] width 8 height 8
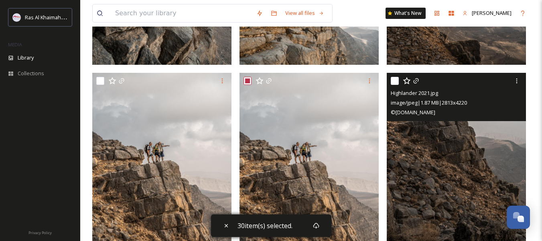
click at [392, 83] on input "checkbox" at bounding box center [395, 81] width 8 height 8
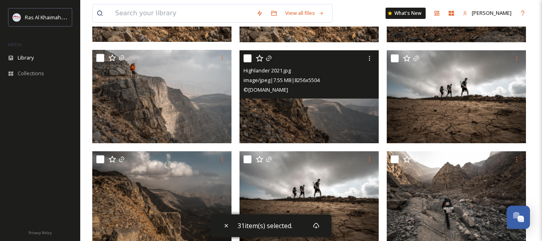
scroll to position [1807, 0]
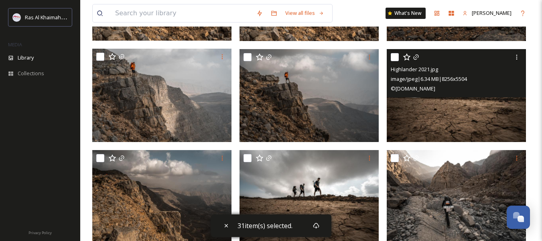
click at [397, 58] on input "checkbox" at bounding box center [395, 57] width 8 height 8
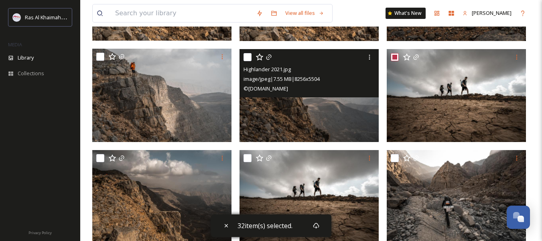
click at [250, 56] on input "checkbox" at bounding box center [248, 57] width 8 height 8
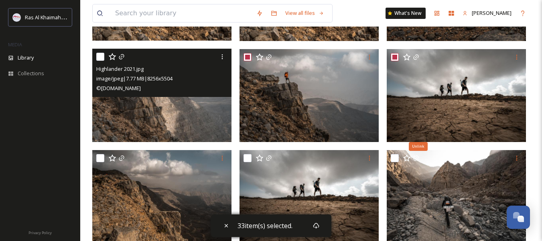
click at [100, 57] on input "checkbox" at bounding box center [100, 57] width 8 height 8
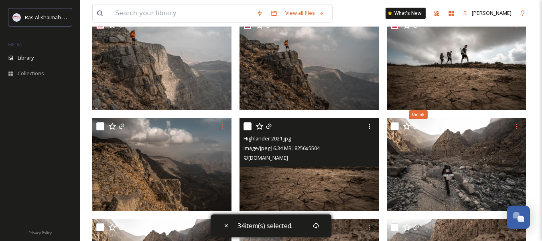
scroll to position [1887, 0]
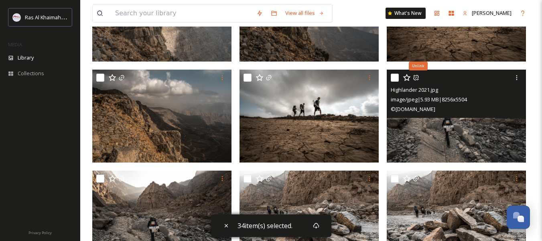
click at [395, 79] on input "checkbox" at bounding box center [395, 77] width 8 height 8
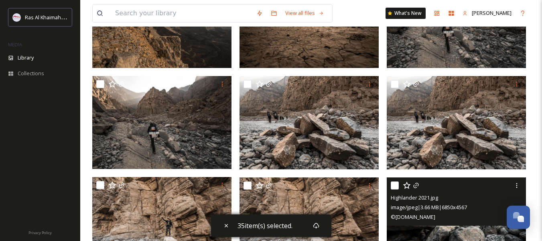
scroll to position [1967, 0]
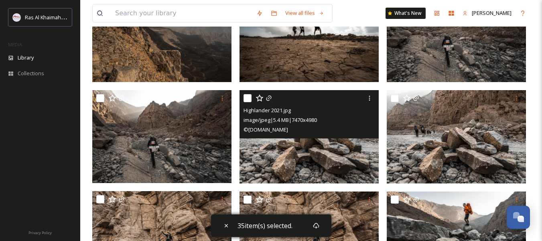
click at [250, 97] on input "checkbox" at bounding box center [248, 98] width 8 height 8
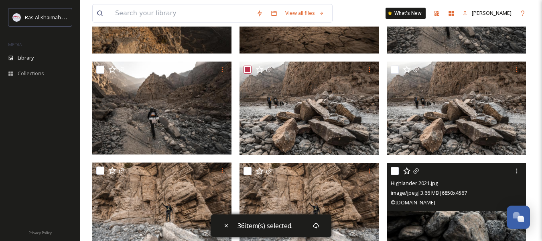
scroll to position [2088, 0]
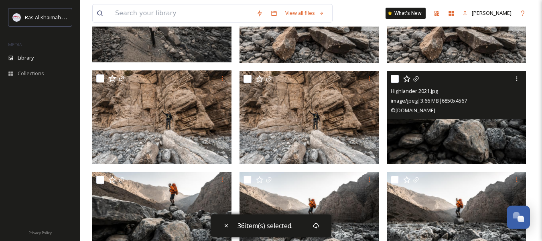
click at [395, 79] on input "checkbox" at bounding box center [395, 79] width 8 height 8
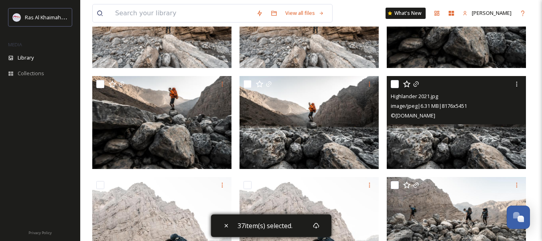
scroll to position [2208, 0]
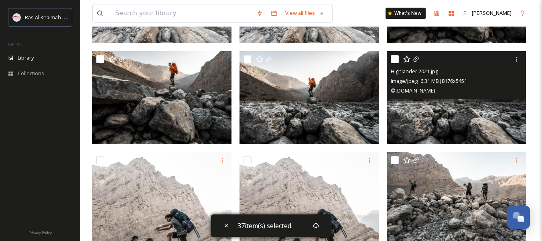
click at [393, 60] on input "checkbox" at bounding box center [395, 59] width 8 height 8
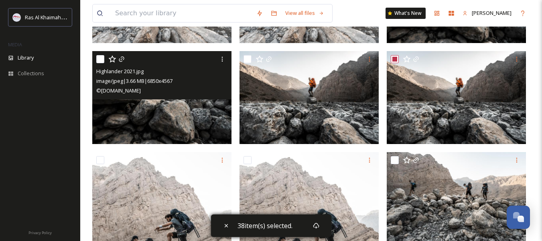
click at [98, 59] on input "checkbox" at bounding box center [100, 59] width 8 height 8
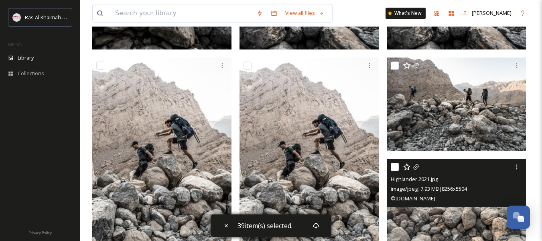
scroll to position [2289, 0]
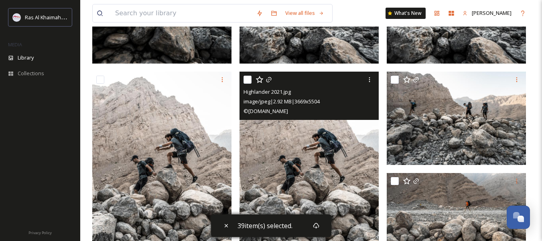
click at [247, 78] on input "checkbox" at bounding box center [248, 79] width 8 height 8
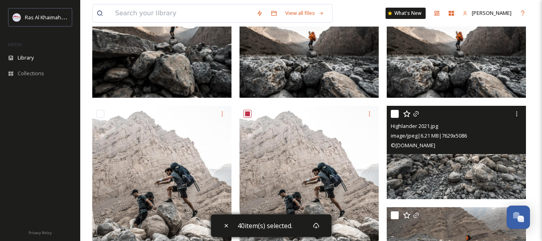
scroll to position [2208, 0]
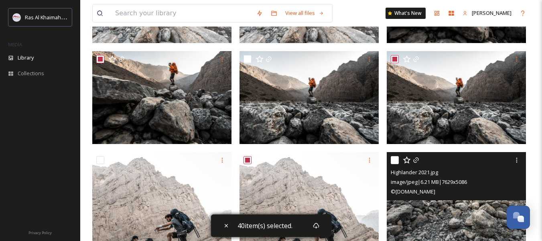
drag, startPoint x: 396, startPoint y: 160, endPoint x: 405, endPoint y: 162, distance: 9.5
click at [397, 160] on input "checkbox" at bounding box center [395, 160] width 8 height 8
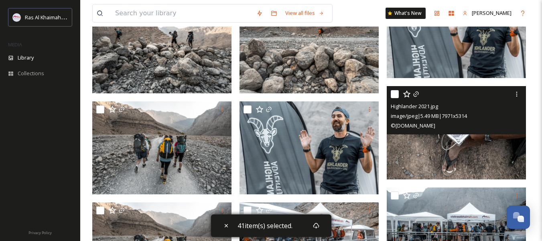
scroll to position [2610, 0]
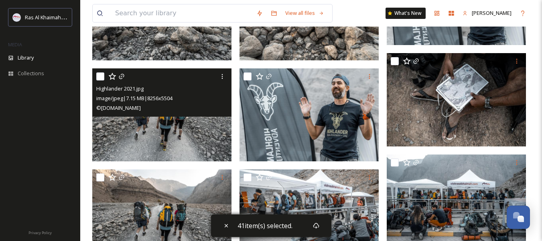
click at [101, 74] on input "checkbox" at bounding box center [100, 76] width 8 height 8
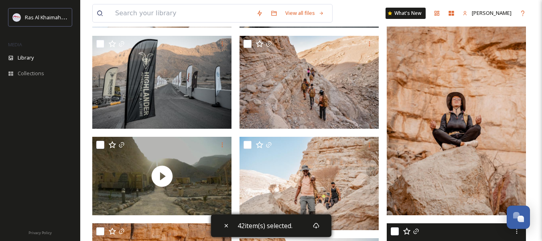
scroll to position [2931, 0]
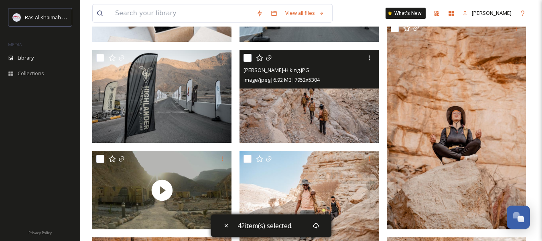
click at [248, 57] on input "checkbox" at bounding box center [248, 58] width 8 height 8
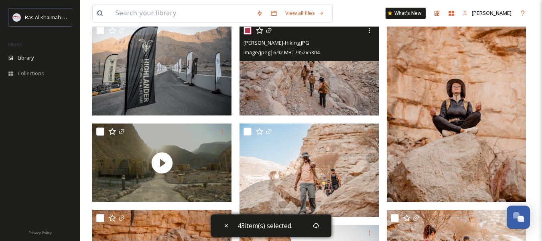
scroll to position [3051, 0]
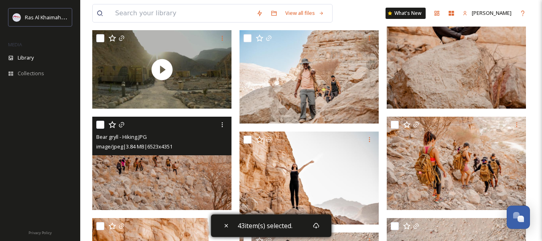
click at [98, 124] on input "checkbox" at bounding box center [100, 124] width 8 height 8
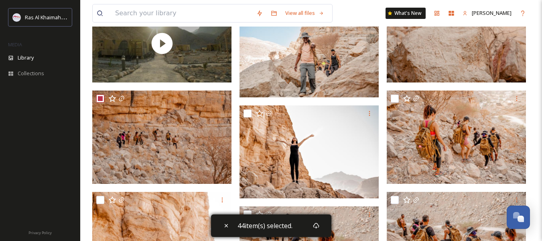
scroll to position [3092, 0]
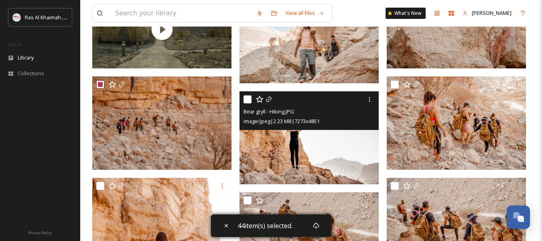
click at [250, 98] on input "checkbox" at bounding box center [248, 99] width 8 height 8
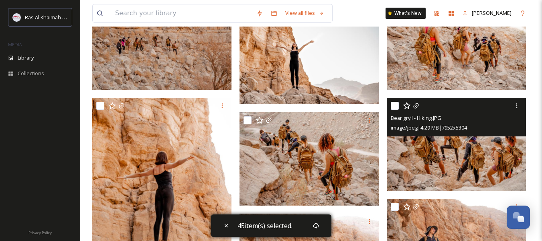
scroll to position [3172, 0]
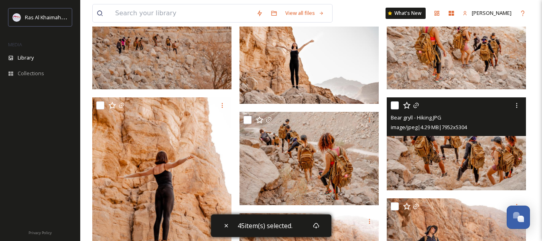
click at [393, 104] on input "checkbox" at bounding box center [395, 105] width 8 height 8
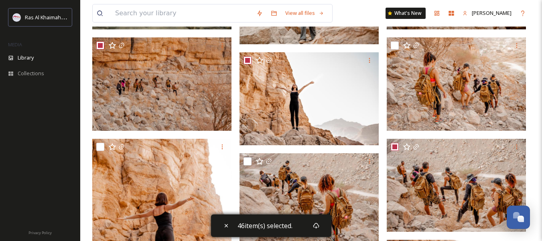
scroll to position [3132, 0]
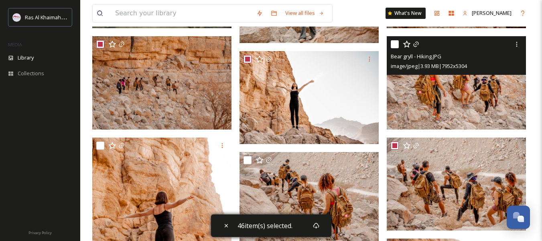
click at [394, 45] on input "checkbox" at bounding box center [395, 44] width 8 height 8
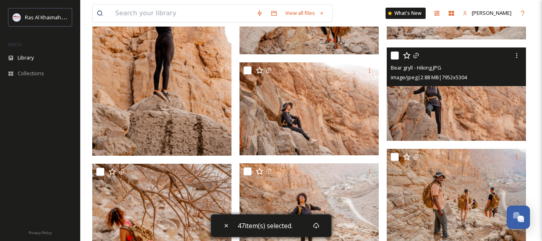
scroll to position [3332, 0]
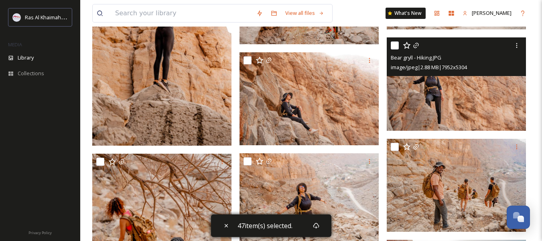
click at [396, 45] on input "checkbox" at bounding box center [395, 45] width 8 height 8
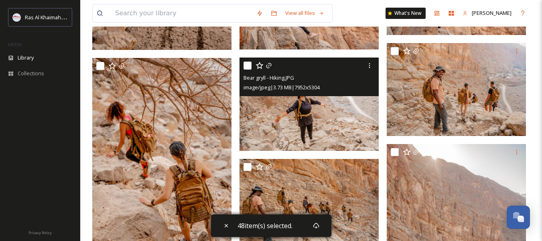
scroll to position [3453, 0]
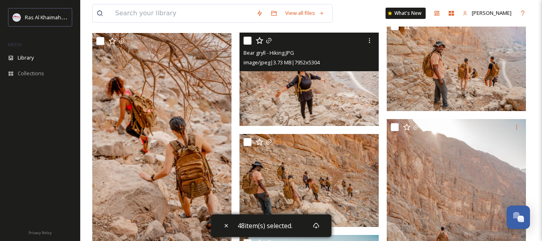
click at [247, 41] on input "checkbox" at bounding box center [248, 41] width 8 height 8
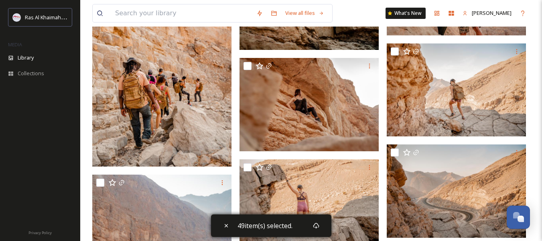
scroll to position [3935, 0]
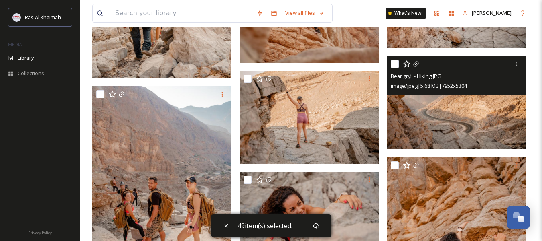
click at [396, 62] on input "checkbox" at bounding box center [395, 64] width 8 height 8
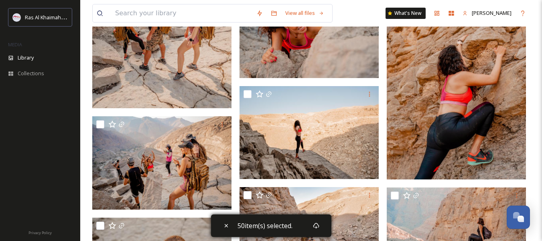
scroll to position [4136, 0]
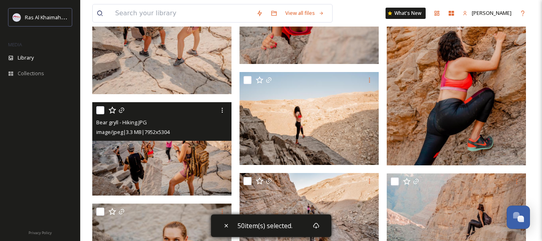
click at [101, 111] on input "checkbox" at bounding box center [100, 110] width 8 height 8
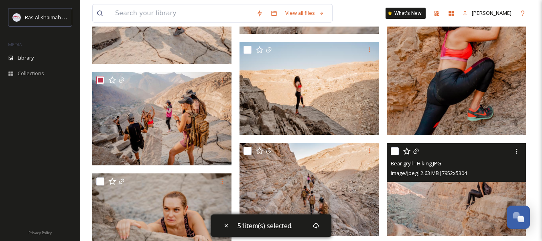
scroll to position [4256, 0]
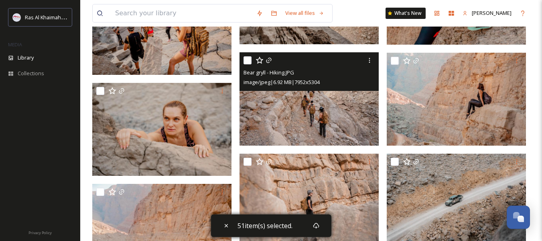
click at [248, 62] on input "checkbox" at bounding box center [248, 60] width 8 height 8
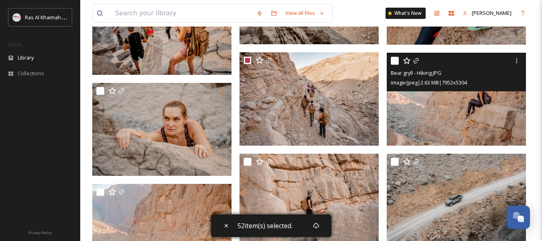
click at [394, 61] on input "checkbox" at bounding box center [395, 61] width 8 height 8
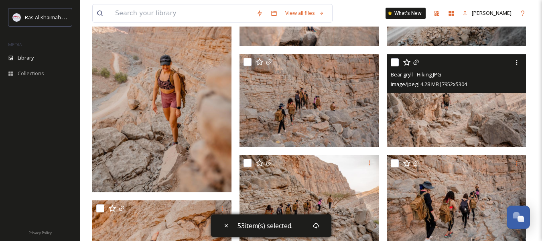
scroll to position [4457, 0]
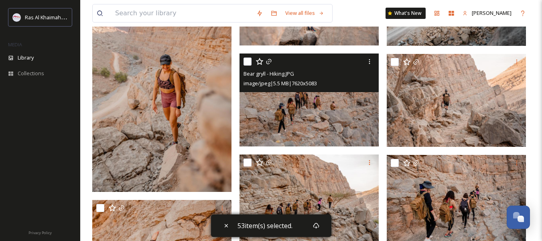
click at [249, 62] on input "checkbox" at bounding box center [248, 61] width 8 height 8
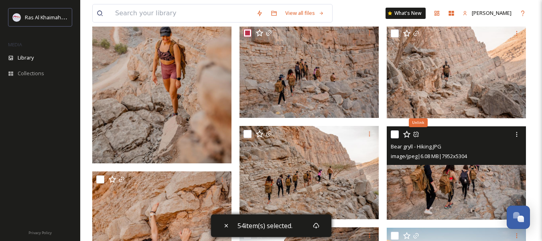
scroll to position [4537, 0]
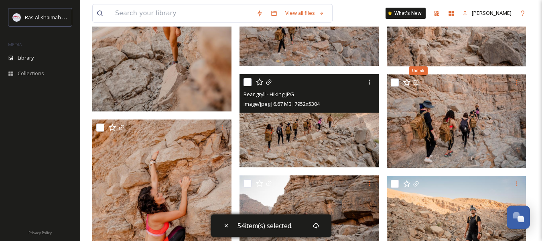
click at [245, 82] on input "checkbox" at bounding box center [248, 82] width 8 height 8
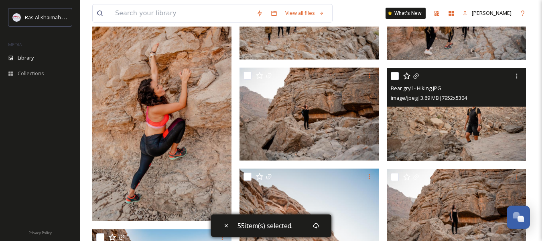
scroll to position [4657, 0]
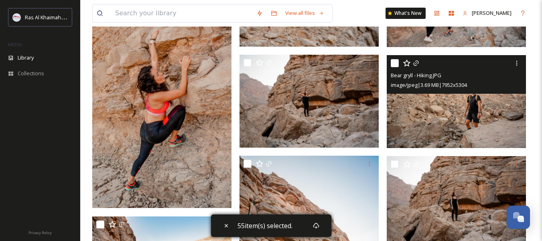
click at [397, 64] on input "checkbox" at bounding box center [395, 63] width 8 height 8
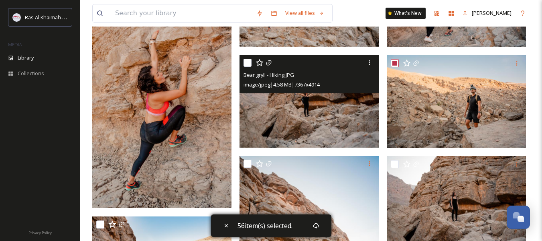
click at [248, 61] on input "checkbox" at bounding box center [248, 63] width 8 height 8
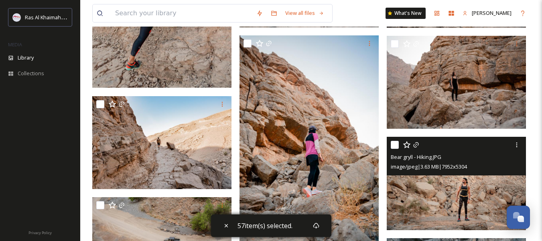
scroll to position [4778, 0]
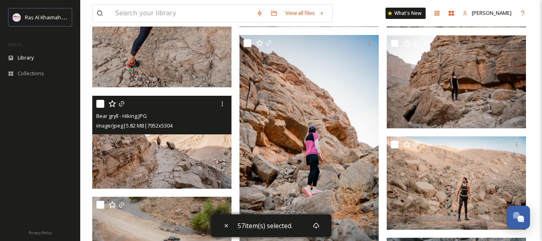
click at [100, 103] on input "checkbox" at bounding box center [100, 104] width 8 height 8
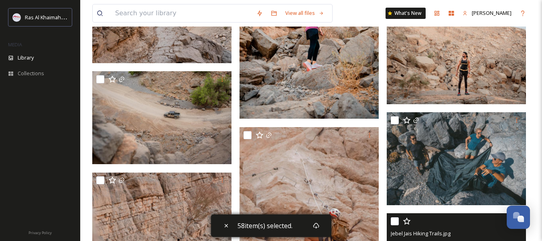
scroll to position [4898, 0]
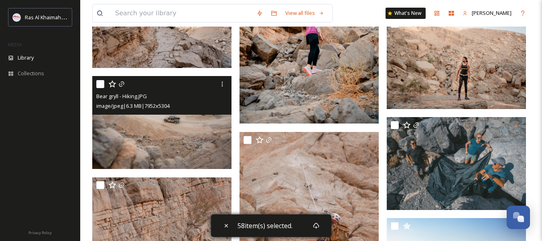
click at [101, 84] on input "checkbox" at bounding box center [100, 84] width 8 height 8
click at [98, 83] on input "checkbox" at bounding box center [100, 84] width 8 height 8
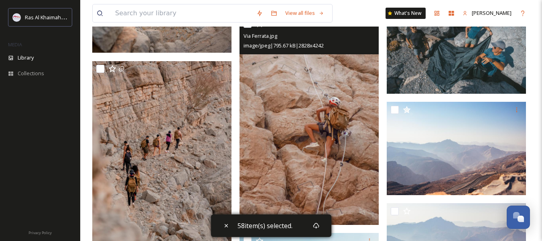
scroll to position [5019, 0]
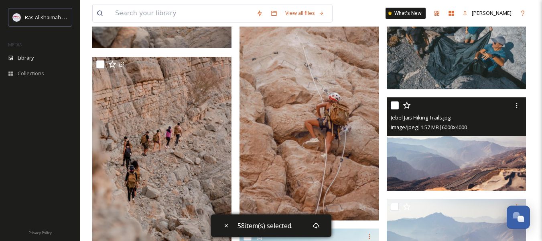
click at [395, 104] on input "checkbox" at bounding box center [395, 105] width 8 height 8
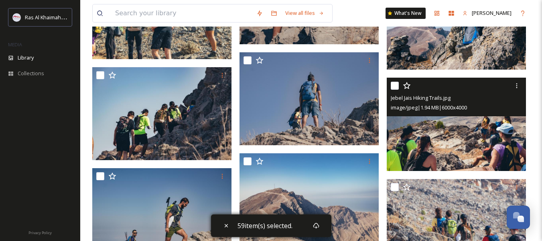
scroll to position [6263, 0]
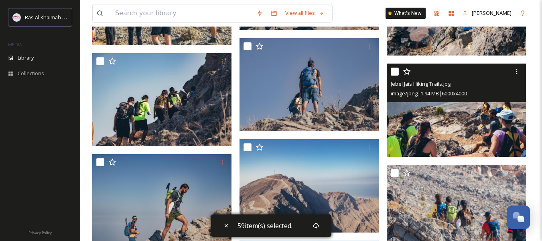
click at [396, 69] on input "checkbox" at bounding box center [395, 71] width 8 height 8
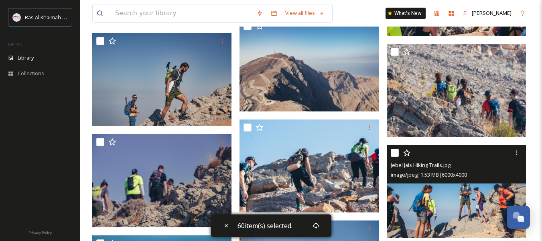
scroll to position [6384, 0]
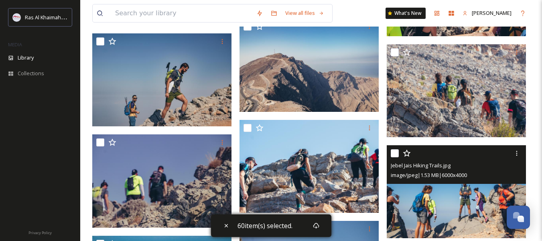
click at [396, 152] on input "checkbox" at bounding box center [395, 153] width 8 height 8
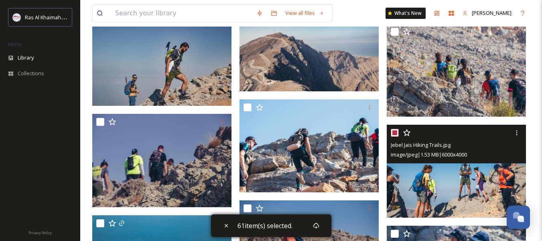
scroll to position [6424, 0]
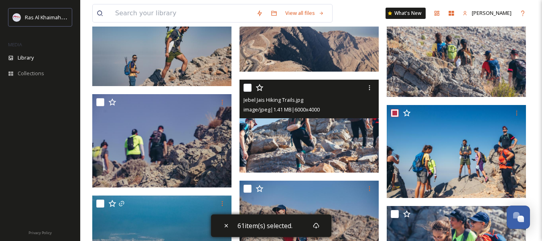
click at [248, 88] on input "checkbox" at bounding box center [248, 88] width 8 height 8
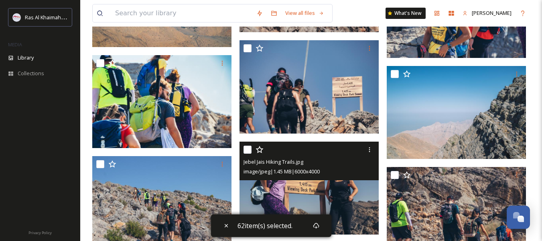
scroll to position [6705, 0]
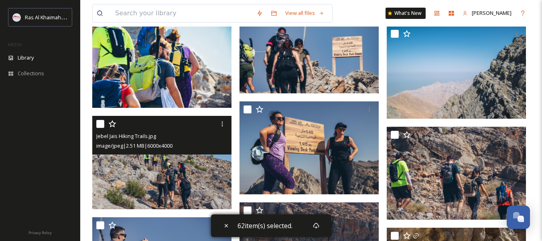
click at [98, 122] on input "checkbox" at bounding box center [100, 124] width 8 height 8
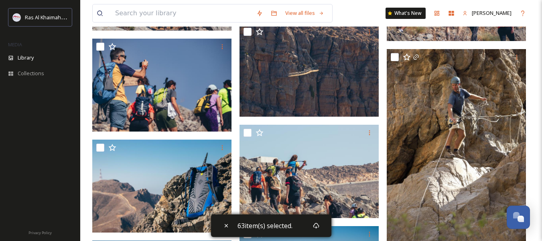
scroll to position [6906, 0]
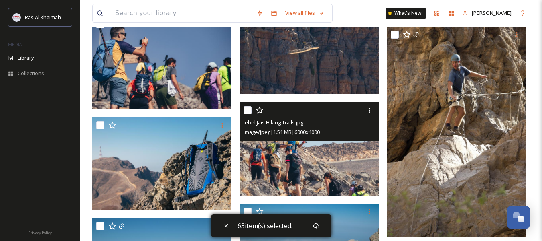
click at [248, 108] on input "checkbox" at bounding box center [248, 110] width 8 height 8
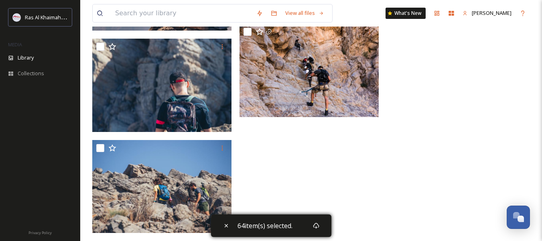
scroll to position [7307, 0]
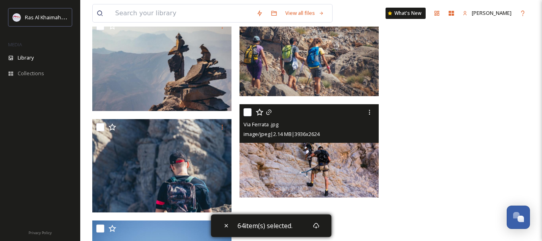
click at [248, 110] on input "checkbox" at bounding box center [248, 112] width 8 height 8
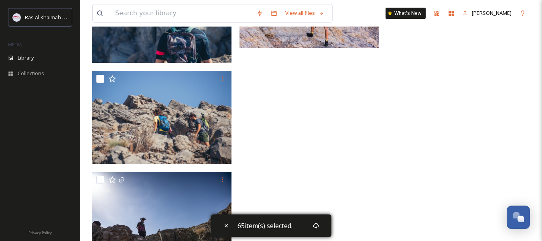
scroll to position [7494, 0]
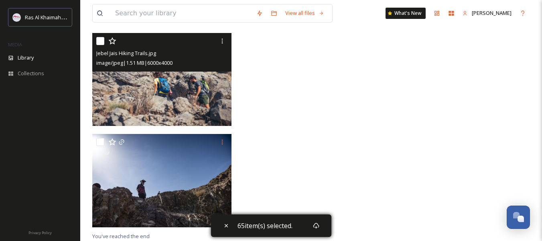
click at [100, 41] on input "checkbox" at bounding box center [100, 41] width 8 height 8
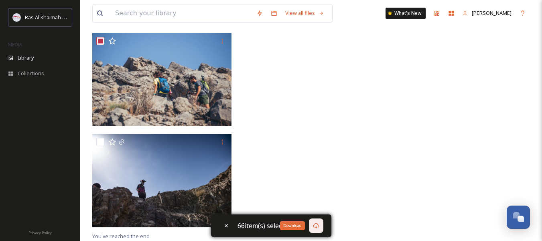
click at [320, 223] on div "Download" at bounding box center [316, 225] width 14 height 14
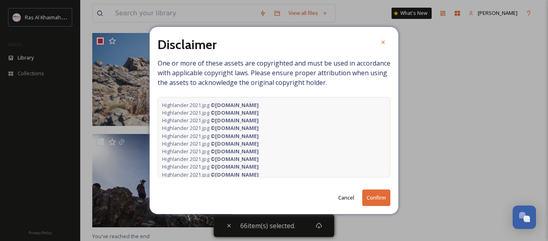
click at [370, 196] on button "Confirm" at bounding box center [377, 197] width 28 height 16
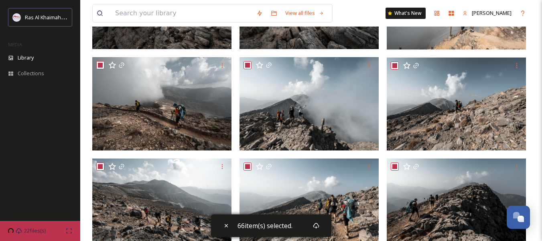
scroll to position [0, 0]
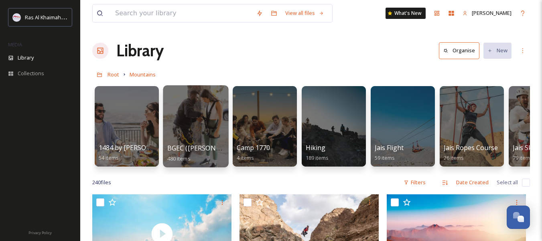
click at [204, 134] on div at bounding box center [195, 126] width 65 height 82
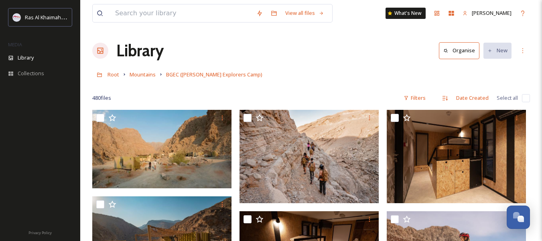
click at [329, 62] on div "Library Organise New" at bounding box center [311, 51] width 438 height 24
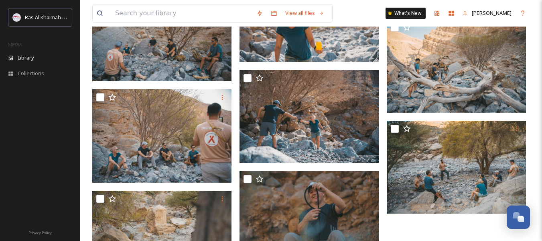
scroll to position [18972, 0]
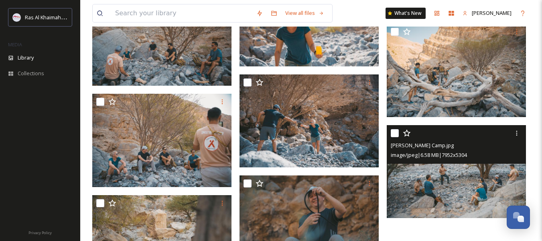
click at [395, 132] on input "checkbox" at bounding box center [395, 133] width 8 height 8
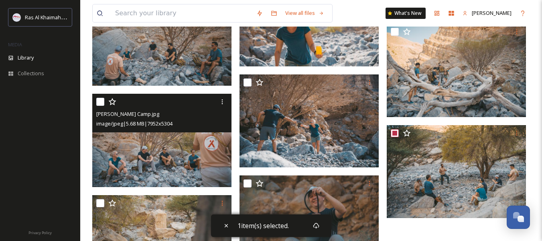
click at [96, 100] on div "[PERSON_NAME] Camp.jpg image/jpeg | 5.68 MB | 7952 x 5304" at bounding box center [161, 113] width 139 height 39
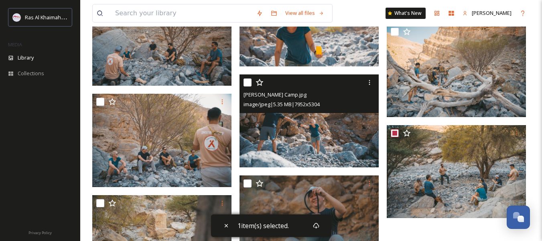
click at [248, 85] on input "checkbox" at bounding box center [248, 82] width 8 height 8
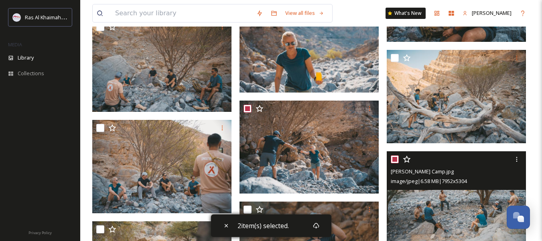
scroll to position [18932, 0]
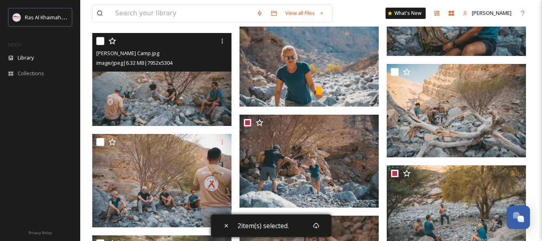
click at [102, 43] on input "checkbox" at bounding box center [100, 41] width 8 height 8
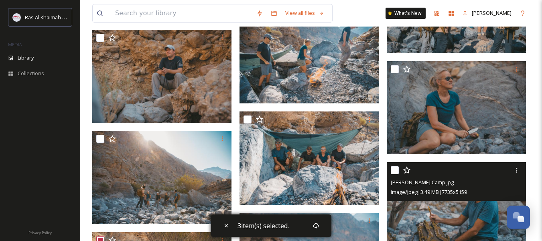
scroll to position [18731, 0]
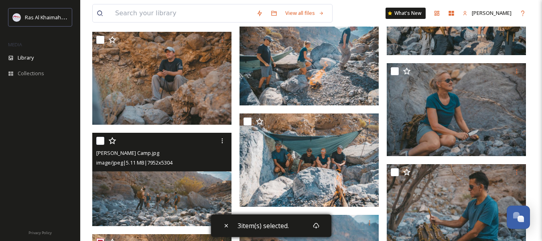
click at [100, 140] on input "checkbox" at bounding box center [100, 141] width 8 height 8
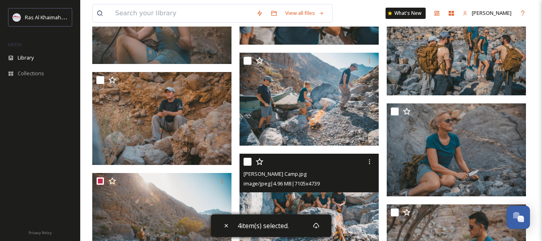
scroll to position [18651, 0]
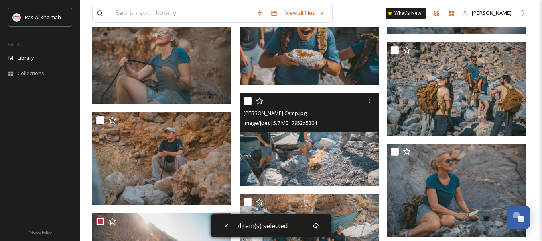
click at [246, 102] on input "checkbox" at bounding box center [248, 101] width 8 height 8
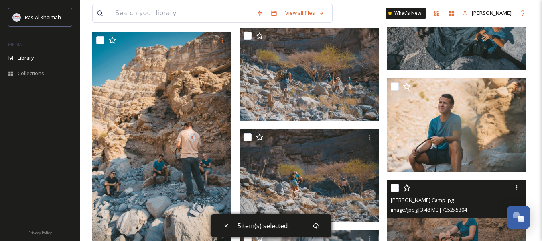
scroll to position [18410, 0]
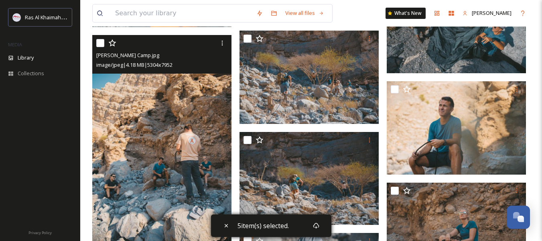
click at [100, 43] on input "checkbox" at bounding box center [100, 43] width 8 height 8
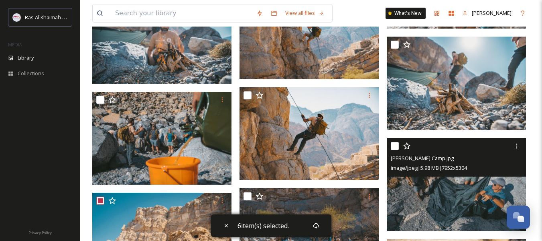
scroll to position [18250, 0]
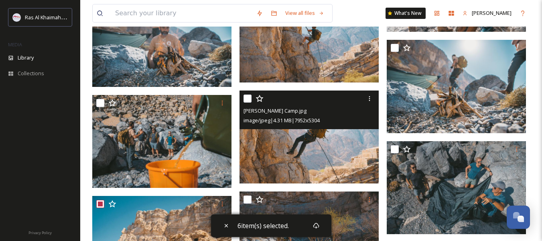
click at [247, 97] on input "checkbox" at bounding box center [248, 98] width 8 height 8
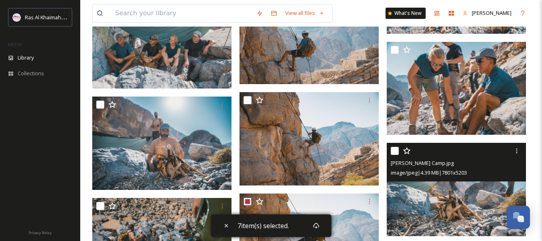
scroll to position [18129, 0]
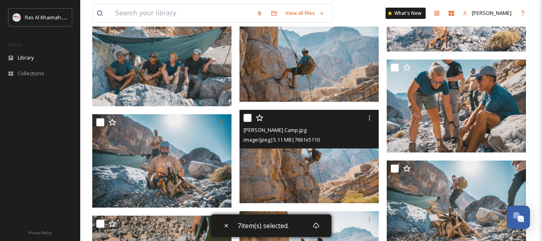
click at [248, 120] on input "checkbox" at bounding box center [248, 118] width 8 height 8
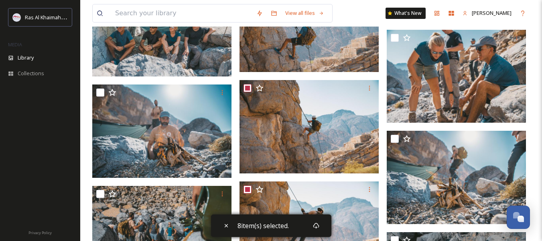
scroll to position [18169, 0]
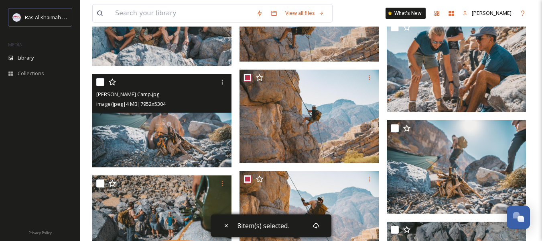
click at [100, 82] on input "checkbox" at bounding box center [100, 82] width 8 height 8
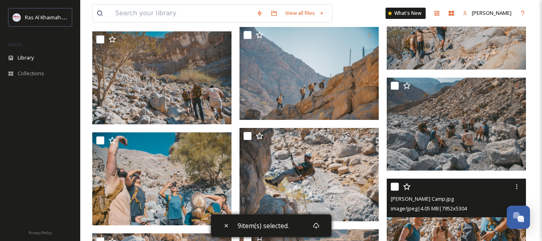
scroll to position [17808, 0]
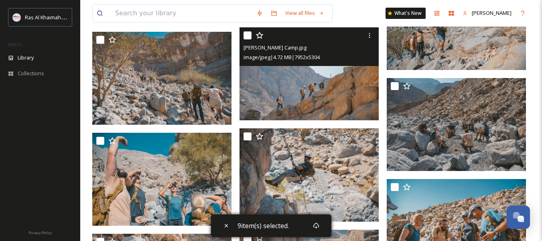
click at [245, 34] on input "checkbox" at bounding box center [248, 35] width 8 height 8
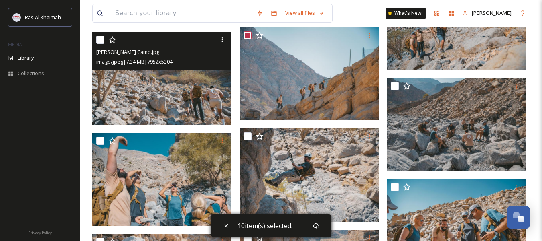
click at [99, 41] on input "checkbox" at bounding box center [100, 40] width 8 height 8
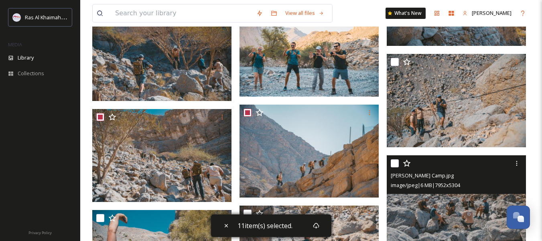
scroll to position [17688, 0]
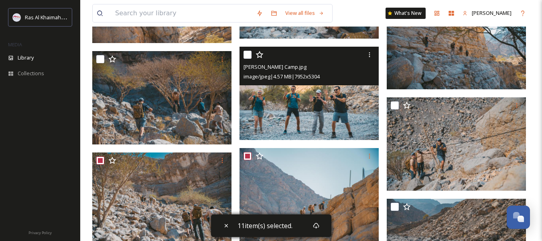
click at [248, 53] on input "checkbox" at bounding box center [248, 55] width 8 height 8
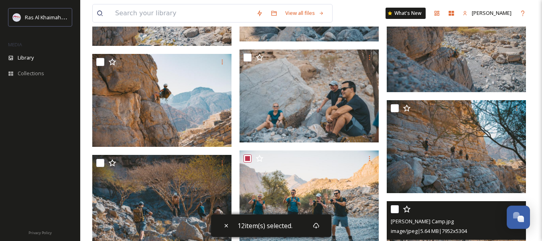
scroll to position [17567, 0]
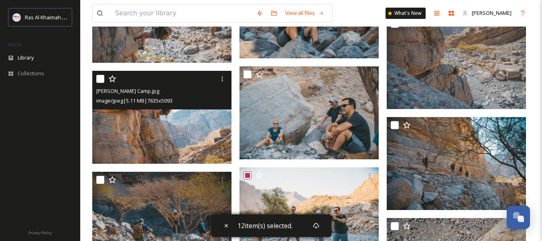
click at [97, 78] on input "checkbox" at bounding box center [100, 79] width 8 height 8
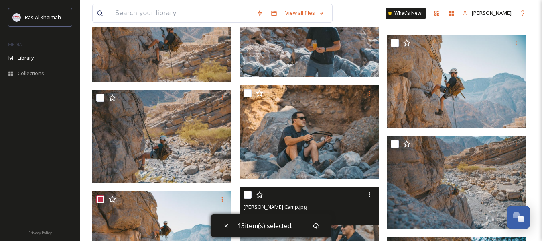
scroll to position [17447, 0]
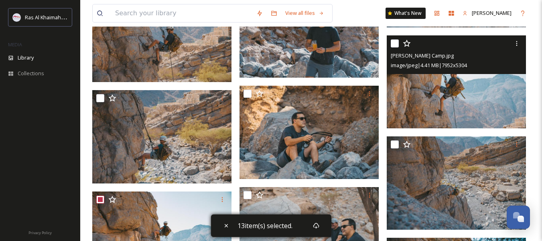
click at [393, 42] on input "checkbox" at bounding box center [395, 43] width 8 height 8
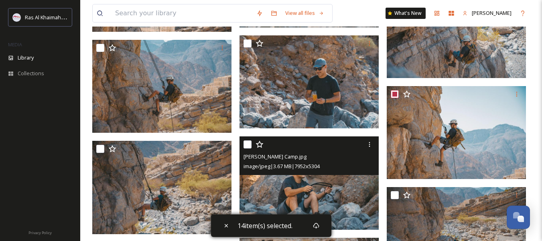
scroll to position [17286, 0]
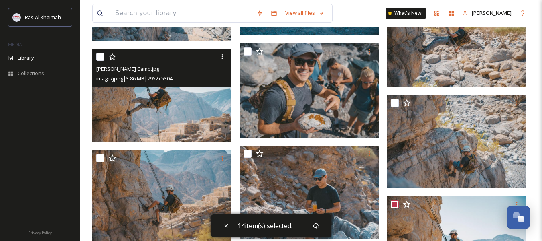
click at [102, 56] on input "checkbox" at bounding box center [100, 57] width 8 height 8
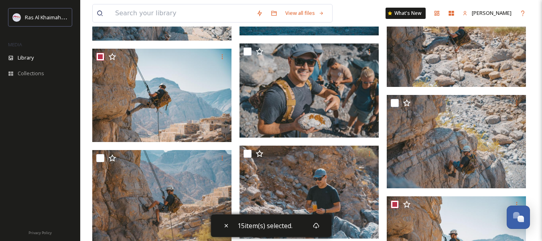
scroll to position [17326, 0]
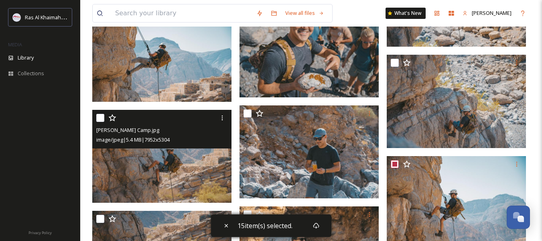
click at [98, 122] on div at bounding box center [162, 117] width 133 height 14
click at [103, 118] on input "checkbox" at bounding box center [100, 118] width 8 height 8
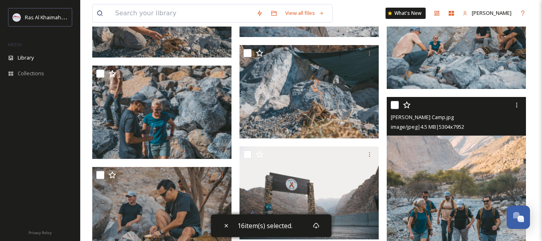
scroll to position [16764, 0]
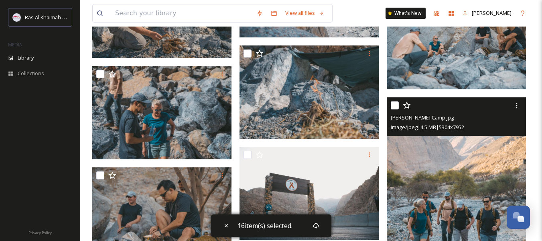
click at [396, 104] on input "checkbox" at bounding box center [395, 105] width 8 height 8
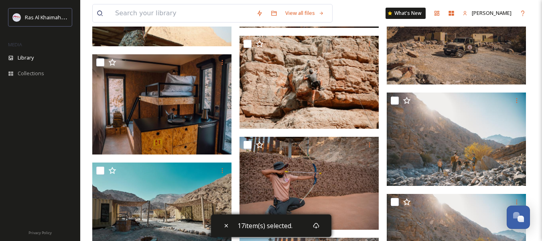
scroll to position [15720, 0]
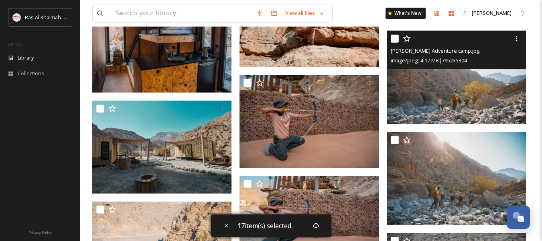
click at [399, 39] on input "checkbox" at bounding box center [395, 39] width 8 height 8
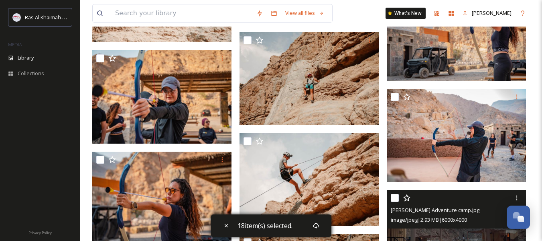
scroll to position [15359, 0]
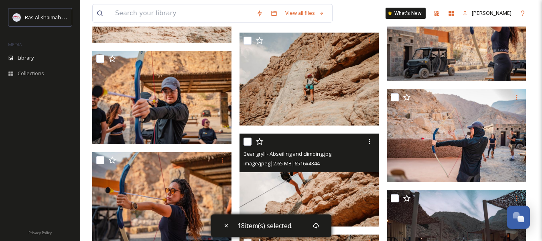
click at [247, 140] on input "checkbox" at bounding box center [248, 141] width 8 height 8
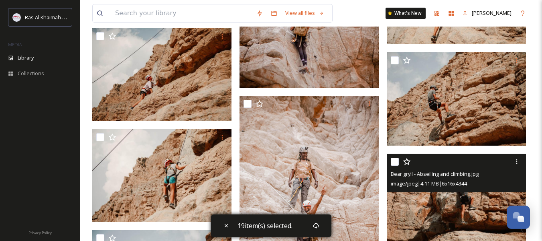
scroll to position [14917, 0]
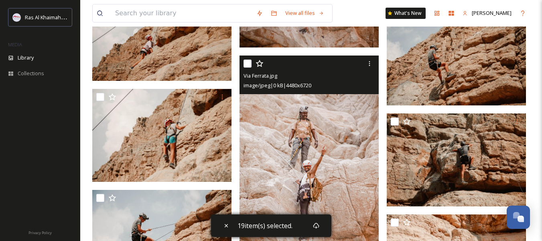
click at [246, 65] on input "checkbox" at bounding box center [248, 63] width 8 height 8
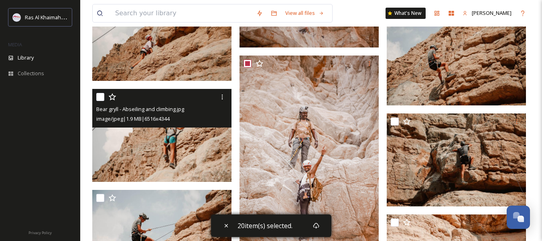
drag, startPoint x: 100, startPoint y: 94, endPoint x: 118, endPoint y: 102, distance: 20.1
click at [100, 95] on input "checkbox" at bounding box center [100, 97] width 8 height 8
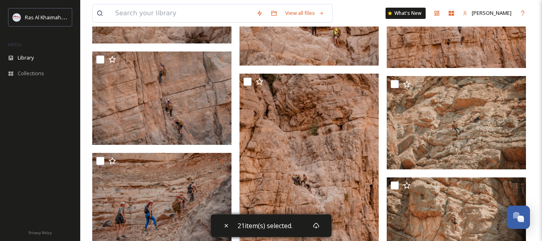
scroll to position [12789, 0]
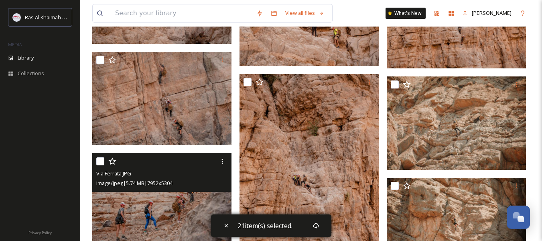
click at [100, 162] on input "checkbox" at bounding box center [100, 161] width 8 height 8
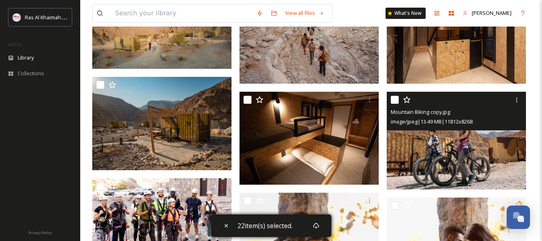
scroll to position [161, 0]
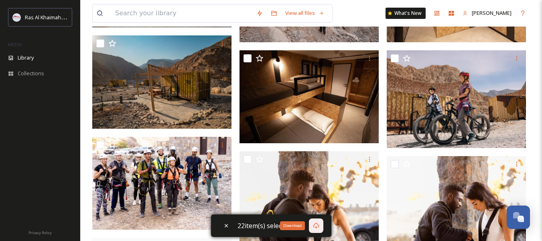
click at [318, 224] on icon at bounding box center [316, 225] width 6 height 6
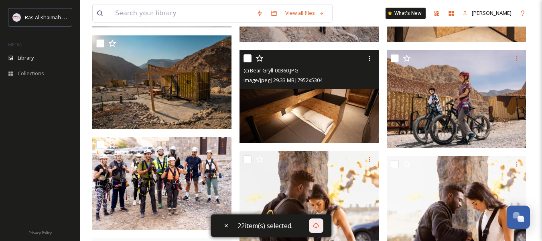
scroll to position [0, 0]
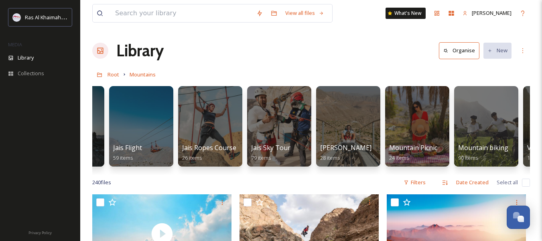
scroll to position [0, 263]
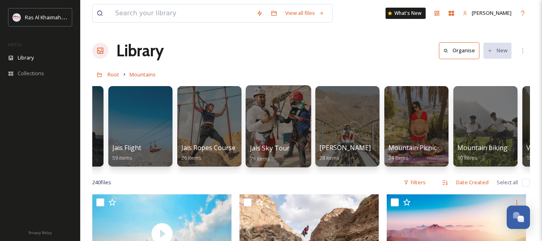
click at [274, 151] on span "Jais Sky Tour" at bounding box center [270, 147] width 40 height 9
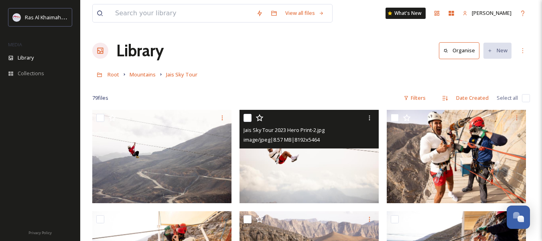
click at [249, 118] on input "checkbox" at bounding box center [248, 118] width 8 height 8
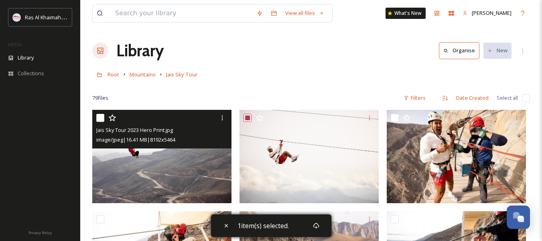
click at [100, 118] on input "checkbox" at bounding box center [100, 118] width 8 height 8
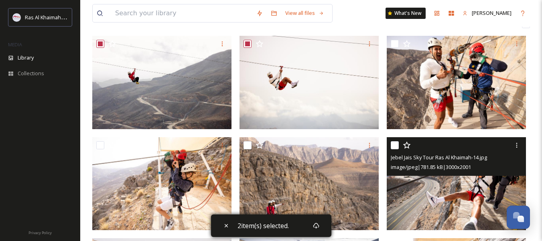
scroll to position [80, 0]
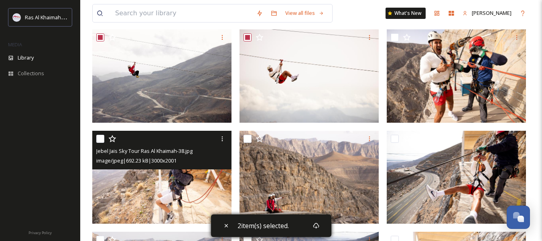
click at [98, 139] on input "checkbox" at bounding box center [100, 139] width 8 height 8
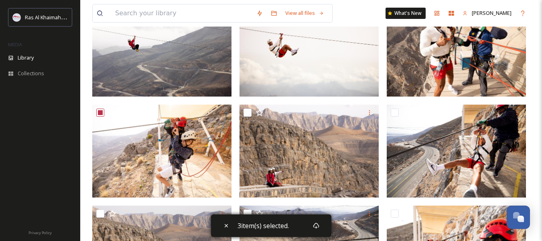
scroll to position [120, 0]
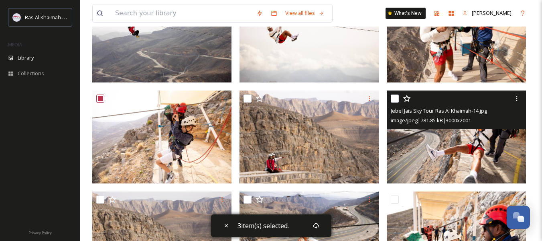
click at [393, 97] on input "checkbox" at bounding box center [395, 98] width 8 height 8
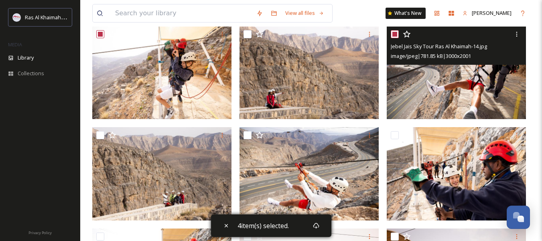
scroll to position [201, 0]
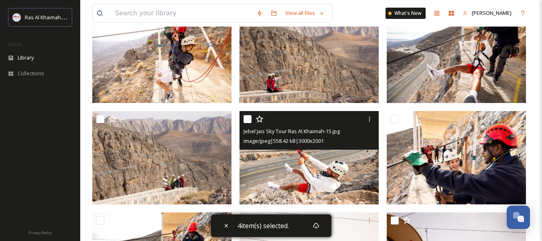
click at [247, 119] on input "checkbox" at bounding box center [248, 119] width 8 height 8
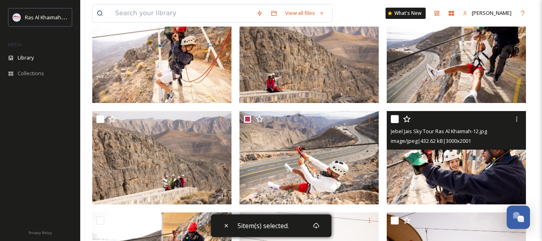
click at [397, 118] on input "checkbox" at bounding box center [395, 119] width 8 height 8
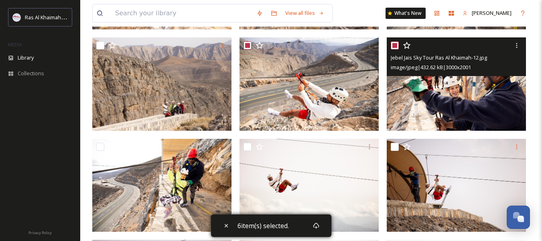
scroll to position [281, 0]
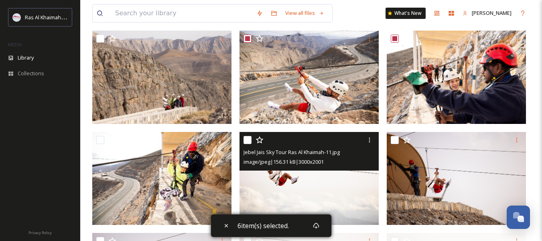
click at [245, 140] on input "checkbox" at bounding box center [248, 140] width 8 height 8
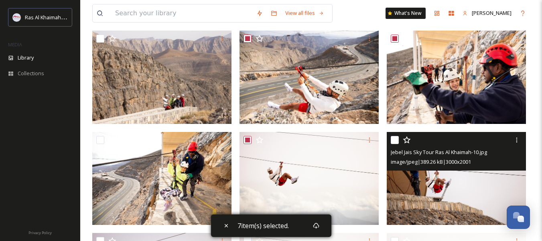
click at [398, 139] on input "checkbox" at bounding box center [395, 140] width 8 height 8
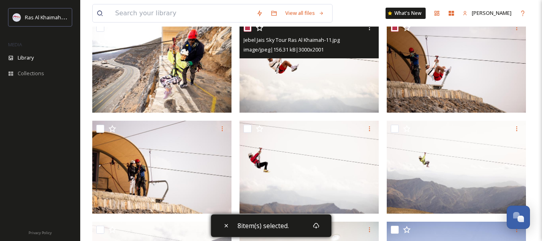
scroll to position [442, 0]
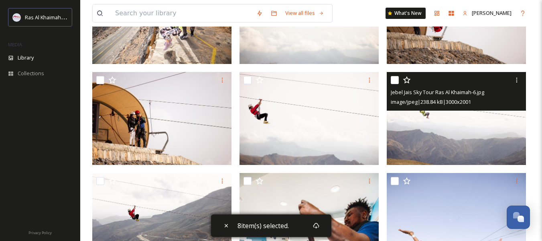
click at [397, 79] on input "checkbox" at bounding box center [395, 80] width 8 height 8
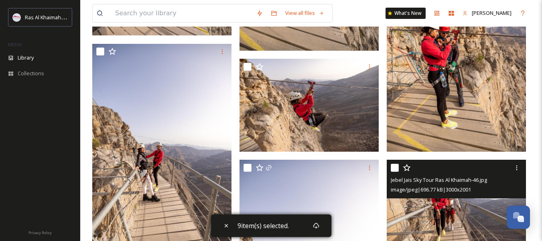
scroll to position [1004, 0]
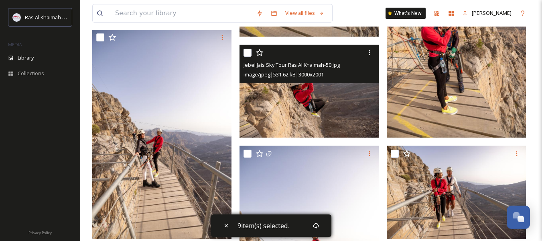
click at [250, 53] on input "checkbox" at bounding box center [248, 53] width 8 height 8
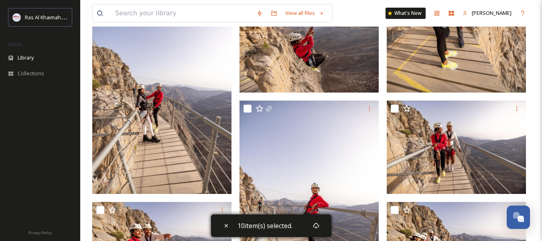
scroll to position [1124, 0]
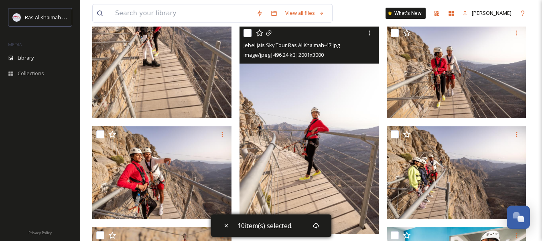
click at [249, 34] on input "checkbox" at bounding box center [248, 33] width 8 height 8
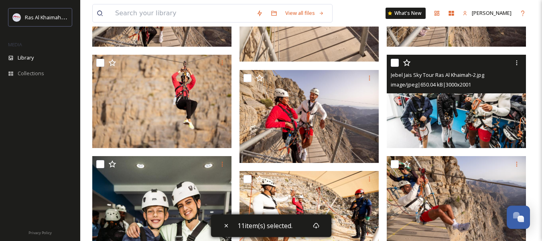
scroll to position [1325, 0]
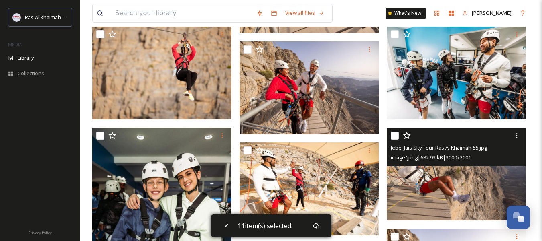
drag, startPoint x: 394, startPoint y: 135, endPoint x: 398, endPoint y: 141, distance: 6.9
click at [394, 136] on input "checkbox" at bounding box center [395, 135] width 8 height 8
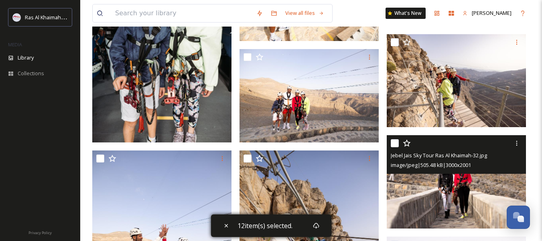
scroll to position [1526, 0]
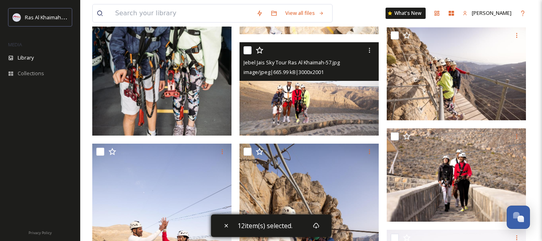
click at [244, 48] on input "checkbox" at bounding box center [248, 50] width 8 height 8
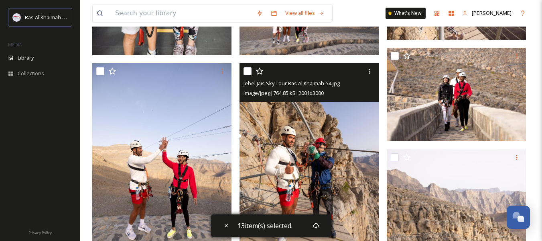
scroll to position [1646, 0]
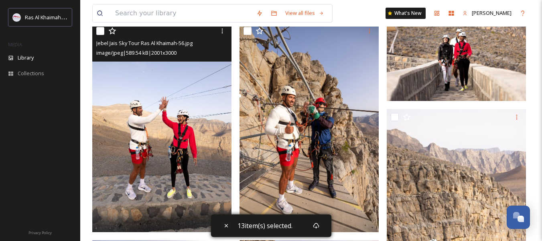
drag, startPoint x: 99, startPoint y: 29, endPoint x: 103, endPoint y: 32, distance: 4.8
click at [100, 30] on input "checkbox" at bounding box center [100, 31] width 8 height 8
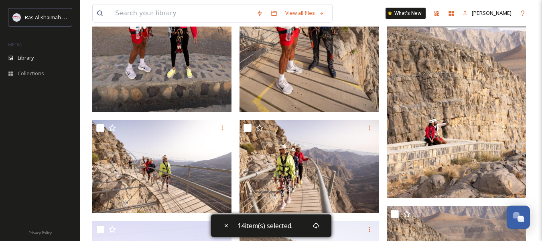
scroll to position [1767, 0]
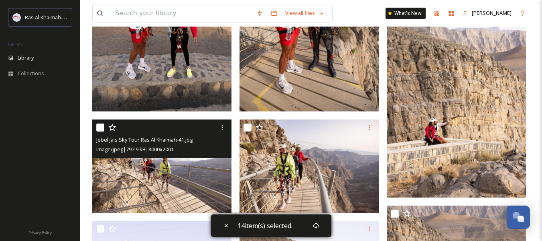
click at [102, 128] on input "checkbox" at bounding box center [100, 127] width 8 height 8
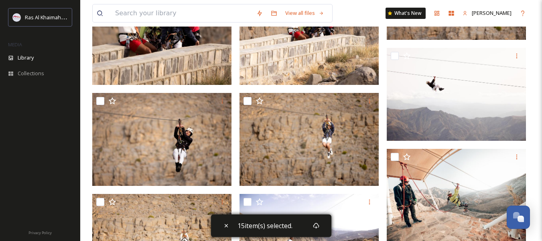
scroll to position [2329, 0]
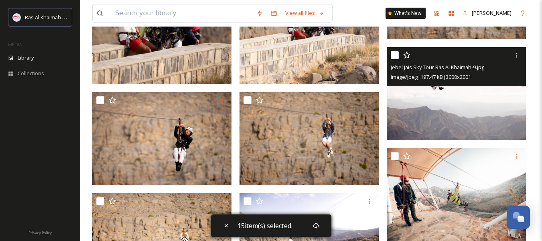
click at [395, 56] on input "checkbox" at bounding box center [395, 55] width 8 height 8
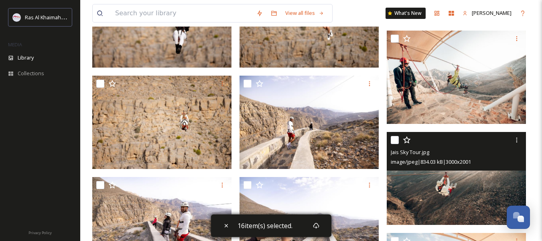
scroll to position [2489, 0]
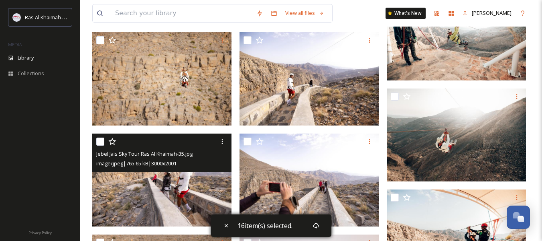
click at [98, 140] on input "checkbox" at bounding box center [100, 141] width 8 height 8
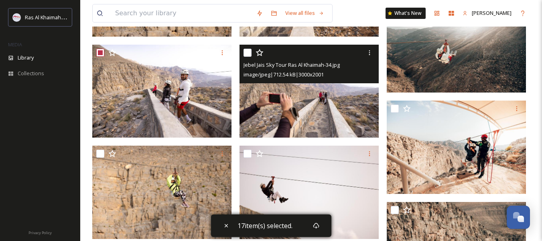
scroll to position [2610, 0]
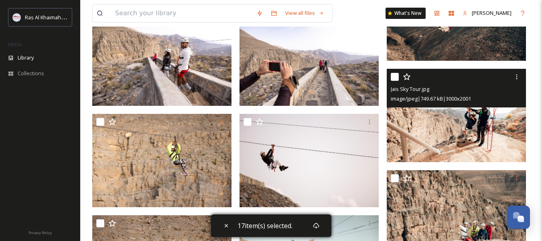
click at [396, 75] on input "checkbox" at bounding box center [395, 77] width 8 height 8
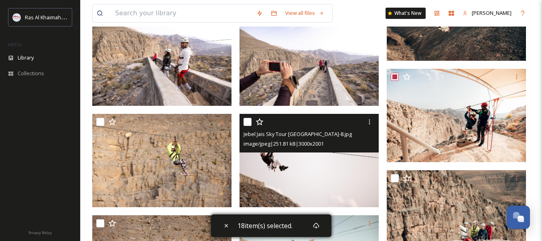
drag, startPoint x: 247, startPoint y: 120, endPoint x: 259, endPoint y: 126, distance: 13.5
click at [247, 120] on input "checkbox" at bounding box center [248, 122] width 8 height 8
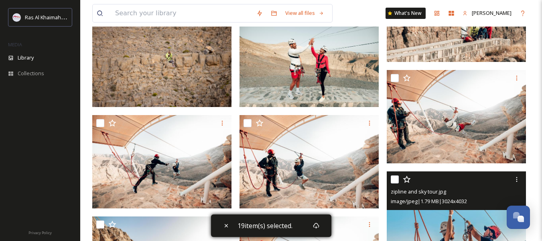
scroll to position [2770, 0]
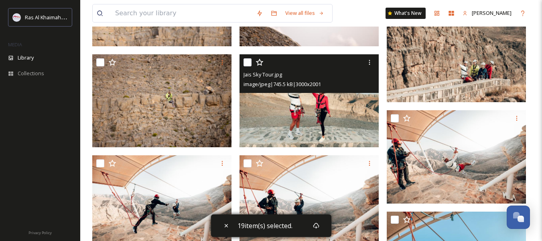
click at [249, 62] on input "checkbox" at bounding box center [248, 62] width 8 height 8
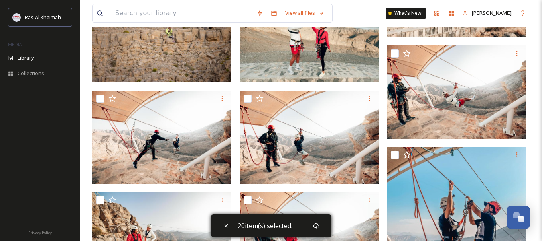
scroll to position [2851, 0]
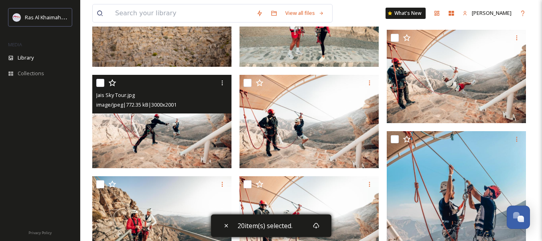
click at [101, 84] on input "checkbox" at bounding box center [100, 83] width 8 height 8
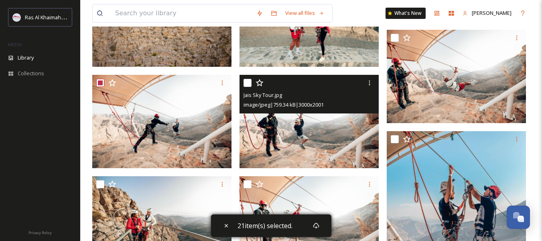
click at [249, 81] on input "checkbox" at bounding box center [248, 83] width 8 height 8
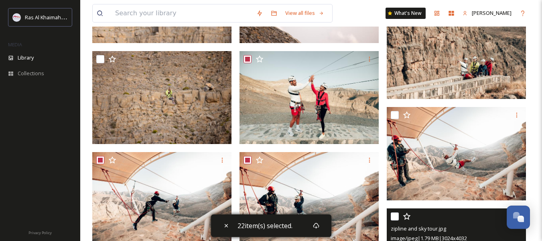
scroll to position [2770, 0]
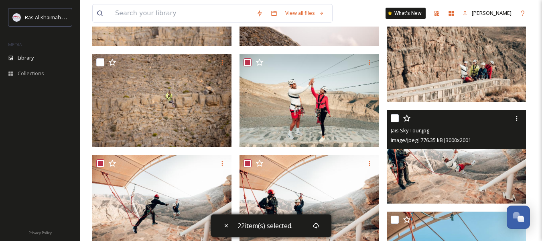
click at [396, 117] on input "checkbox" at bounding box center [395, 118] width 8 height 8
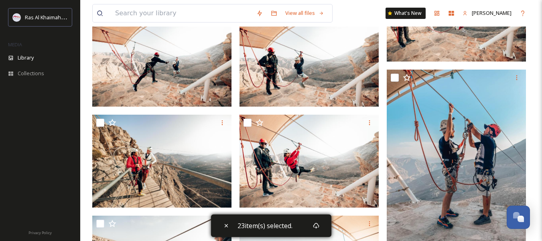
scroll to position [2931, 0]
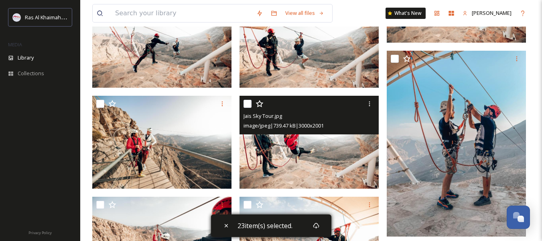
click at [247, 104] on input "checkbox" at bounding box center [248, 104] width 8 height 8
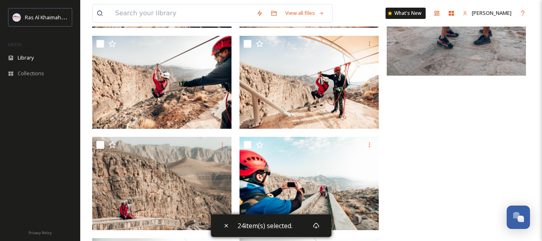
scroll to position [3051, 0]
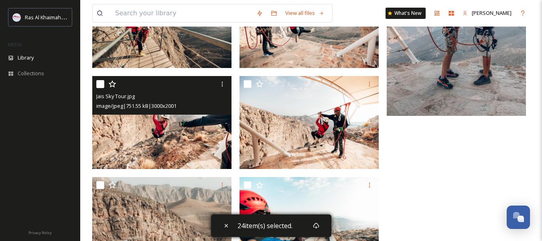
click at [97, 84] on input "checkbox" at bounding box center [100, 84] width 8 height 8
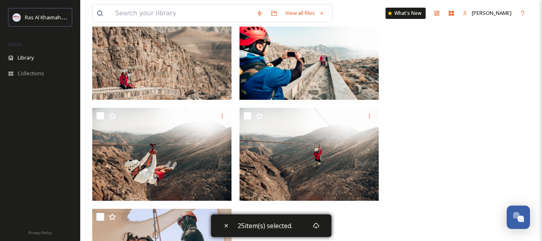
scroll to position [3282, 0]
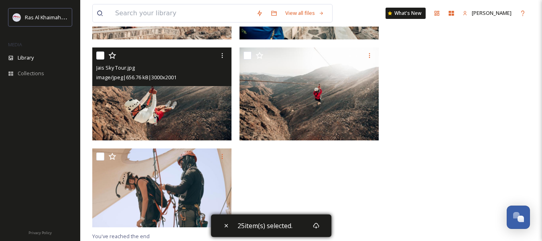
click at [102, 55] on input "checkbox" at bounding box center [100, 55] width 8 height 8
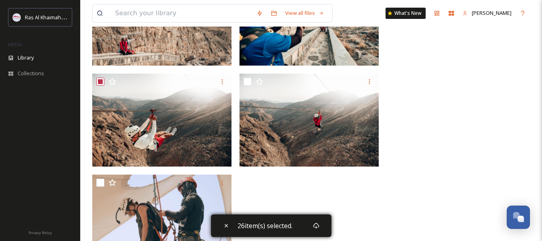
scroll to position [3242, 0]
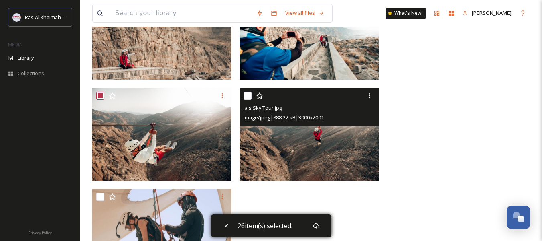
click at [247, 95] on input "checkbox" at bounding box center [248, 96] width 8 height 8
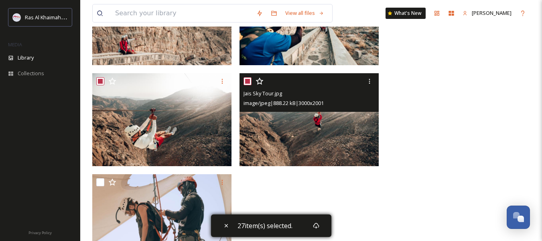
scroll to position [3282, 0]
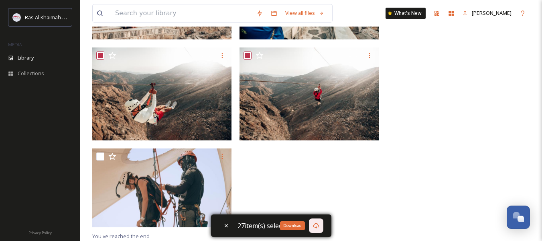
click at [317, 225] on icon at bounding box center [316, 225] width 6 height 6
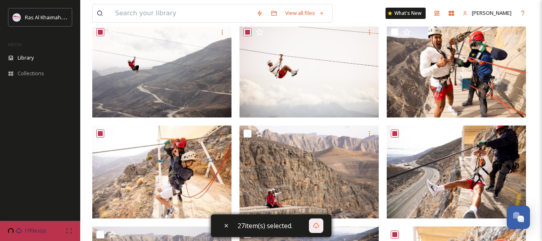
scroll to position [0, 0]
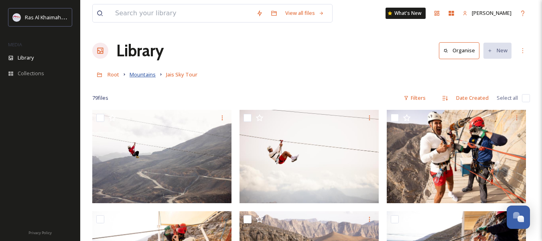
click at [144, 73] on span "Mountains" at bounding box center [143, 74] width 26 height 7
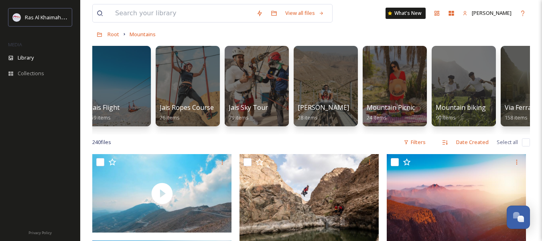
scroll to position [0, 283]
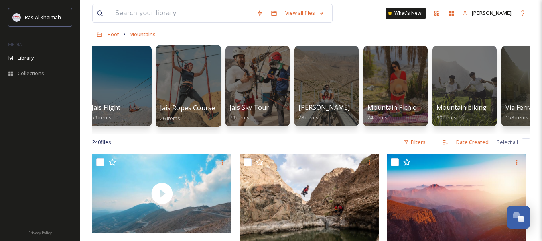
click at [191, 110] on span "Jais Ropes Course" at bounding box center [187, 107] width 55 height 9
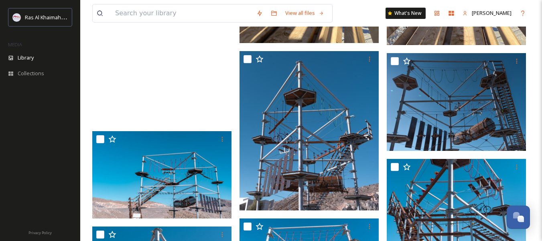
scroll to position [836, 0]
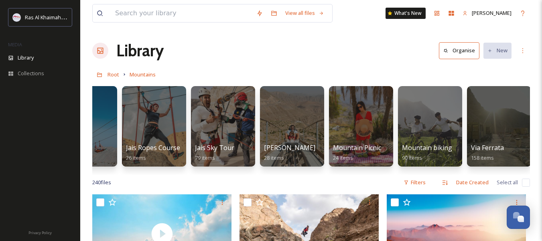
scroll to position [0, 322]
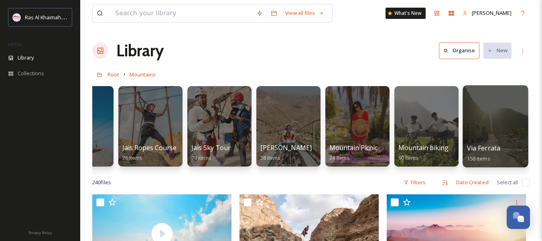
click at [506, 151] on div "Via Ferrata 158 items" at bounding box center [495, 153] width 57 height 20
click at [489, 129] on div at bounding box center [495, 126] width 65 height 82
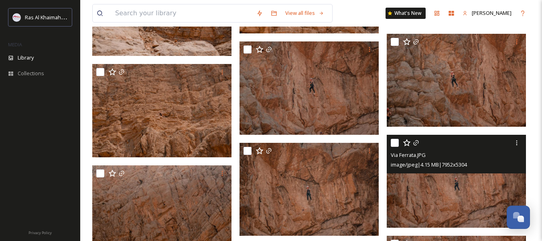
scroll to position [2690, 0]
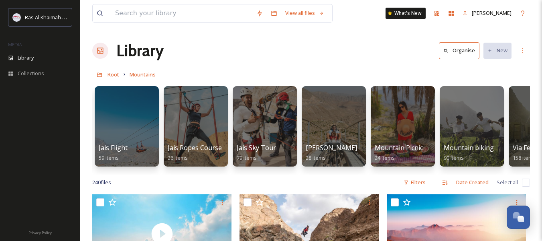
scroll to position [0, 322]
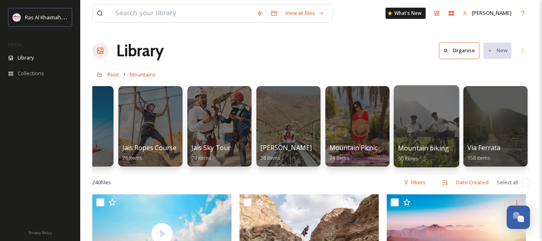
click at [435, 149] on span "Mountain biking" at bounding box center [423, 147] width 51 height 9
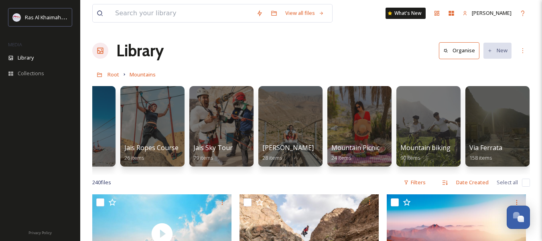
scroll to position [0, 322]
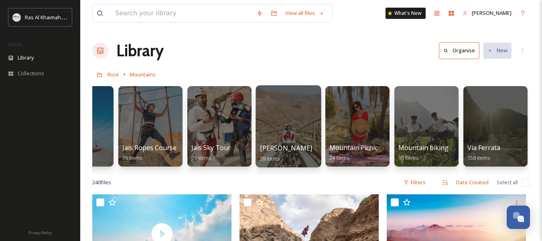
click at [293, 146] on span "[PERSON_NAME]" at bounding box center [286, 147] width 53 height 9
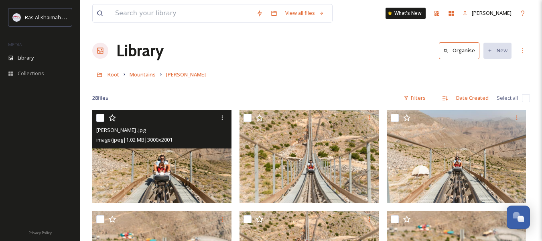
click at [100, 118] on input "checkbox" at bounding box center [100, 118] width 8 height 8
checkbox input "true"
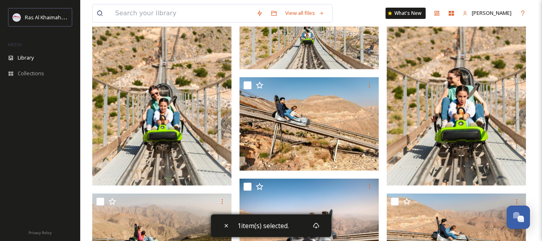
scroll to position [241, 0]
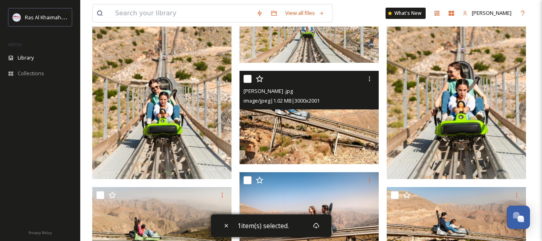
drag, startPoint x: 247, startPoint y: 78, endPoint x: 261, endPoint y: 89, distance: 18.1
click at [247, 79] on input "checkbox" at bounding box center [248, 79] width 8 height 8
checkbox input "true"
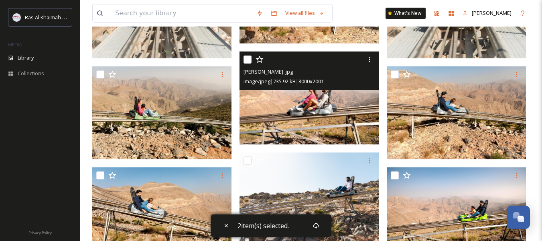
scroll to position [281, 0]
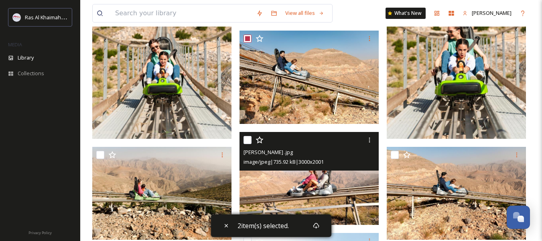
click at [249, 141] on input "checkbox" at bounding box center [248, 140] width 8 height 8
checkbox input "true"
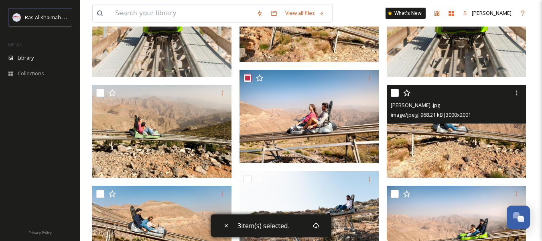
scroll to position [402, 0]
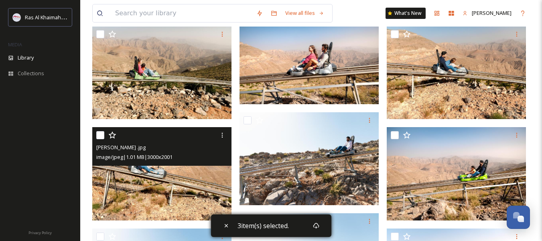
click at [101, 133] on input "checkbox" at bounding box center [100, 135] width 8 height 8
checkbox input "true"
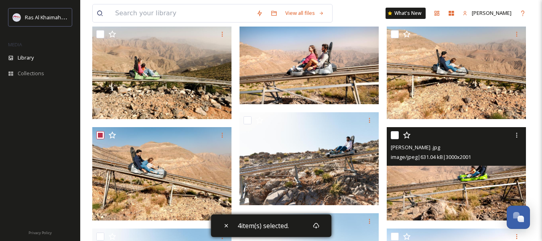
click at [398, 135] on input "checkbox" at bounding box center [395, 135] width 8 height 8
checkbox input "true"
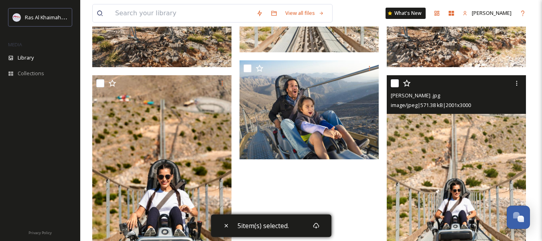
scroll to position [843, 0]
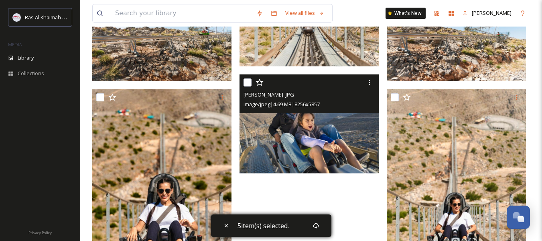
click at [249, 81] on input "checkbox" at bounding box center [248, 82] width 8 height 8
checkbox input "true"
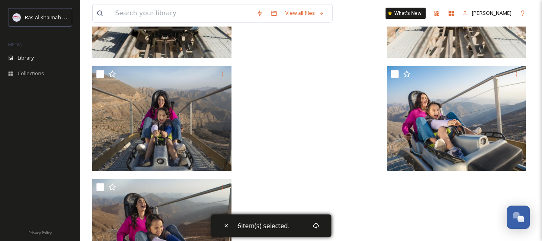
scroll to position [1084, 0]
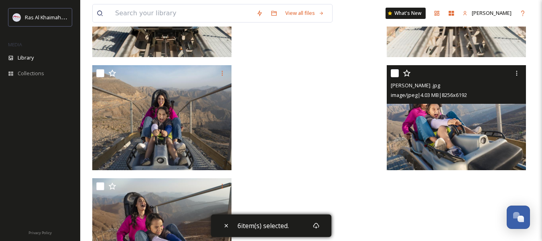
click at [393, 72] on input "checkbox" at bounding box center [395, 73] width 8 height 8
checkbox input "true"
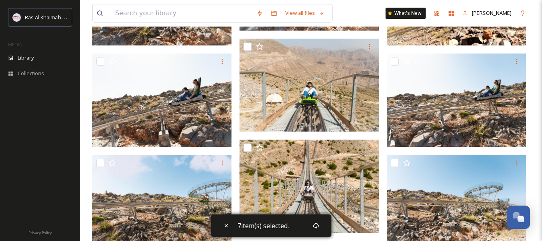
scroll to position [691, 0]
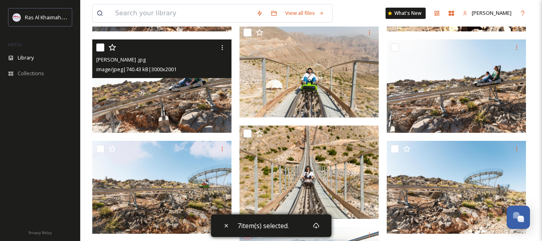
click at [95, 49] on div "Jais Sledder .jpg image/jpeg | 740.43 kB | 3000 x 2001" at bounding box center [161, 58] width 139 height 39
click at [102, 47] on input "checkbox" at bounding box center [100, 47] width 8 height 8
checkbox input "true"
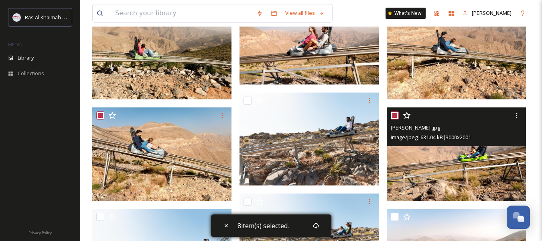
scroll to position [370, 0]
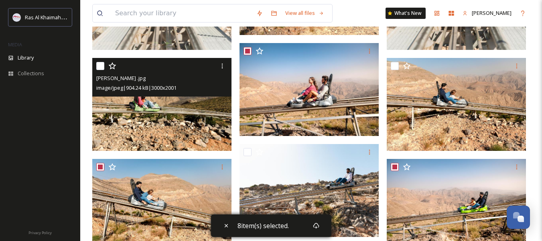
click at [98, 67] on input "checkbox" at bounding box center [100, 66] width 8 height 8
checkbox input "true"
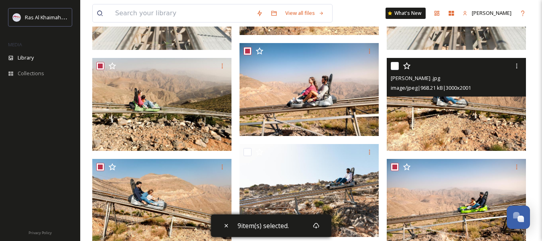
click at [393, 67] on input "checkbox" at bounding box center [395, 66] width 8 height 8
checkbox input "true"
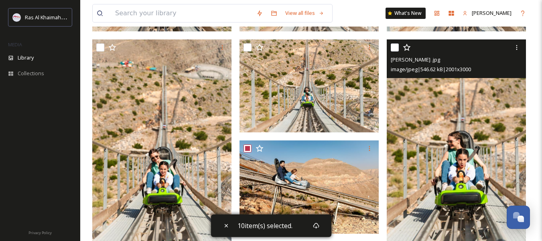
scroll to position [169, 0]
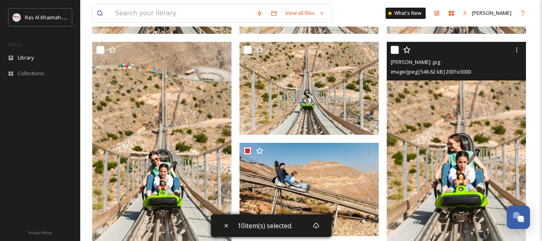
click at [395, 51] on input "checkbox" at bounding box center [395, 50] width 8 height 8
checkbox input "true"
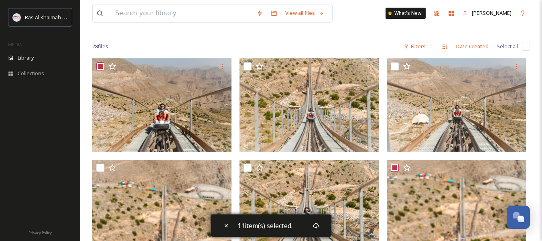
scroll to position [49, 0]
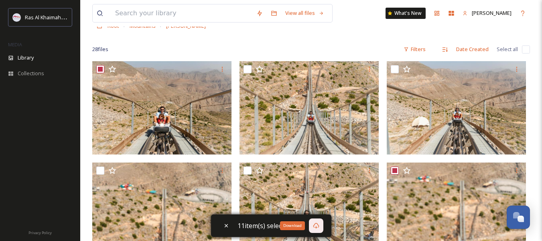
click at [316, 226] on icon at bounding box center [316, 225] width 6 height 6
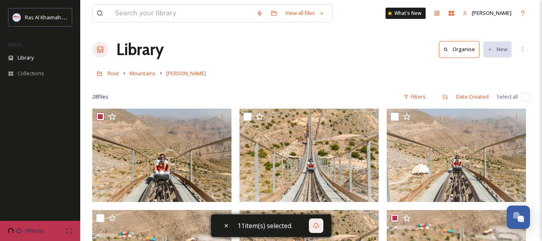
scroll to position [0, 0]
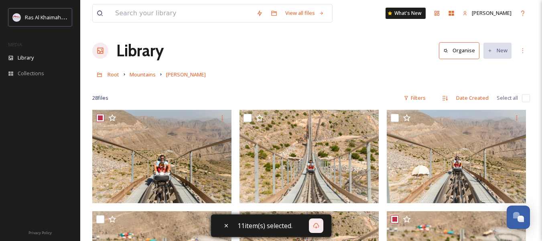
click at [367, 57] on div "Library Organise New" at bounding box center [311, 51] width 438 height 24
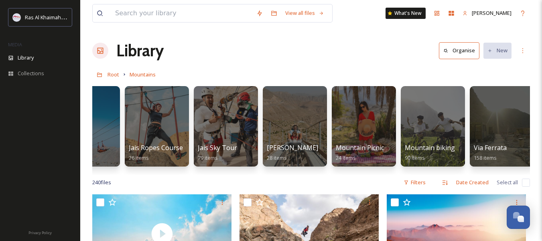
scroll to position [0, 322]
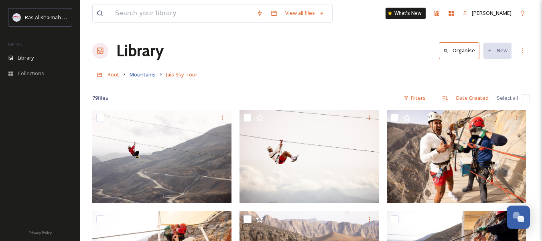
click at [143, 75] on span "Mountains" at bounding box center [143, 74] width 26 height 7
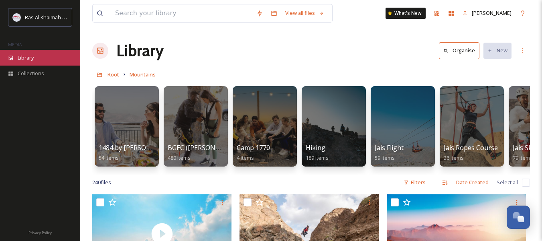
click at [24, 59] on span "Library" at bounding box center [26, 58] width 16 height 8
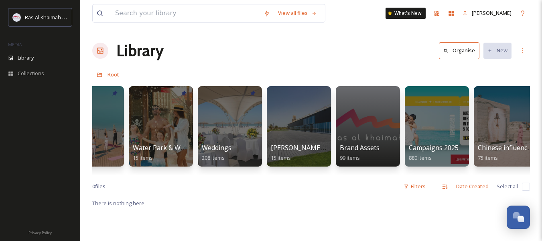
scroll to position [0, 789]
